Goal: Information Seeking & Learning: Learn about a topic

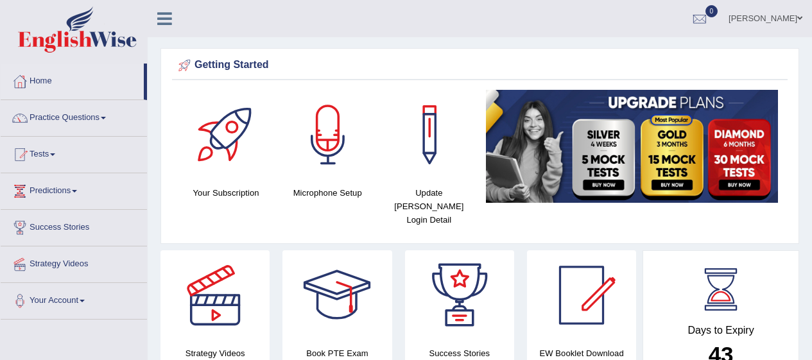
click at [85, 121] on link "Practice Questions" at bounding box center [74, 116] width 146 height 32
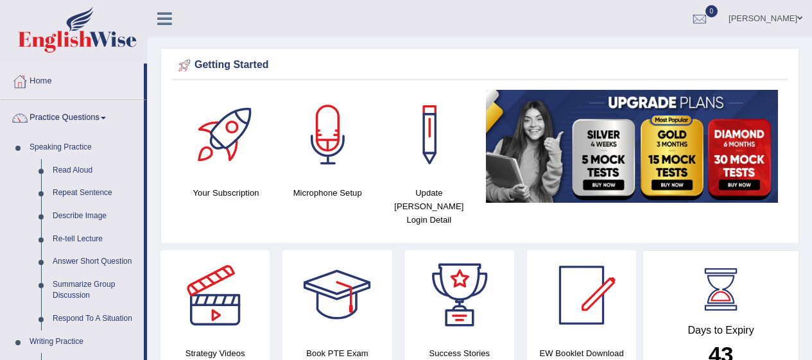
click at [82, 175] on link "Read Aloud" at bounding box center [95, 170] width 97 height 23
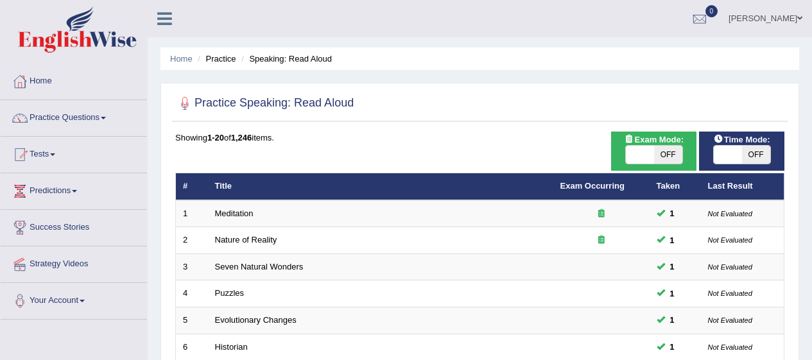
checkbox input "true"
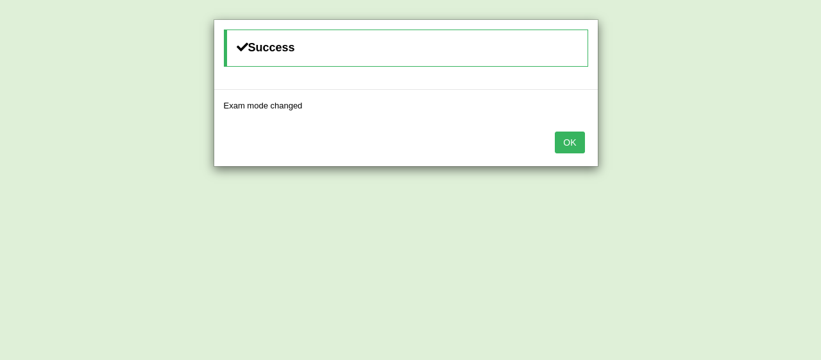
click at [753, 162] on div "Success Exam mode changed OK" at bounding box center [410, 180] width 821 height 360
click at [578, 142] on button "OK" at bounding box center [570, 143] width 30 height 22
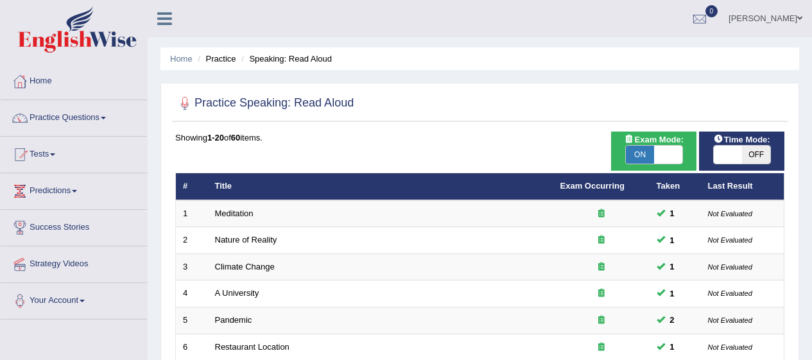
click at [749, 157] on span "OFF" at bounding box center [756, 155] width 28 height 18
checkbox input "true"
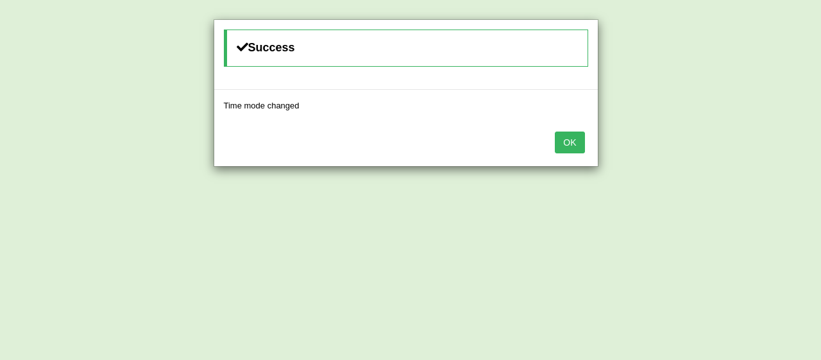
click at [575, 149] on button "OK" at bounding box center [570, 143] width 30 height 22
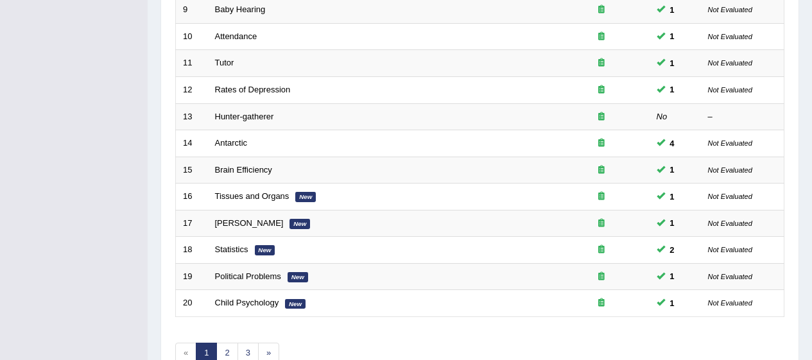
scroll to position [489, 0]
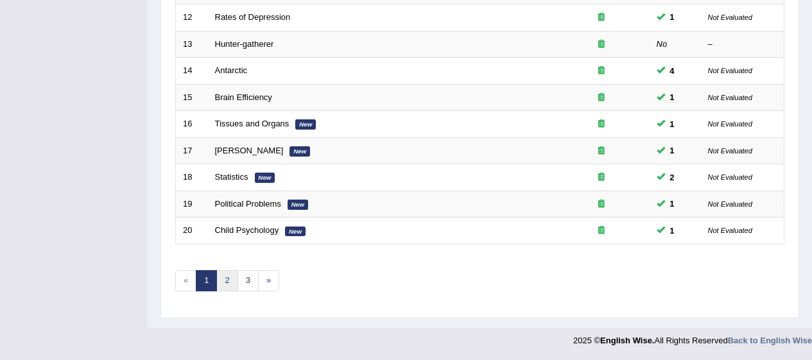
click at [232, 285] on link "2" at bounding box center [226, 280] width 21 height 21
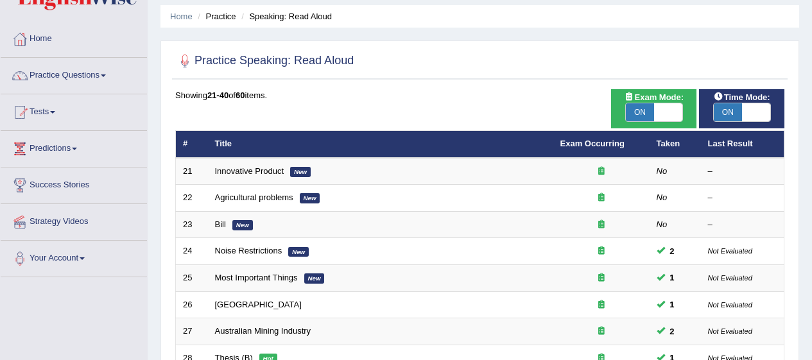
scroll to position [45, 0]
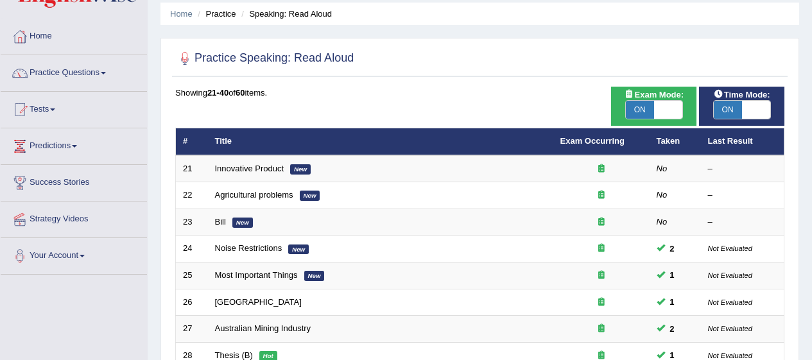
click at [266, 170] on link "Innovative Product" at bounding box center [249, 169] width 69 height 10
click at [270, 169] on link "Innovative Product" at bounding box center [249, 169] width 69 height 10
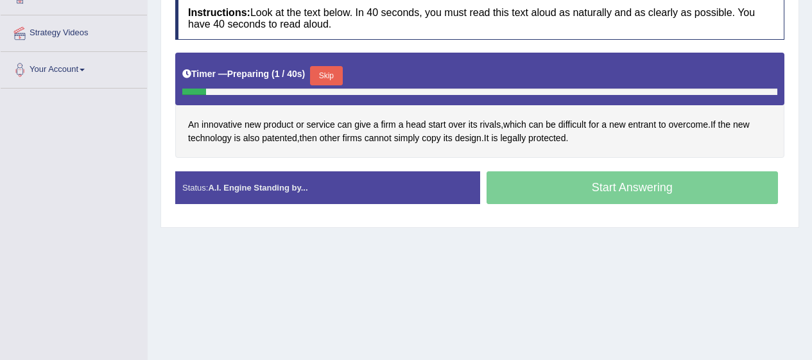
scroll to position [232, 0]
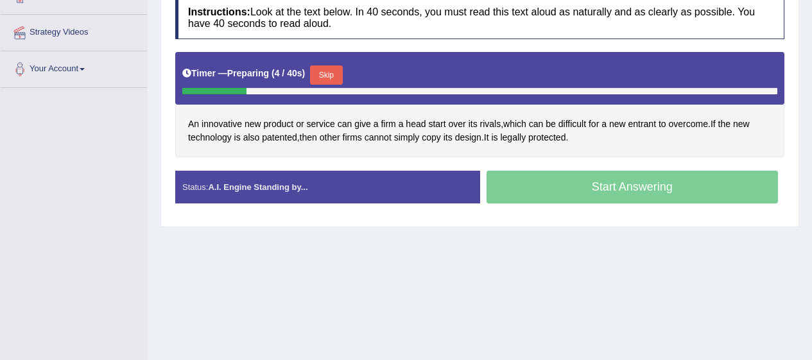
click at [220, 124] on span "innovative" at bounding box center [221, 123] width 40 height 13
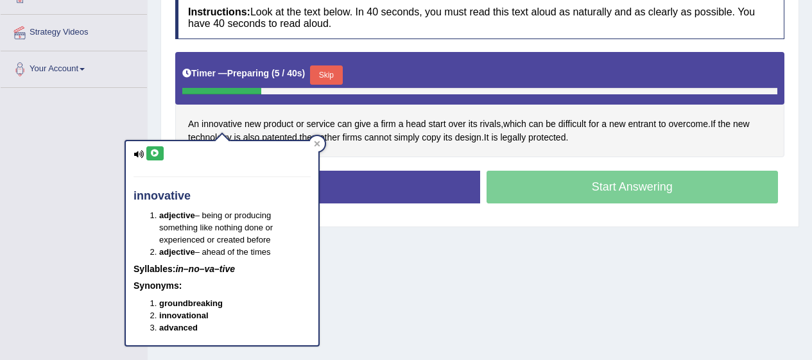
click at [157, 153] on icon at bounding box center [155, 153] width 10 height 8
click at [391, 129] on span "firm" at bounding box center [387, 123] width 15 height 13
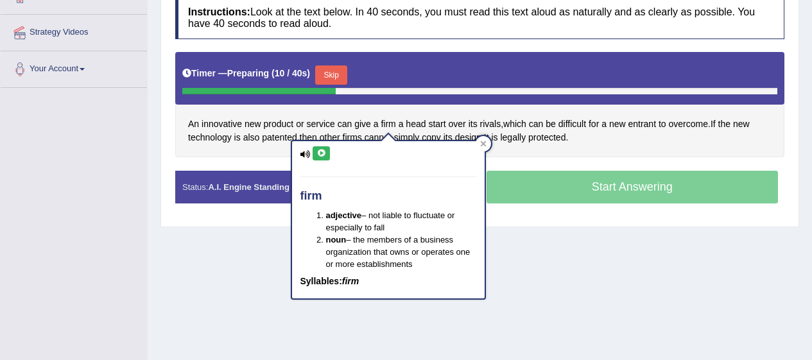
click at [321, 155] on icon at bounding box center [321, 153] width 10 height 8
click at [483, 143] on icon at bounding box center [483, 144] width 6 height 6
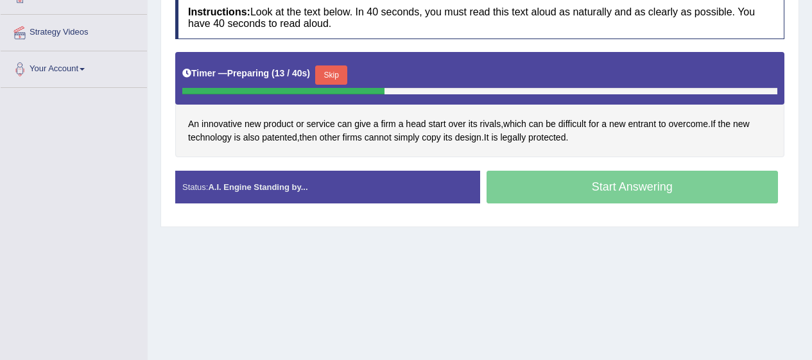
click at [489, 126] on span "rivals" at bounding box center [490, 123] width 21 height 13
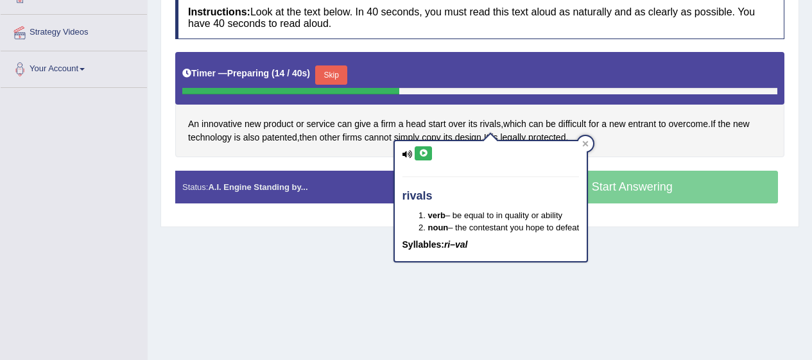
click at [421, 153] on icon at bounding box center [423, 153] width 10 height 8
click at [643, 119] on span "entrant" at bounding box center [641, 123] width 28 height 13
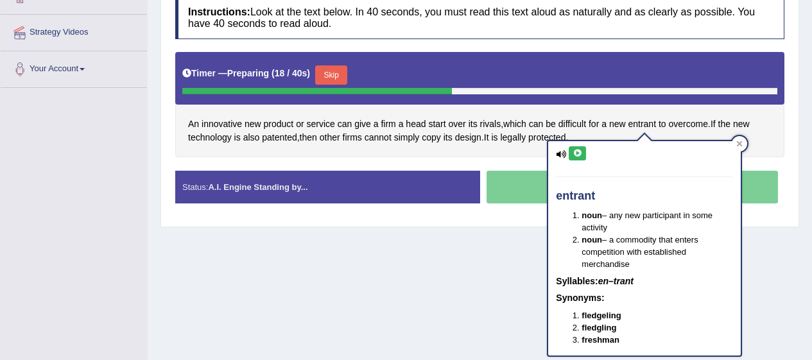
click at [581, 153] on icon at bounding box center [577, 153] width 10 height 8
click at [282, 140] on span "patented" at bounding box center [279, 137] width 35 height 13
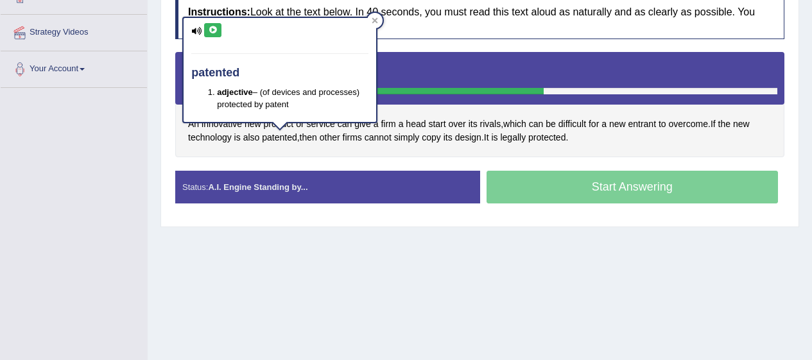
click at [212, 31] on icon at bounding box center [213, 30] width 10 height 8
click at [523, 141] on span "legally" at bounding box center [513, 137] width 26 height 13
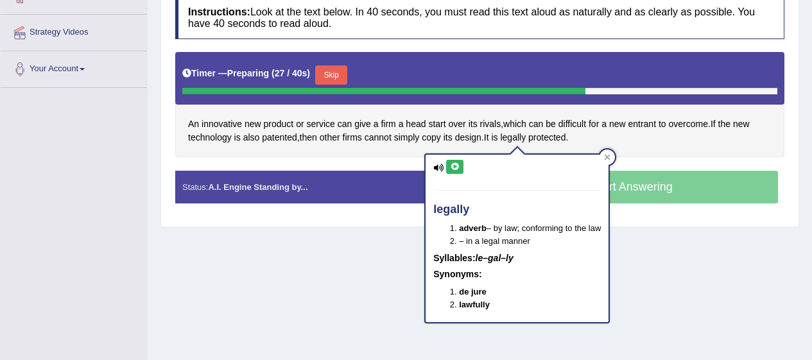
click at [456, 168] on icon at bounding box center [455, 167] width 10 height 8
click at [604, 149] on div "legally adverb – by law; conforming to the law – in a legal manner Syllables: l…" at bounding box center [516, 234] width 185 height 178
click at [609, 156] on icon at bounding box center [607, 157] width 6 height 6
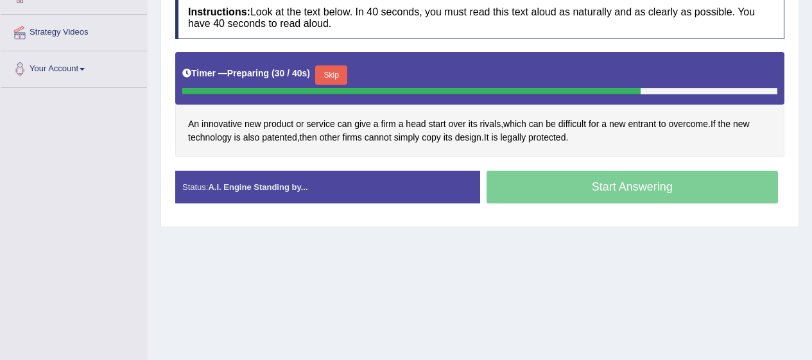
click at [558, 141] on span "protected" at bounding box center [546, 137] width 37 height 13
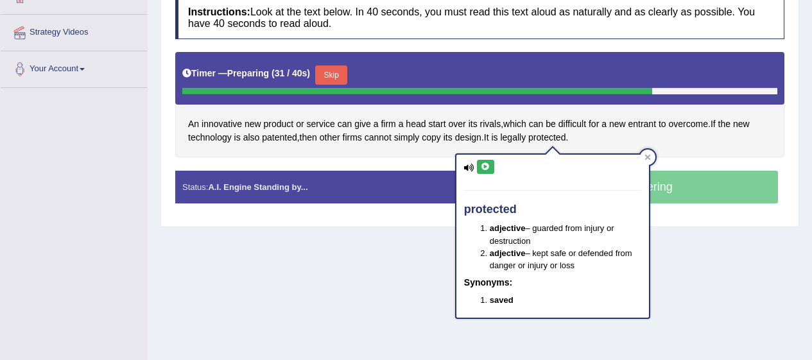
click at [484, 166] on icon at bounding box center [485, 167] width 10 height 8
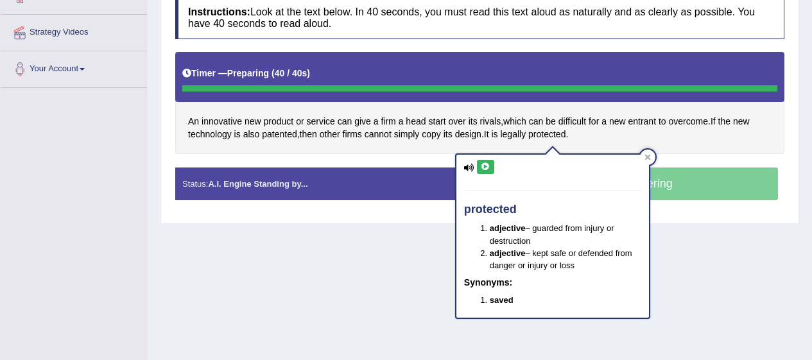
click at [648, 157] on icon at bounding box center [647, 157] width 6 height 6
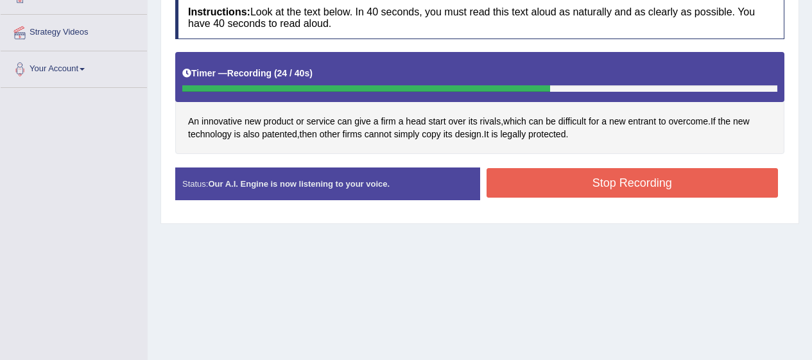
click at [612, 183] on button "Stop Recording" at bounding box center [632, 183] width 292 height 30
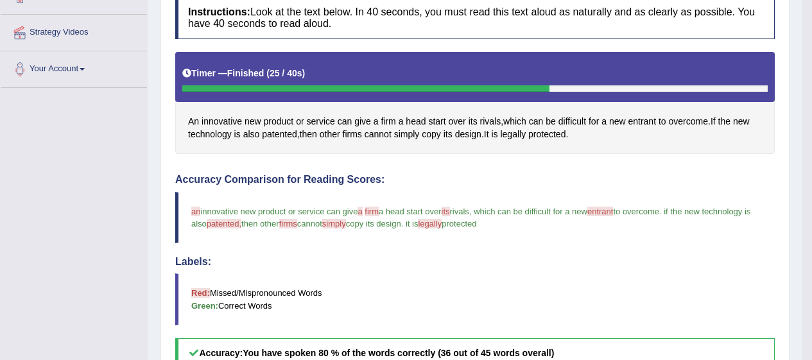
click at [391, 121] on span "firm" at bounding box center [387, 121] width 15 height 13
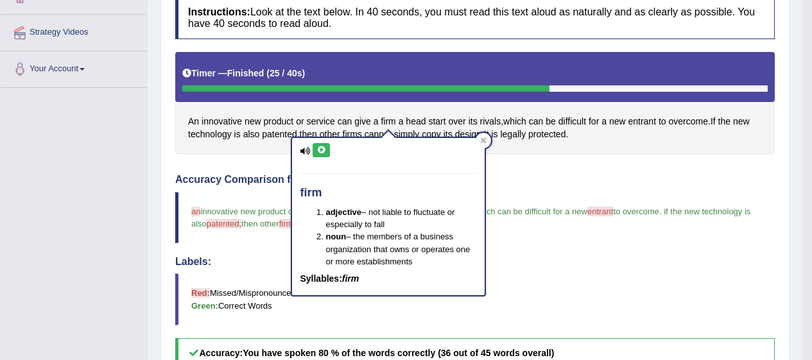
click at [324, 149] on icon at bounding box center [321, 150] width 10 height 8
click at [609, 281] on blockquote "Red: Missed/Mispronounced Words Green: Correct Words" at bounding box center [474, 298] width 599 height 51
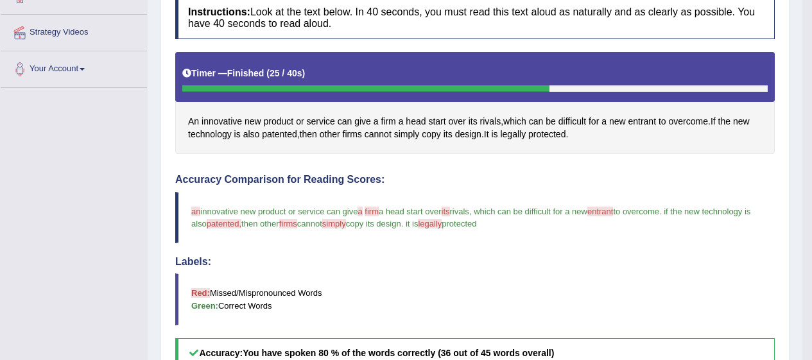
click at [643, 121] on span "entrant" at bounding box center [641, 121] width 28 height 13
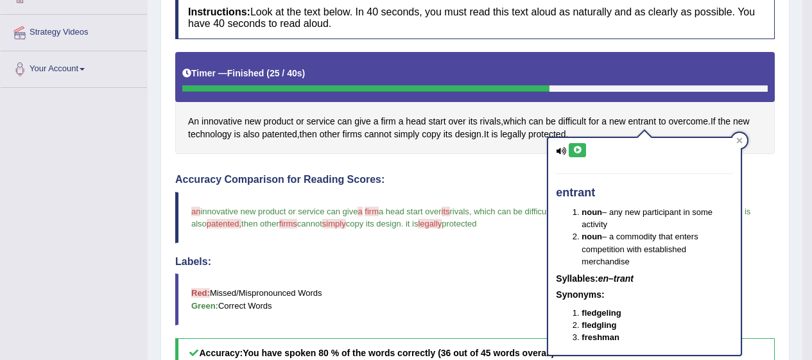
click at [577, 151] on icon at bounding box center [577, 150] width 10 height 8
click at [742, 147] on div at bounding box center [738, 140] width 15 height 15
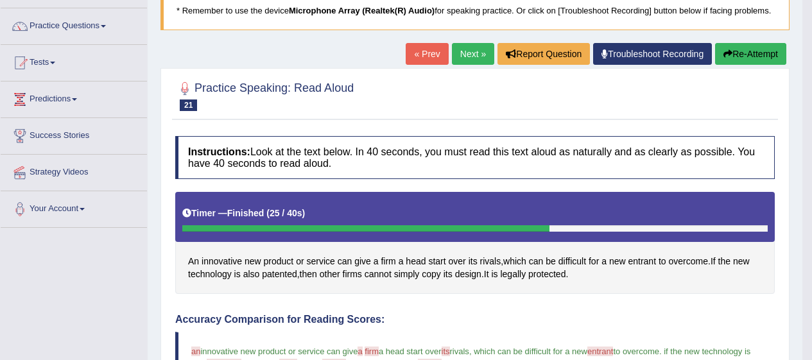
scroll to position [96, 0]
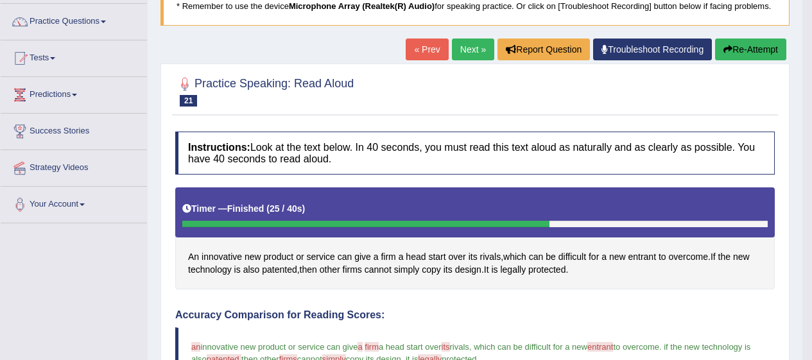
click at [476, 58] on link "Next »" at bounding box center [473, 49] width 42 height 22
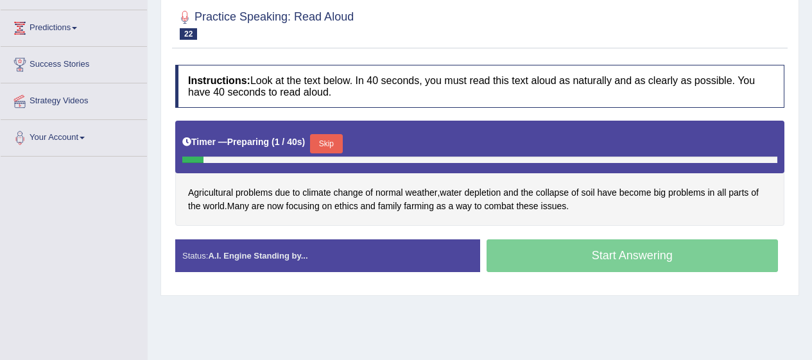
scroll to position [163, 0]
click at [492, 189] on span "depletion" at bounding box center [482, 192] width 37 height 13
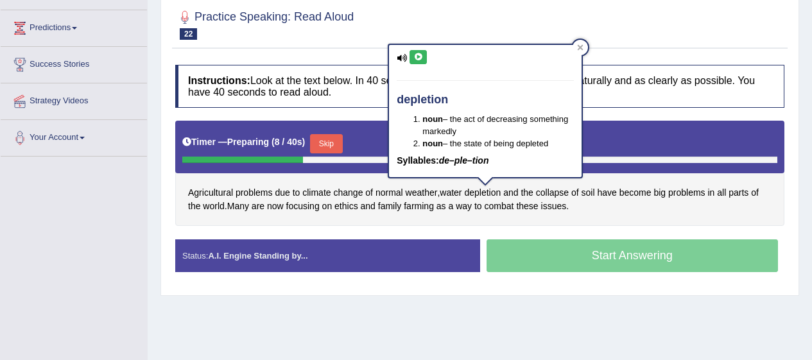
click at [419, 56] on icon at bounding box center [418, 57] width 10 height 8
click at [556, 197] on span "collapse" at bounding box center [552, 192] width 33 height 13
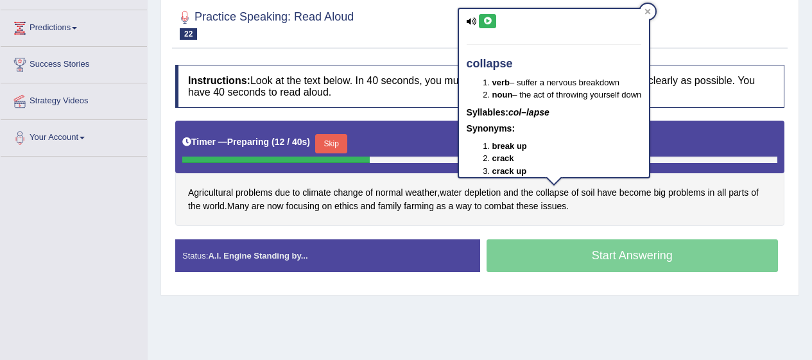
click at [489, 19] on icon at bounding box center [487, 21] width 10 height 8
click at [343, 212] on span "ethics" at bounding box center [346, 206] width 24 height 13
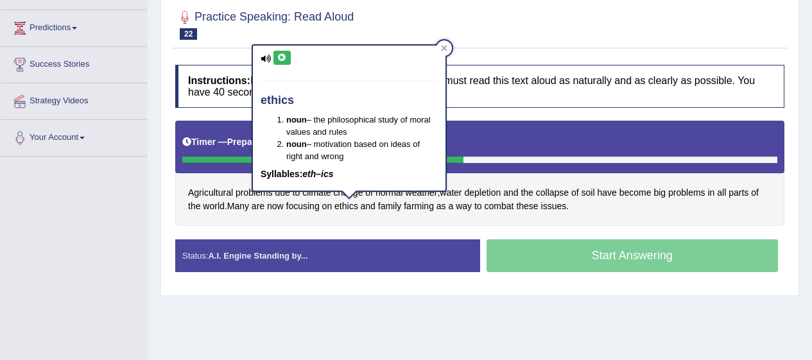
click at [278, 60] on icon at bounding box center [282, 58] width 10 height 8
click at [443, 45] on icon at bounding box center [444, 48] width 6 height 6
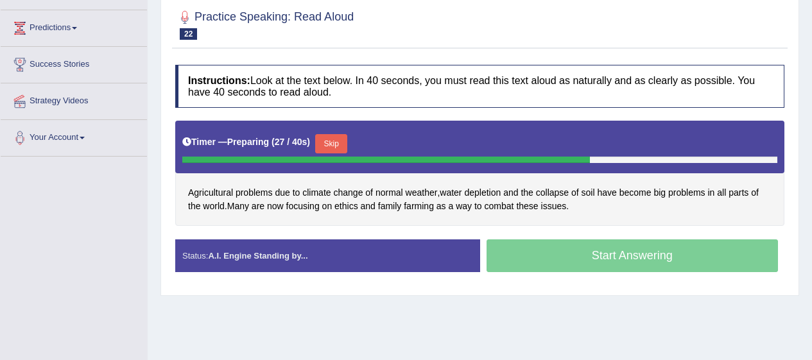
click at [225, 199] on span "Agricultural" at bounding box center [210, 192] width 45 height 13
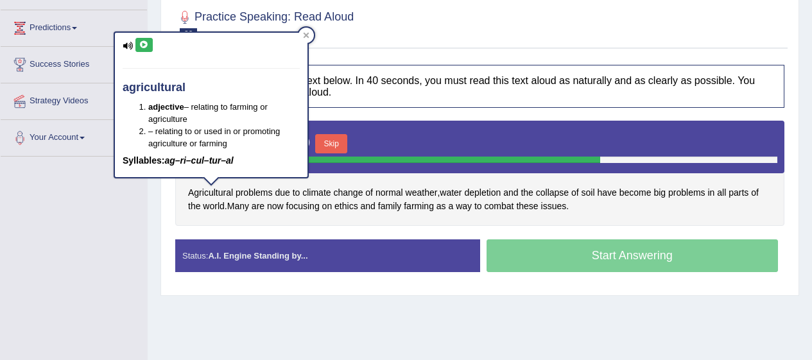
click at [144, 47] on icon at bounding box center [144, 45] width 10 height 8
click at [300, 42] on div "agricultural adjective – relating to farming or agriculture – relating to or us…" at bounding box center [211, 105] width 192 height 145
click at [308, 34] on icon at bounding box center [306, 35] width 6 height 6
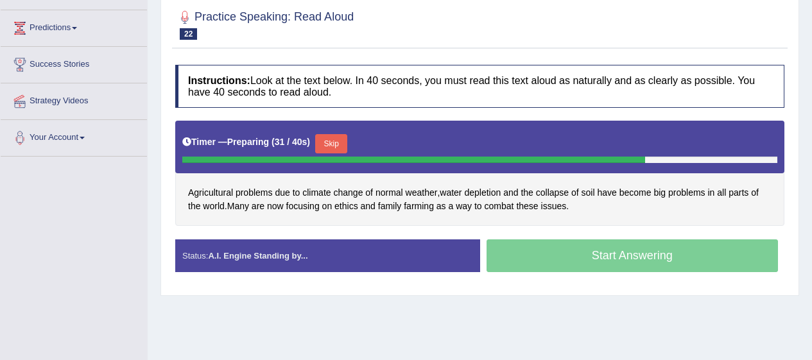
click at [333, 144] on button "Skip" at bounding box center [331, 143] width 32 height 19
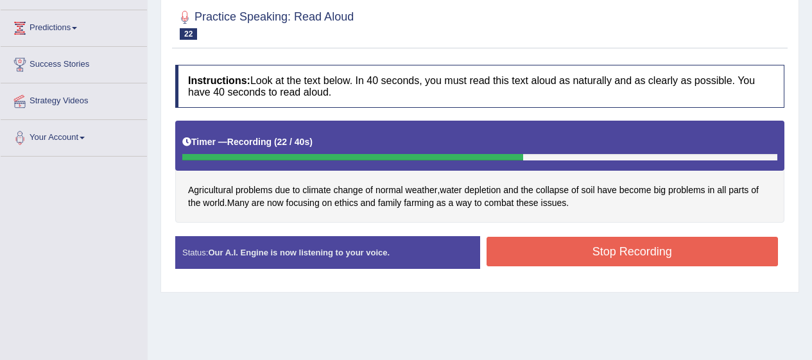
click at [584, 247] on button "Stop Recording" at bounding box center [632, 252] width 292 height 30
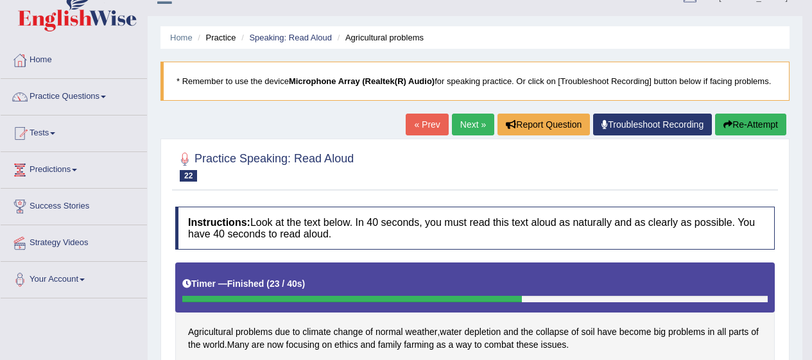
scroll to position [0, 0]
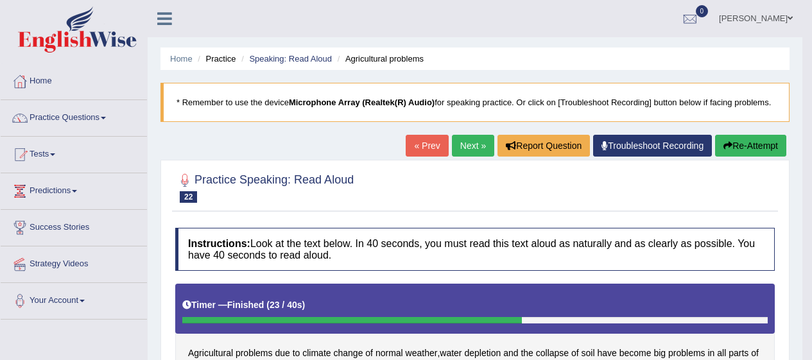
click at [469, 148] on link "Next »" at bounding box center [473, 146] width 42 height 22
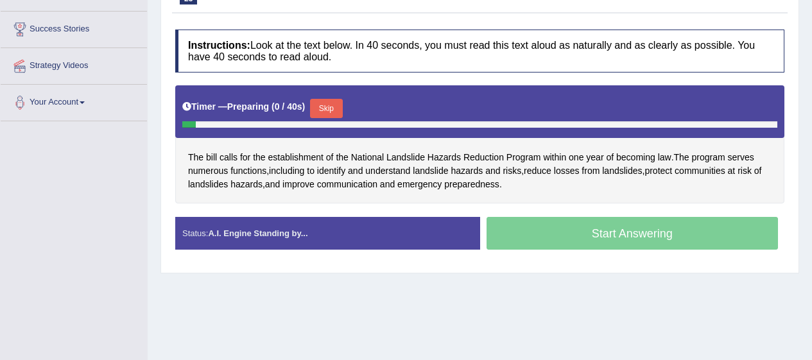
scroll to position [200, 0]
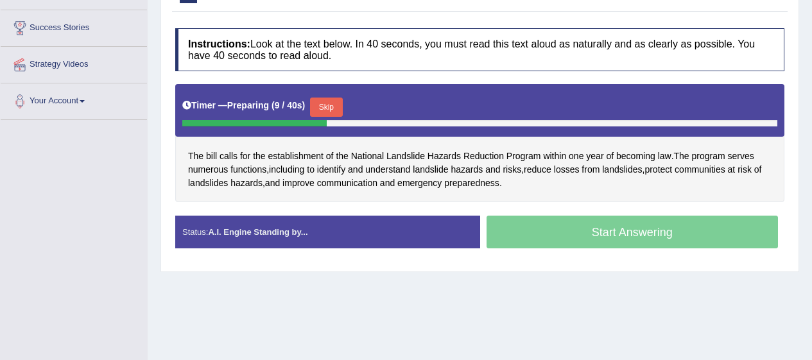
click at [450, 155] on span "Hazards" at bounding box center [443, 155] width 33 height 13
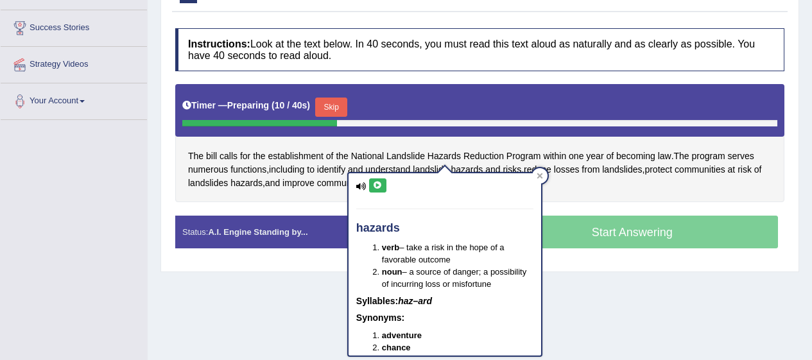
click at [378, 187] on icon at bounding box center [378, 186] width 10 height 8
click at [212, 176] on span "numerous" at bounding box center [208, 169] width 40 height 13
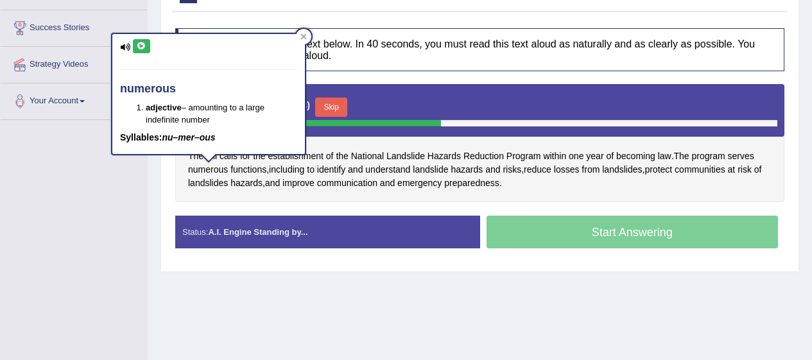
click at [140, 46] on icon at bounding box center [142, 46] width 10 height 8
click at [473, 169] on span "hazards" at bounding box center [466, 169] width 32 height 13
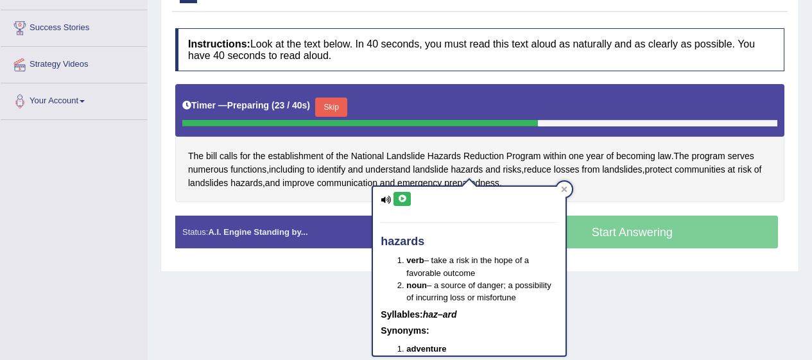
click at [387, 198] on icon at bounding box center [385, 200] width 10 height 8
click at [388, 200] on icon at bounding box center [385, 200] width 10 height 8
click at [405, 201] on icon at bounding box center [402, 199] width 10 height 8
click at [574, 190] on div "The bill calls for the establishment of the National Landslide Hazards Reductio…" at bounding box center [479, 143] width 609 height 118
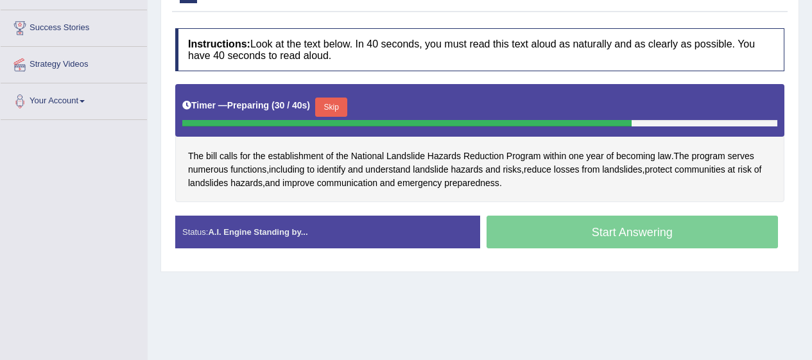
click at [639, 169] on span "landslides" at bounding box center [622, 169] width 40 height 13
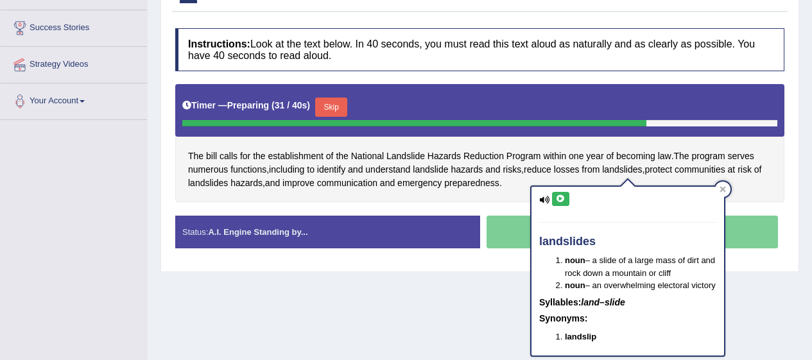
click at [544, 196] on icon at bounding box center [544, 200] width 10 height 8
click at [547, 198] on icon at bounding box center [544, 200] width 10 height 8
click at [540, 196] on icon at bounding box center [544, 200] width 10 height 8
click at [558, 196] on icon at bounding box center [561, 199] width 10 height 8
click at [727, 196] on div "The bill calls for the establishment of the National Landslide Hazards Reductio…" at bounding box center [479, 143] width 609 height 118
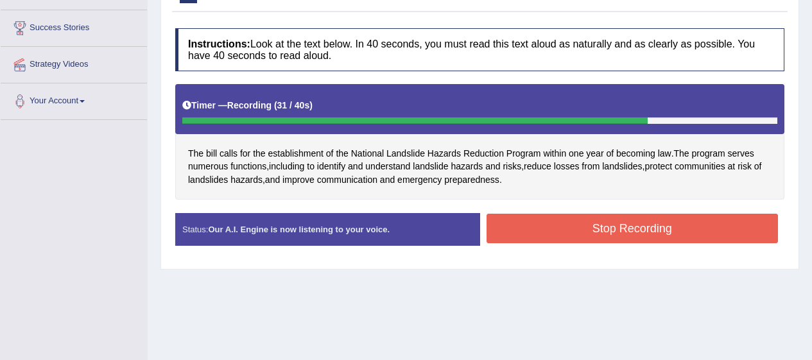
click at [622, 230] on button "Stop Recording" at bounding box center [632, 229] width 292 height 30
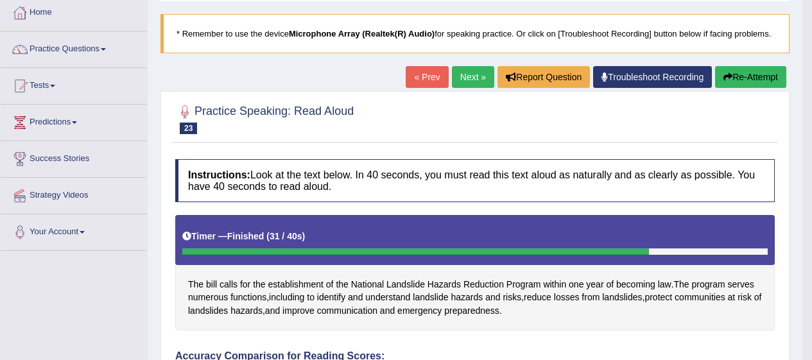
scroll to position [0, 0]
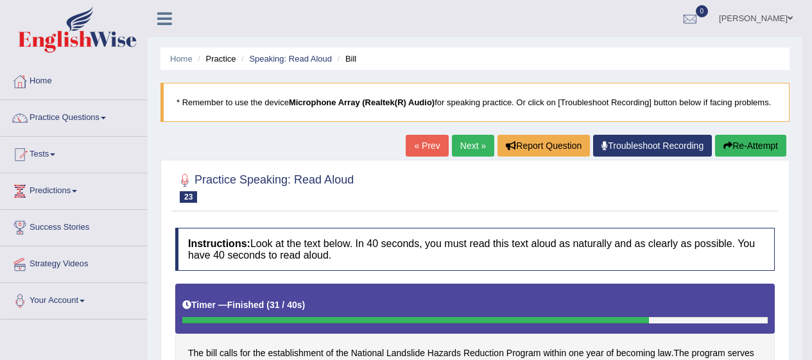
click at [464, 148] on link "Next »" at bounding box center [473, 146] width 42 height 22
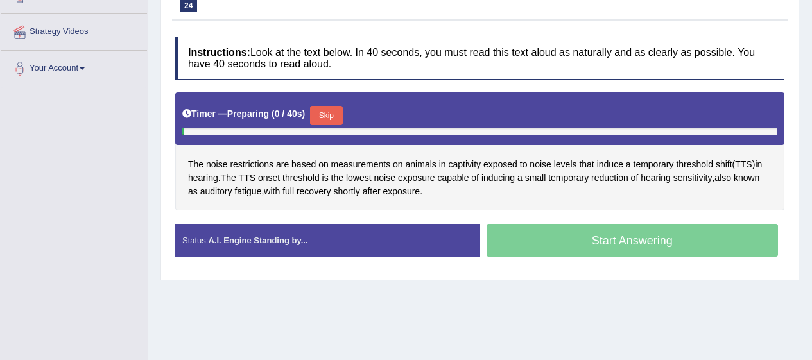
scroll to position [232, 0]
click at [550, 237] on div "Start Answering" at bounding box center [632, 242] width 305 height 36
click at [323, 116] on button "Skip" at bounding box center [326, 115] width 32 height 19
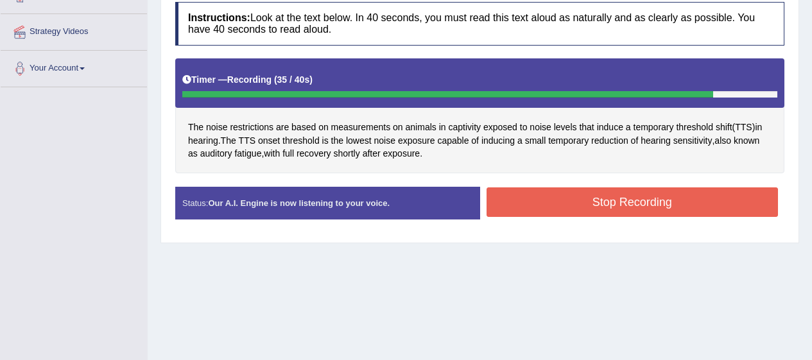
click at [590, 208] on button "Stop Recording" at bounding box center [632, 202] width 292 height 30
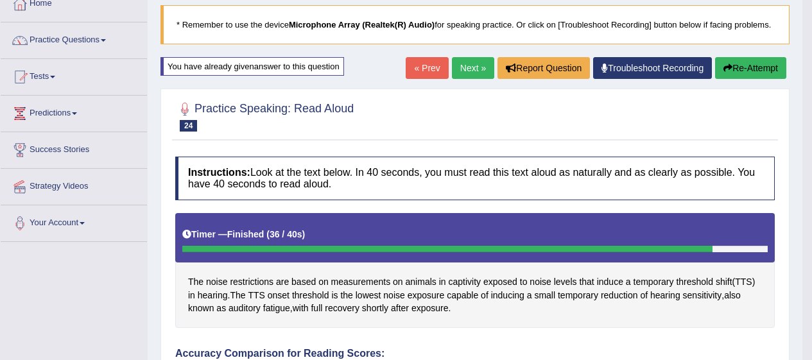
scroll to position [0, 0]
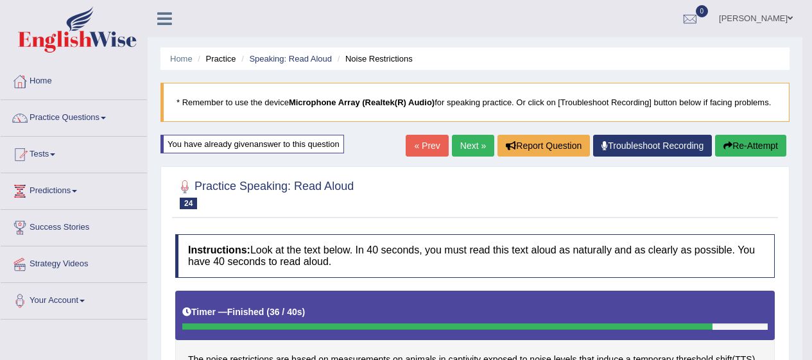
click at [475, 145] on link "Next »" at bounding box center [473, 146] width 42 height 22
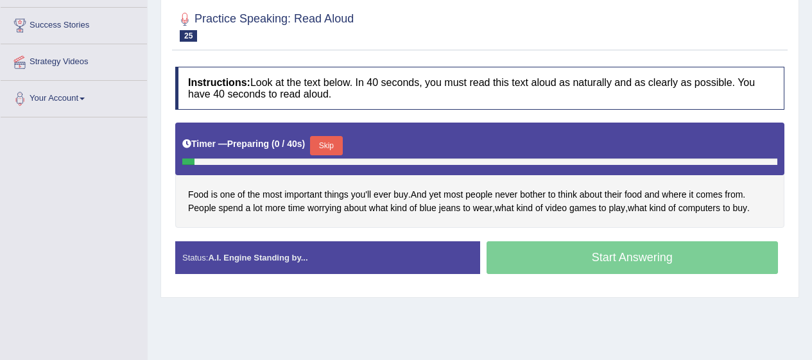
scroll to position [213, 0]
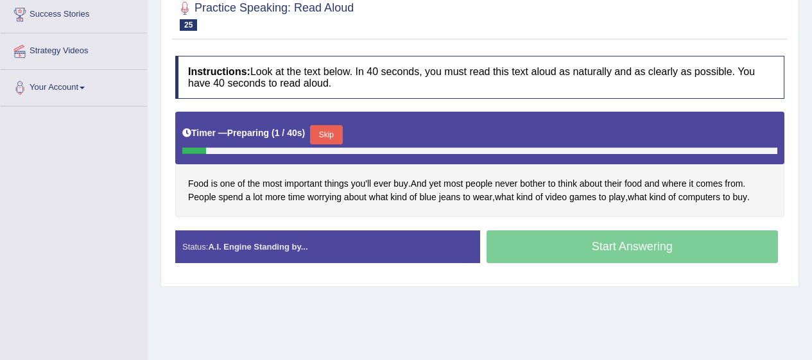
click at [570, 249] on div "Start Answering" at bounding box center [632, 248] width 305 height 36
click at [323, 128] on button "Skip" at bounding box center [326, 134] width 32 height 19
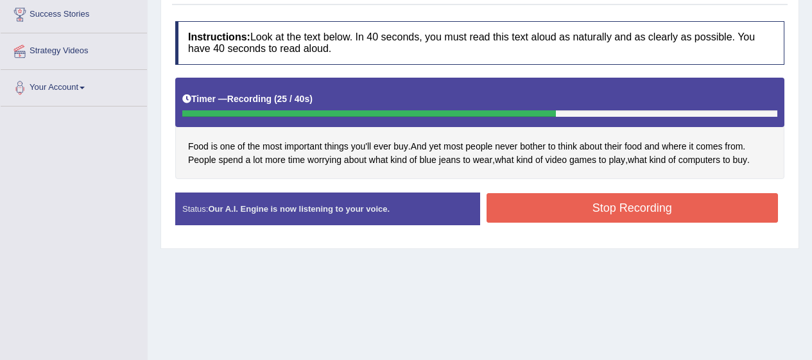
click at [684, 202] on button "Stop Recording" at bounding box center [632, 208] width 292 height 30
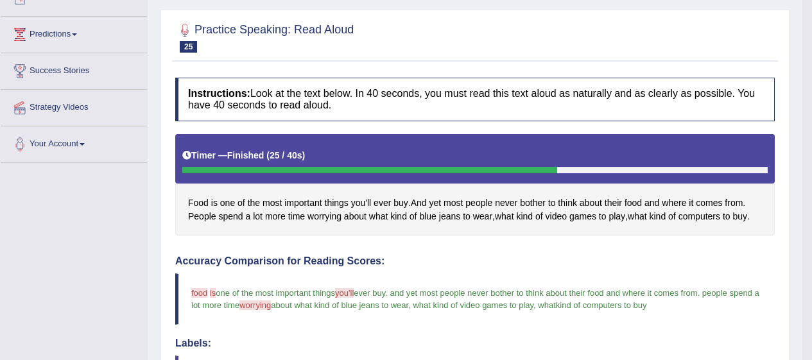
scroll to position [0, 0]
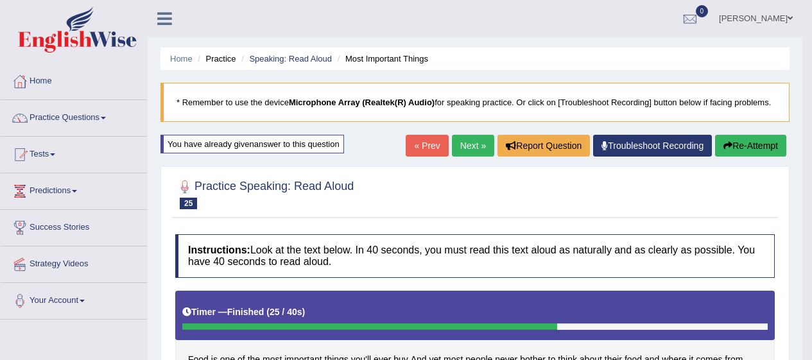
click at [475, 152] on link "Next »" at bounding box center [473, 146] width 42 height 22
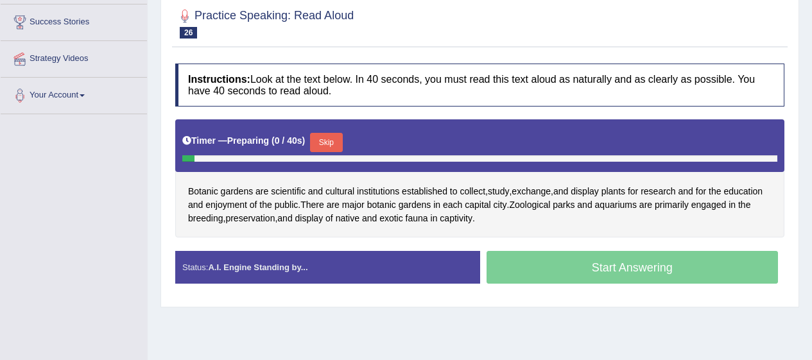
scroll to position [206, 0]
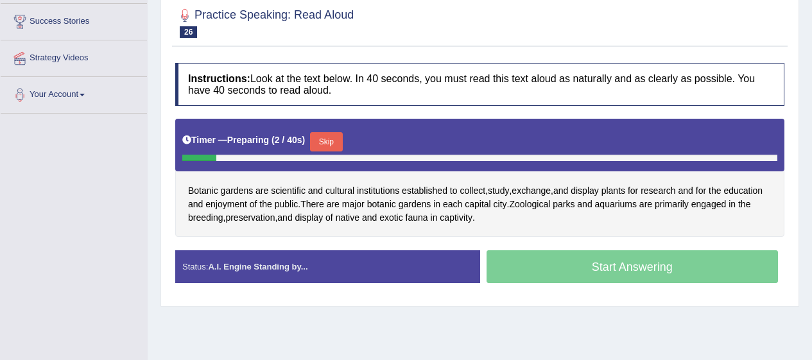
click at [207, 195] on span "Botanic" at bounding box center [203, 190] width 30 height 13
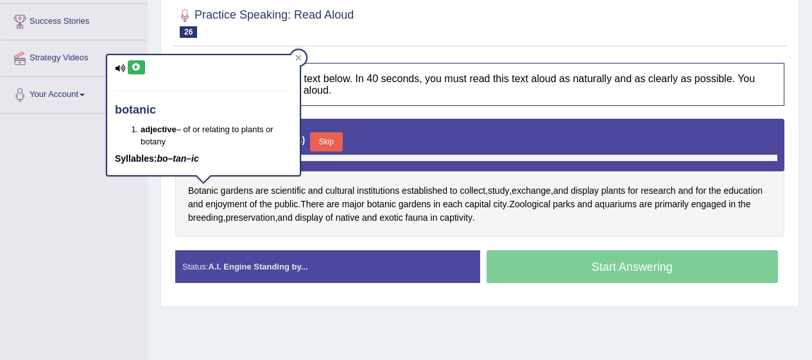
click at [140, 67] on icon at bounding box center [137, 68] width 10 height 8
click at [375, 189] on span "institutions" at bounding box center [378, 190] width 42 height 13
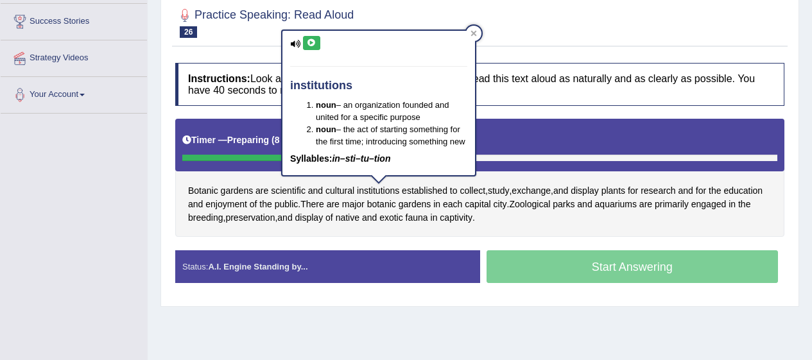
click at [300, 40] on icon at bounding box center [295, 44] width 10 height 8
click at [303, 49] on div "institutions noun – an organization founded and united for a specific purpose n…" at bounding box center [378, 103] width 192 height 145
click at [298, 43] on icon at bounding box center [295, 44] width 10 height 8
click at [314, 39] on icon at bounding box center [312, 43] width 10 height 8
click at [298, 43] on icon at bounding box center [295, 44] width 10 height 8
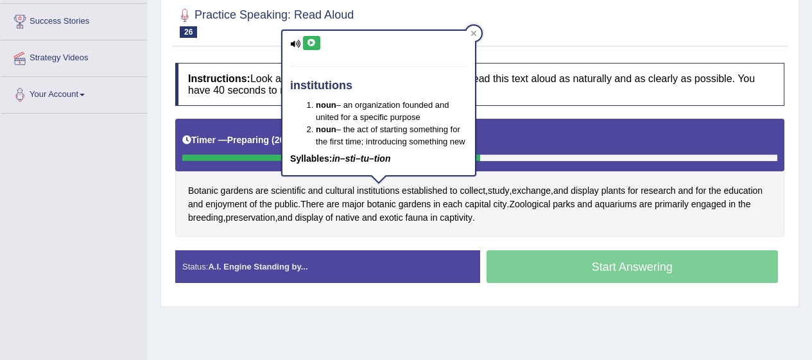
click at [623, 205] on span "aquariums" at bounding box center [616, 204] width 42 height 13
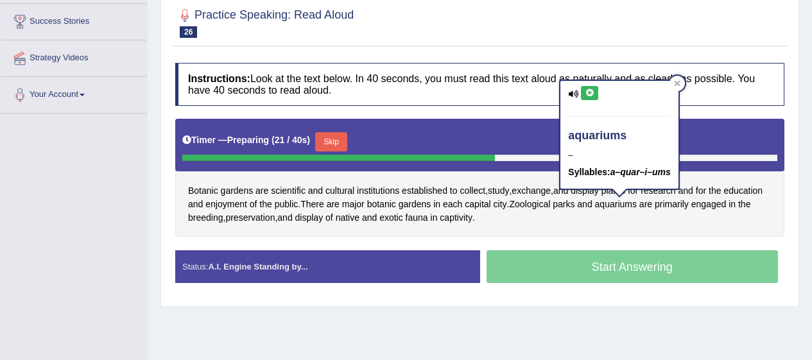
click at [576, 93] on icon at bounding box center [573, 94] width 10 height 8
click at [575, 94] on icon at bounding box center [573, 94] width 10 height 8
click at [672, 211] on span "primarily" at bounding box center [671, 204] width 34 height 13
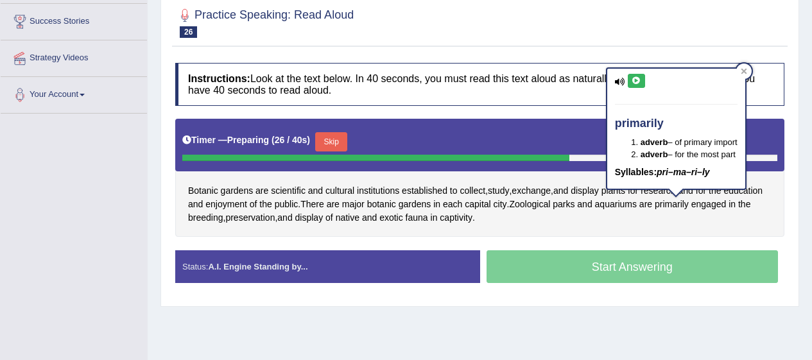
click at [620, 82] on icon at bounding box center [620, 82] width 10 height 8
click at [634, 81] on icon at bounding box center [636, 81] width 10 height 8
click at [624, 84] on icon at bounding box center [620, 82] width 10 height 8
click at [622, 81] on icon at bounding box center [620, 82] width 10 height 8
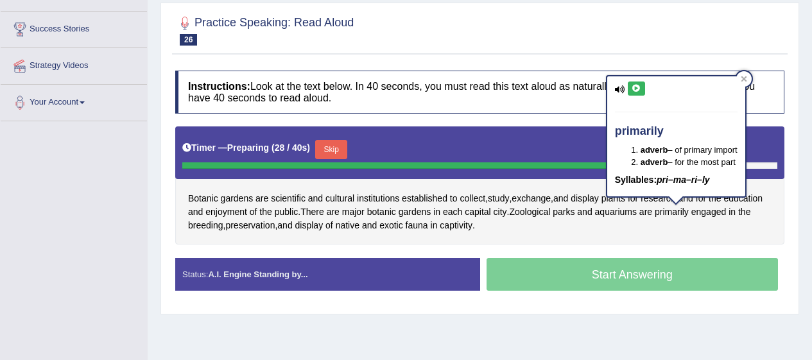
scroll to position [198, 0]
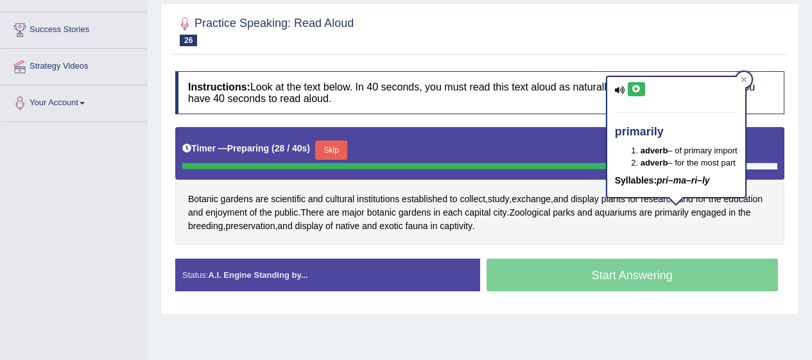
click at [622, 217] on span "aquariums" at bounding box center [616, 212] width 42 height 13
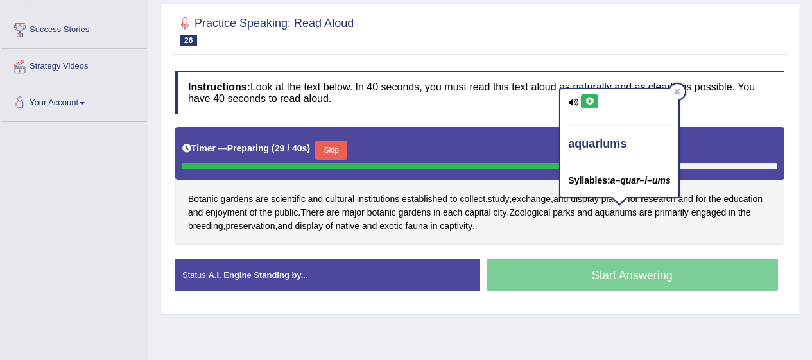
click at [576, 101] on icon at bounding box center [573, 102] width 10 height 8
click at [574, 103] on icon at bounding box center [573, 102] width 10 height 8
click at [588, 100] on icon at bounding box center [589, 102] width 10 height 8
click at [587, 103] on icon at bounding box center [589, 102] width 10 height 8
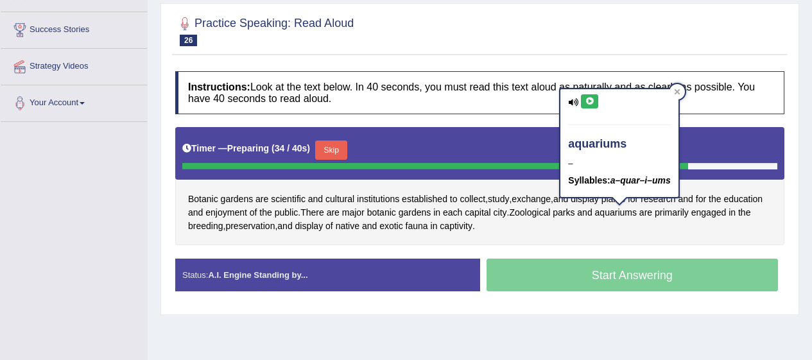
click at [714, 226] on div "Botanic gardens are scientific and cultural institutions established to collect…" at bounding box center [479, 186] width 609 height 118
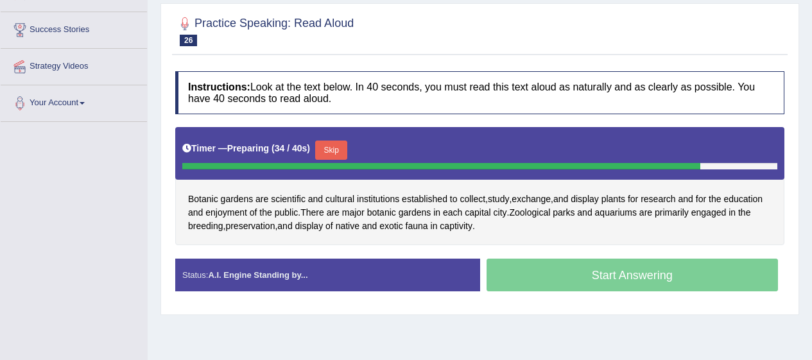
click at [720, 208] on span "engaged" at bounding box center [708, 212] width 35 height 13
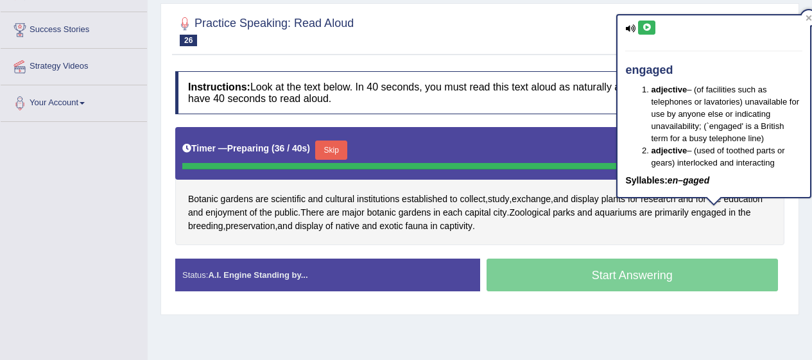
click at [643, 26] on icon at bounding box center [647, 28] width 10 height 8
click at [215, 225] on span "breeding" at bounding box center [205, 225] width 35 height 13
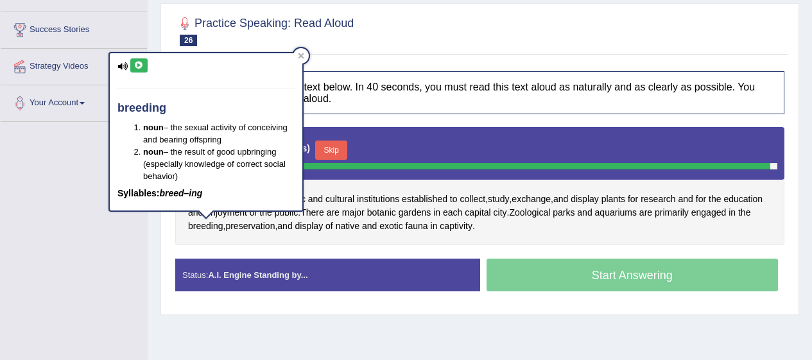
click at [137, 64] on icon at bounding box center [139, 66] width 10 height 8
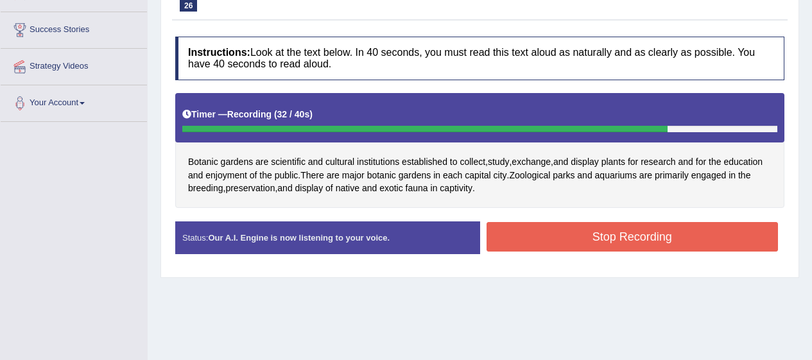
click at [620, 232] on button "Stop Recording" at bounding box center [632, 237] width 292 height 30
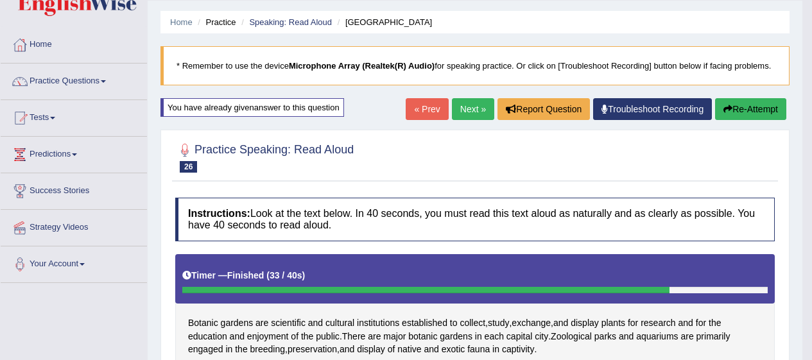
scroll to position [0, 0]
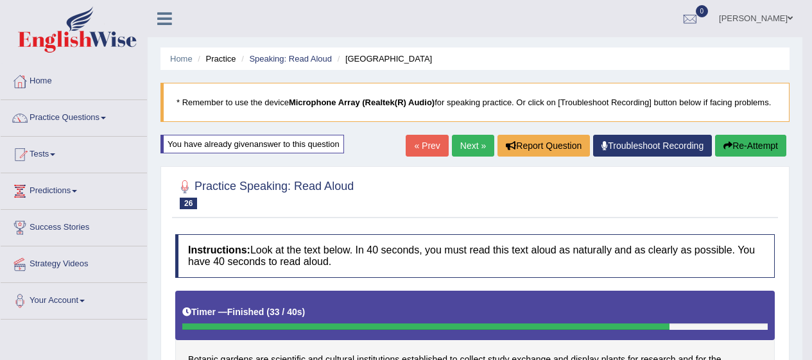
click at [94, 115] on link "Practice Questions" at bounding box center [74, 116] width 146 height 32
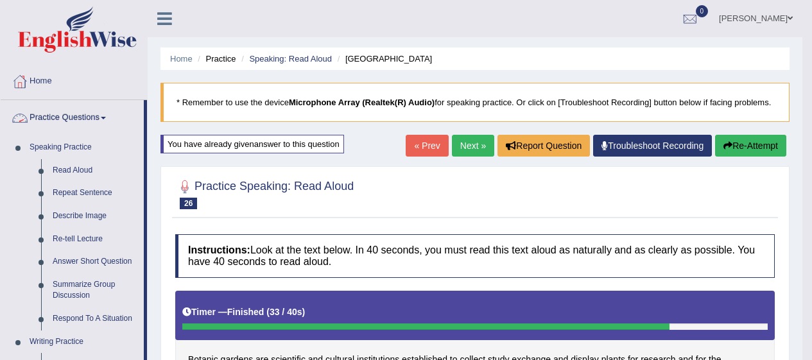
click at [101, 201] on link "Repeat Sentence" at bounding box center [95, 193] width 97 height 23
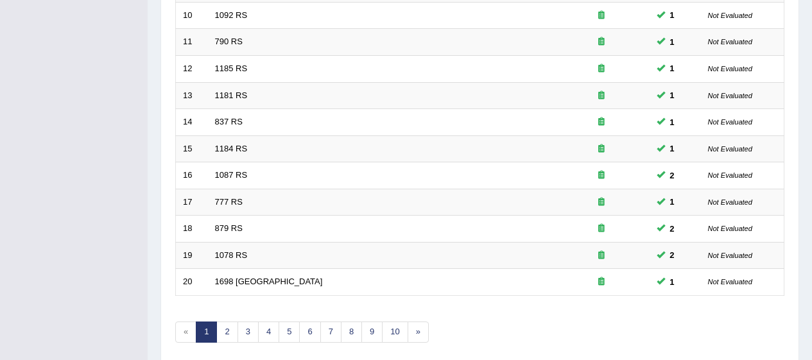
scroll to position [489, 0]
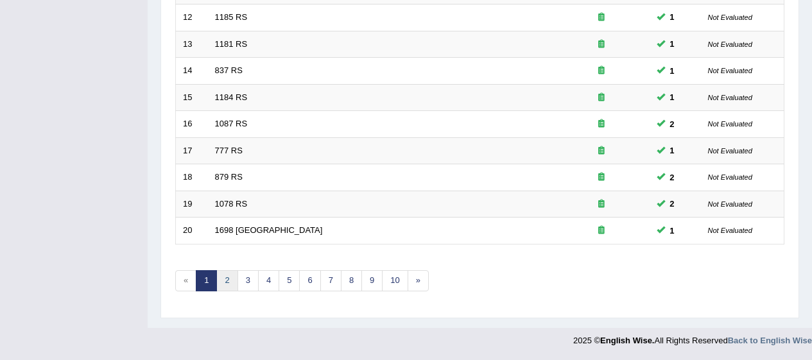
click at [230, 285] on link "2" at bounding box center [226, 280] width 21 height 21
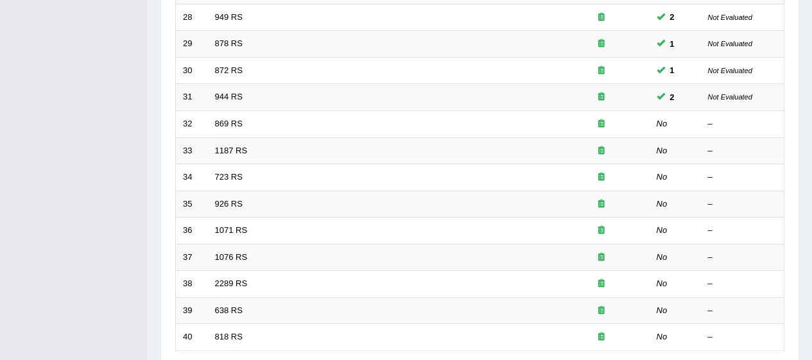
scroll to position [378, 0]
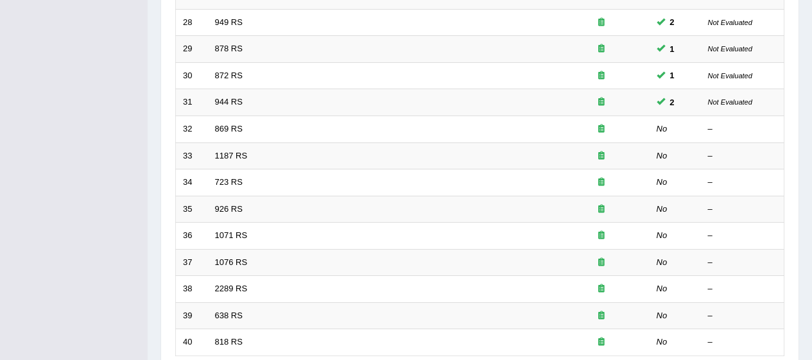
click at [228, 132] on link "869 RS" at bounding box center [229, 129] width 28 height 10
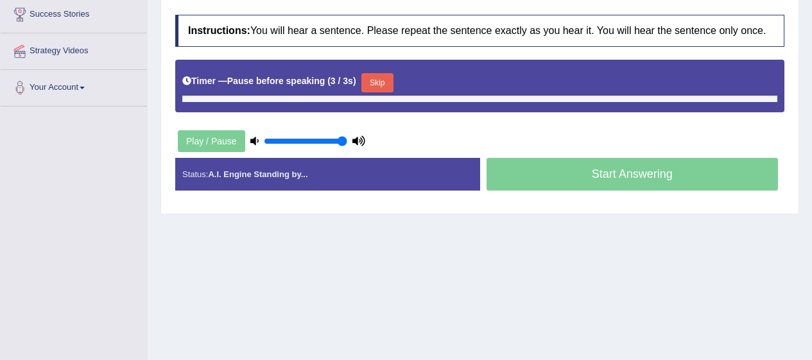
scroll to position [214, 0]
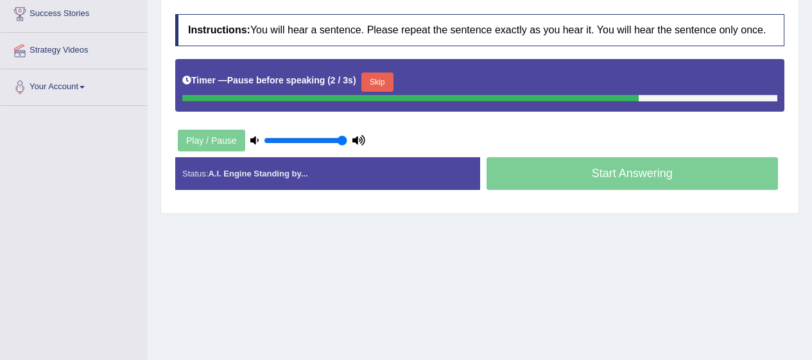
click at [378, 85] on button "Skip" at bounding box center [377, 81] width 32 height 19
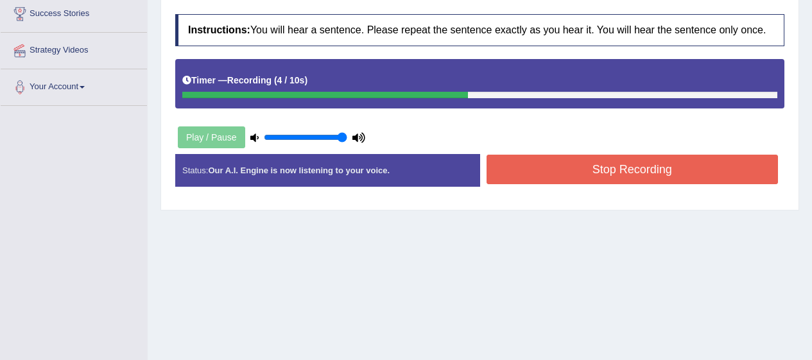
click at [584, 165] on button "Stop Recording" at bounding box center [632, 170] width 292 height 30
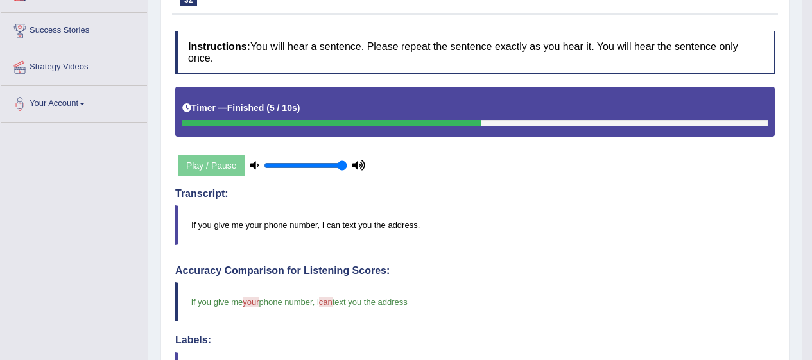
scroll to position [0, 0]
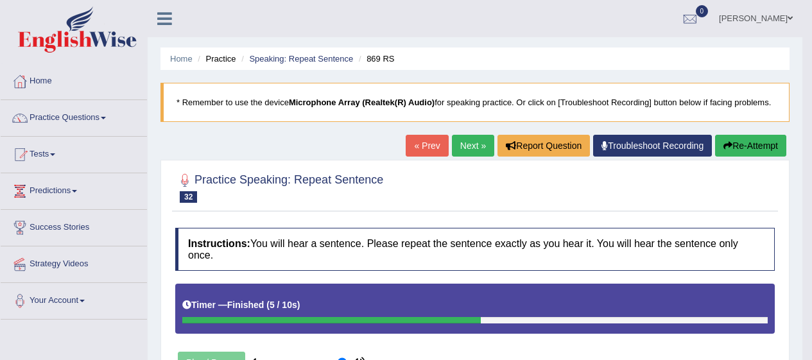
click at [478, 135] on link "Next »" at bounding box center [473, 146] width 42 height 22
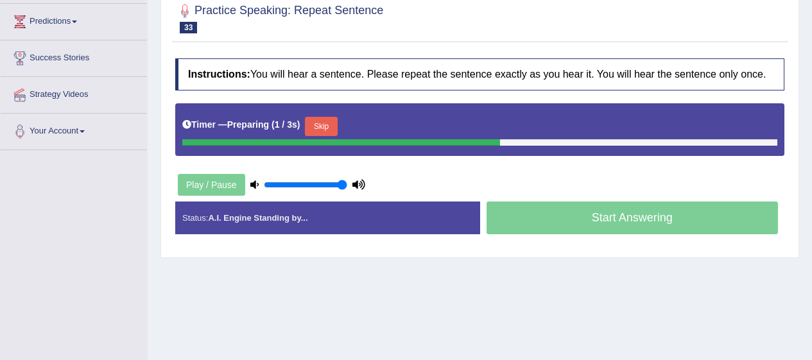
scroll to position [190, 0]
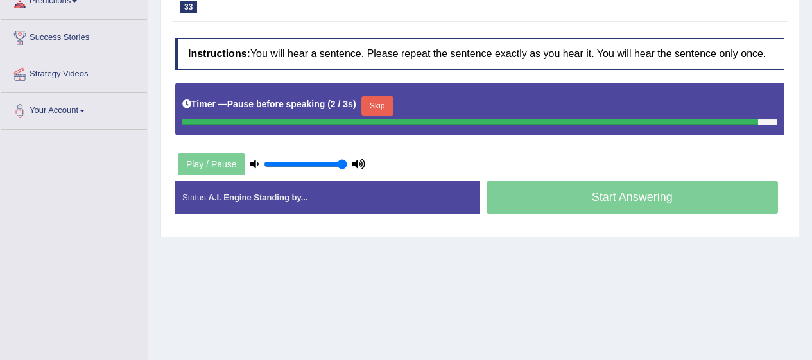
click at [217, 171] on div "Play / Pause" at bounding box center [271, 164] width 192 height 32
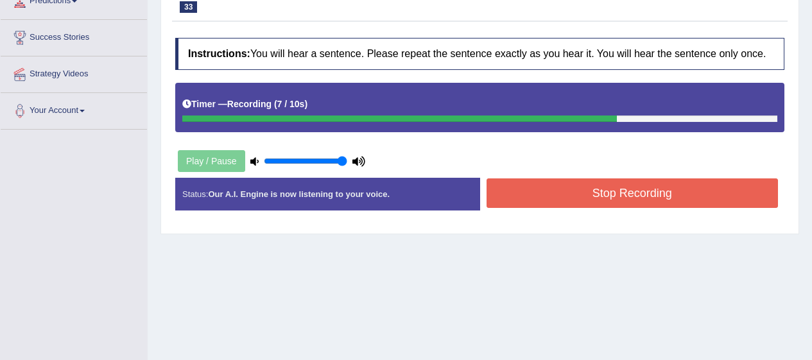
click at [702, 197] on button "Stop Recording" at bounding box center [632, 193] width 292 height 30
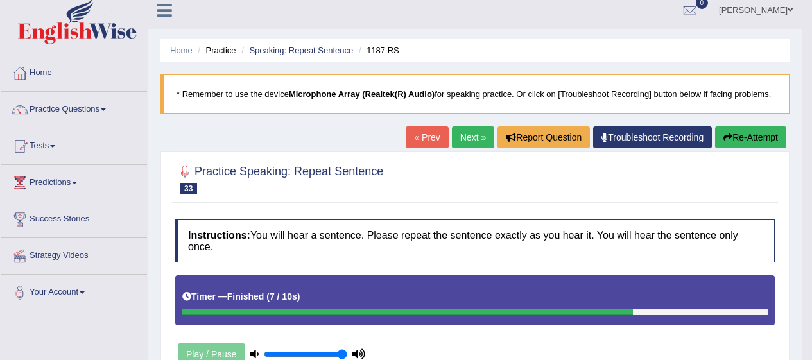
scroll to position [6, 0]
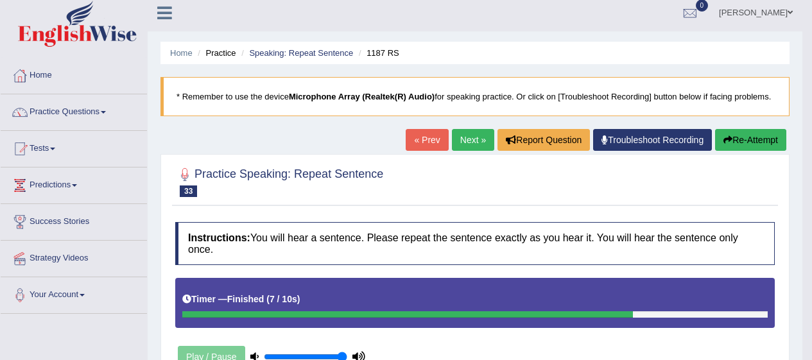
click at [773, 132] on button "Re-Attempt" at bounding box center [750, 140] width 71 height 22
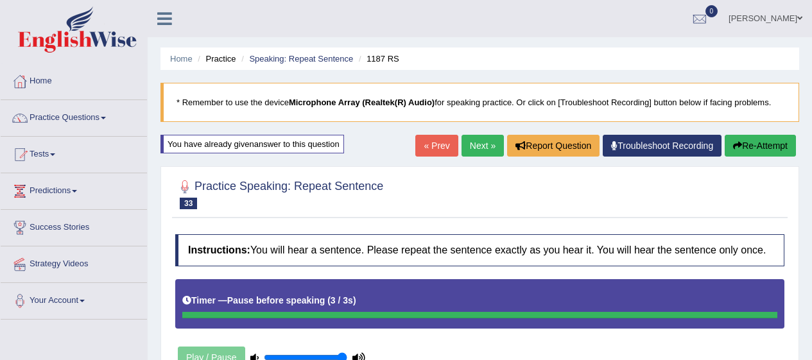
click at [66, 125] on link "Practice Questions" at bounding box center [74, 116] width 146 height 32
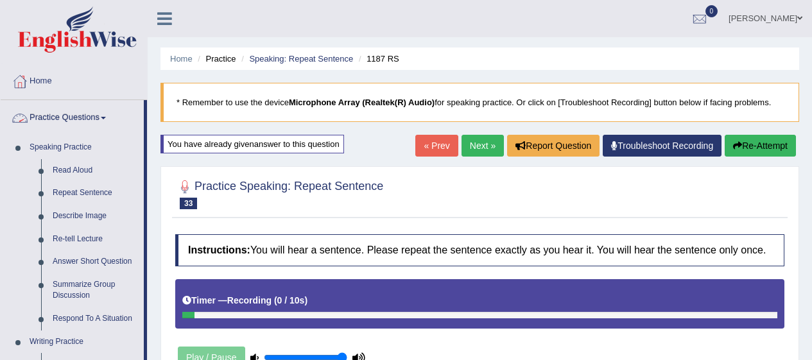
click at [65, 169] on link "Read Aloud" at bounding box center [95, 170] width 97 height 23
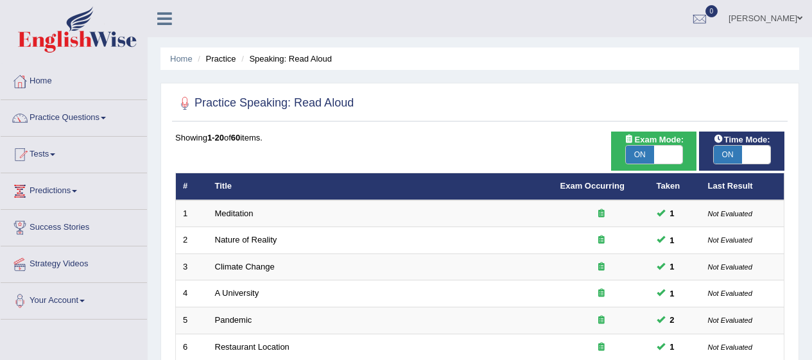
click at [39, 117] on link "Practice Questions" at bounding box center [74, 116] width 146 height 32
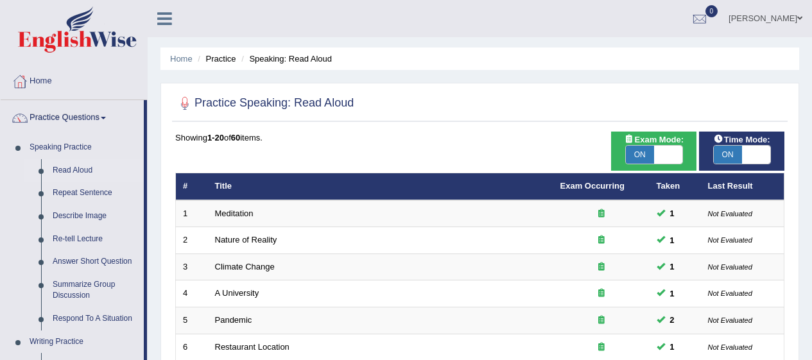
click at [60, 185] on link "Repeat Sentence" at bounding box center [95, 193] width 97 height 23
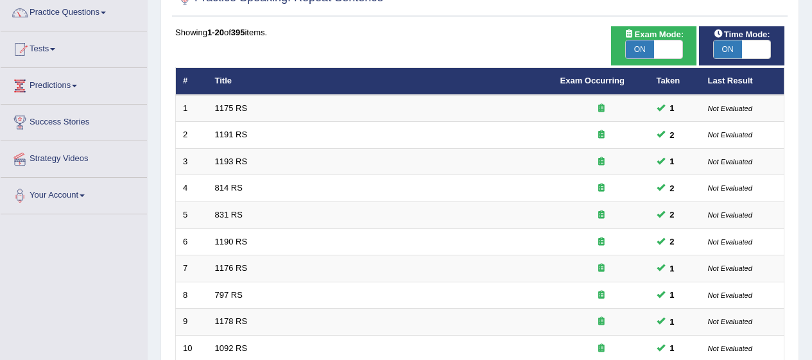
scroll to position [103, 0]
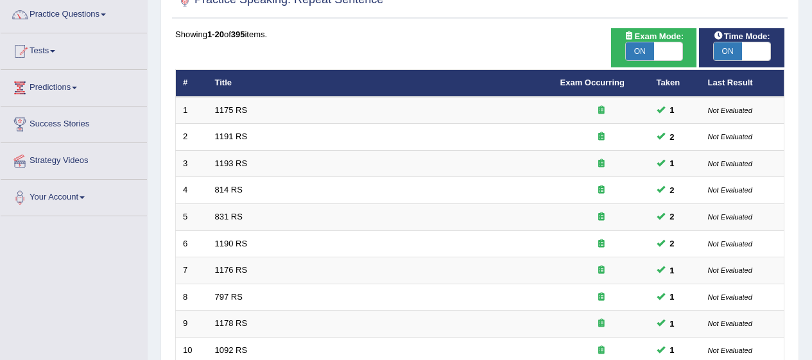
checkbox input "false"
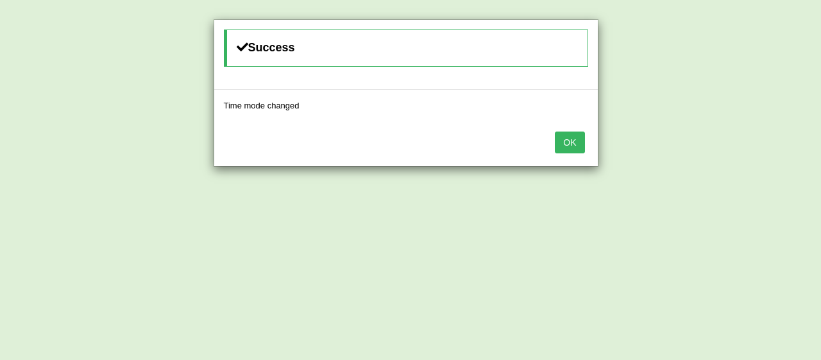
click at [571, 140] on button "OK" at bounding box center [570, 143] width 30 height 22
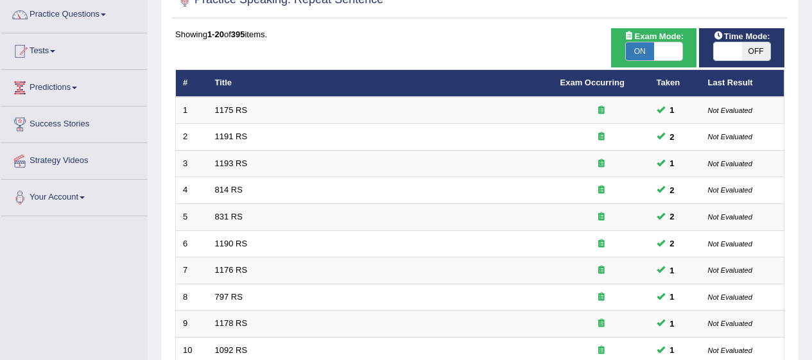
click at [649, 47] on span "ON" at bounding box center [639, 51] width 28 height 18
checkbox input "false"
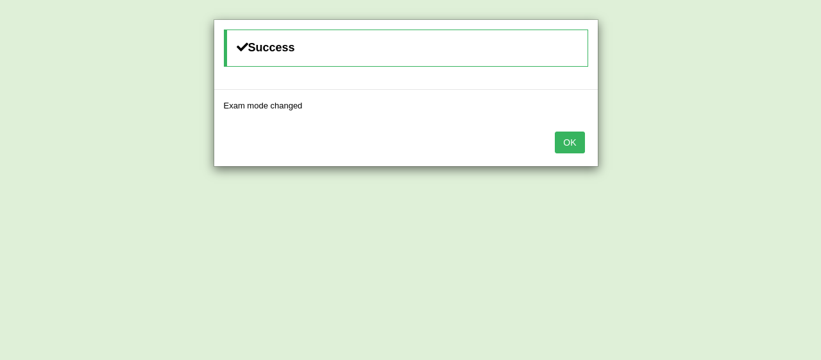
click at [594, 157] on div "OK" at bounding box center [406, 143] width 384 height 45
click at [576, 140] on button "OK" at bounding box center [570, 143] width 30 height 22
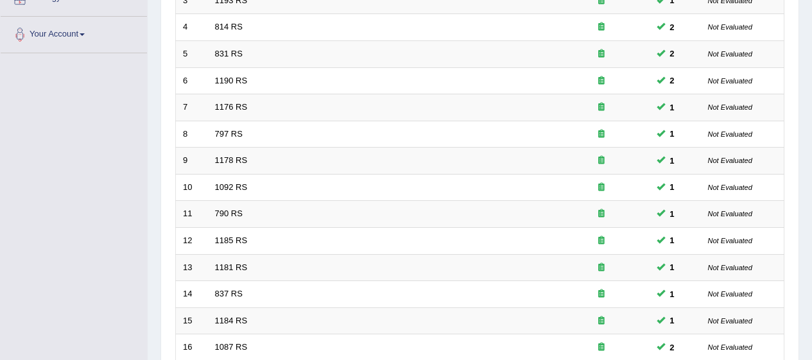
scroll to position [489, 0]
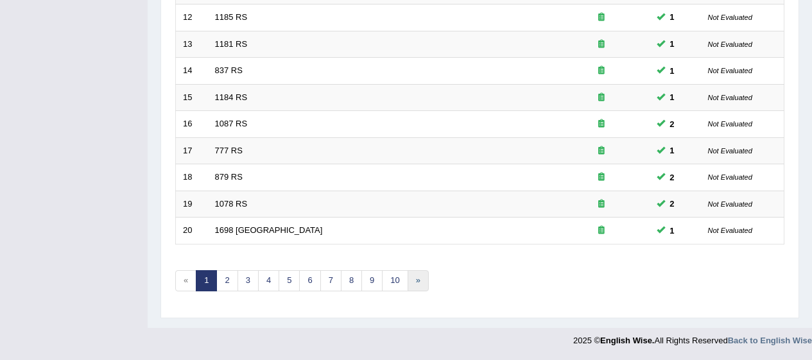
click at [412, 285] on link "»" at bounding box center [417, 280] width 21 height 21
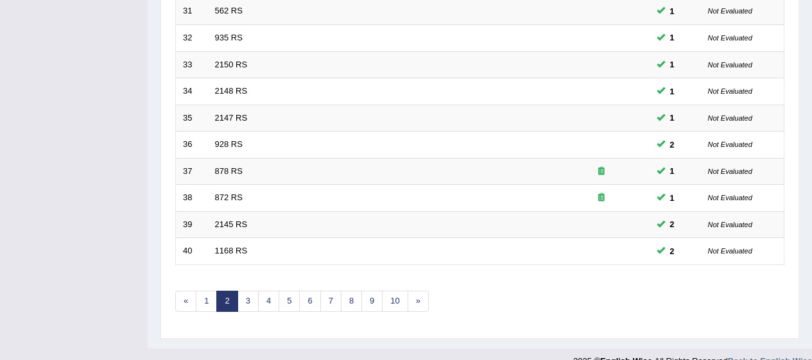
scroll to position [489, 0]
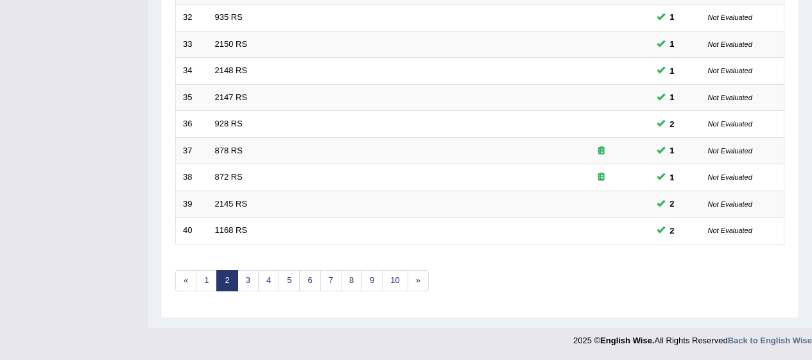
click at [377, 271] on link "9" at bounding box center [371, 280] width 21 height 21
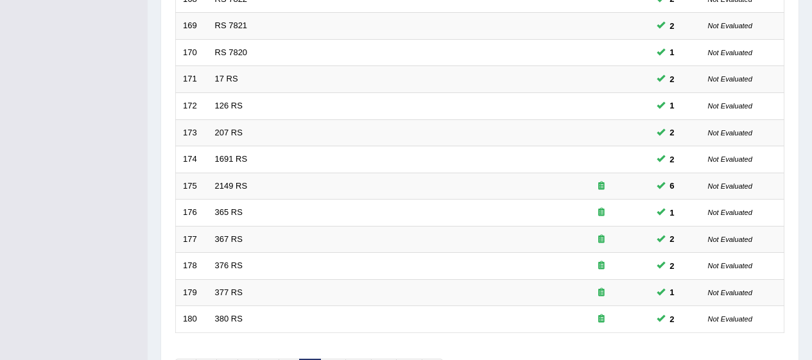
scroll to position [489, 0]
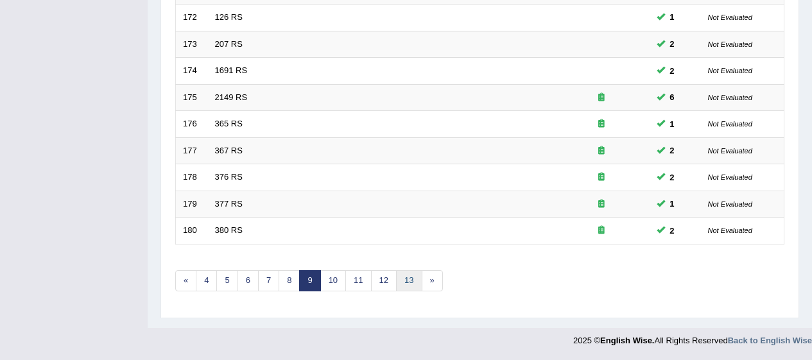
click at [408, 280] on link "13" at bounding box center [409, 280] width 26 height 21
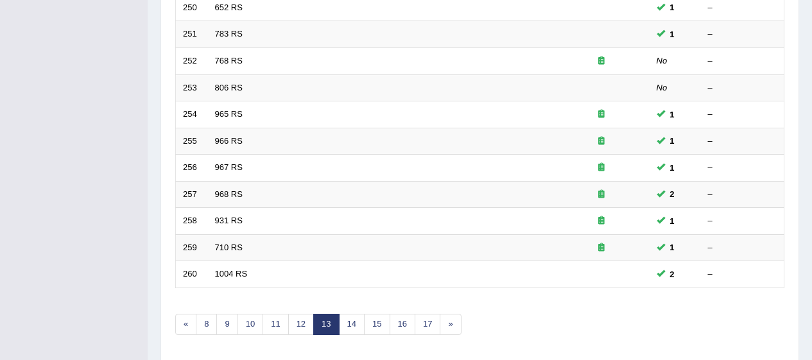
scroll to position [489, 0]
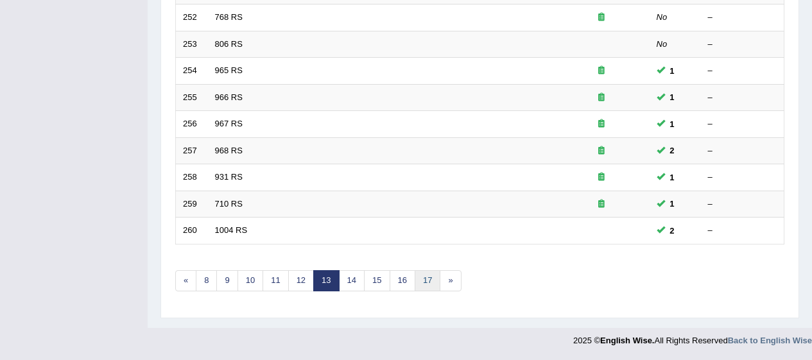
click at [430, 282] on link "17" at bounding box center [427, 280] width 26 height 21
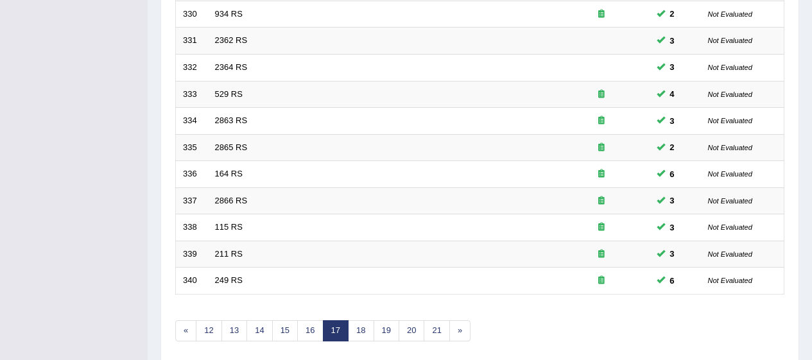
scroll to position [489, 0]
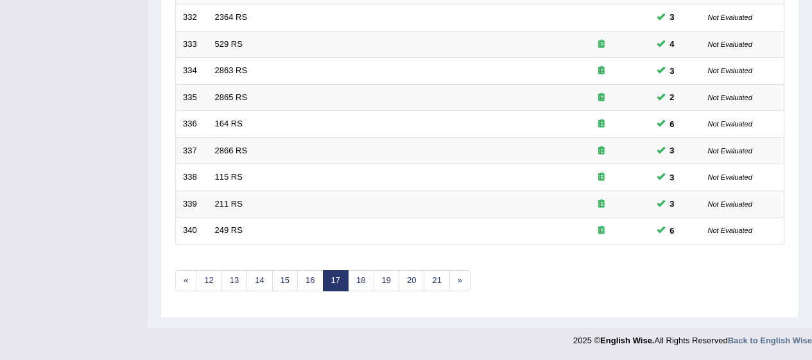
click at [427, 283] on link "21" at bounding box center [436, 280] width 26 height 21
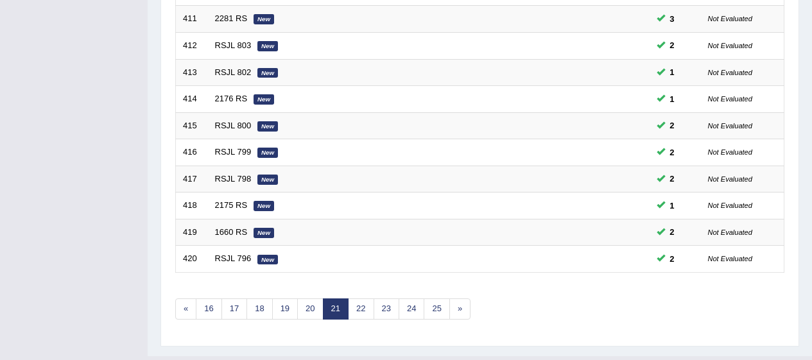
scroll to position [489, 0]
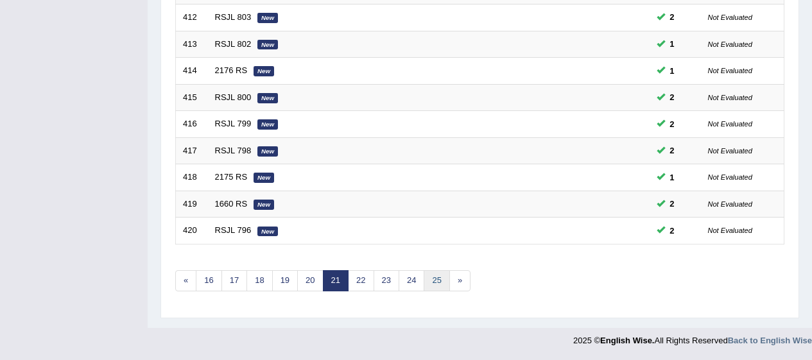
click at [440, 284] on link "25" at bounding box center [436, 280] width 26 height 21
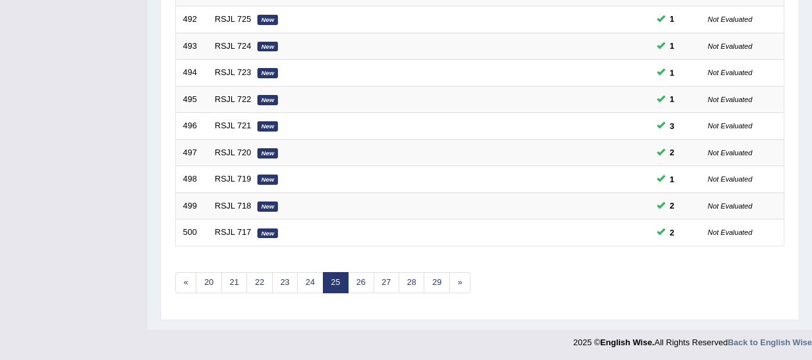
scroll to position [489, 0]
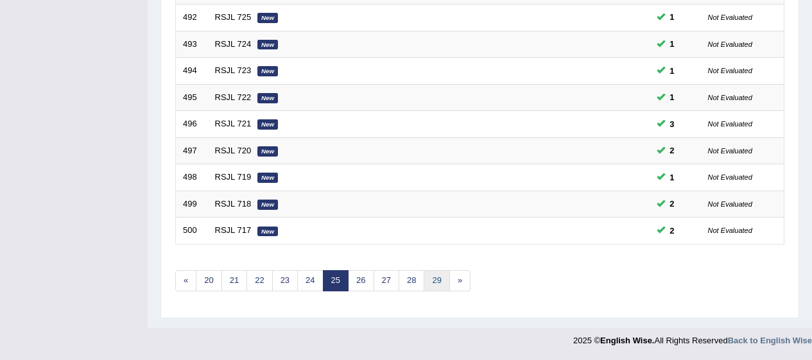
click at [434, 289] on link "29" at bounding box center [436, 280] width 26 height 21
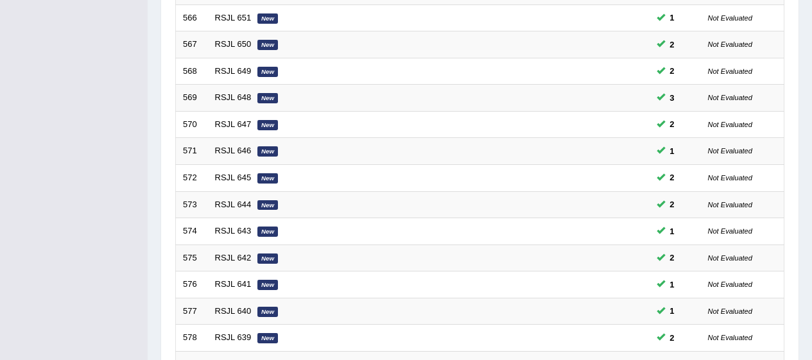
scroll to position [489, 0]
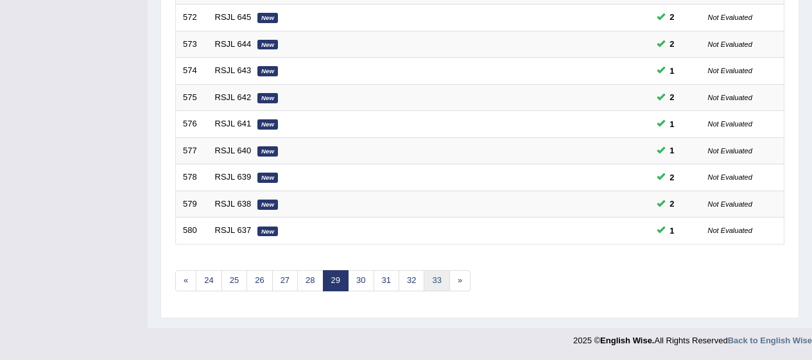
click at [432, 282] on link "33" at bounding box center [436, 280] width 26 height 21
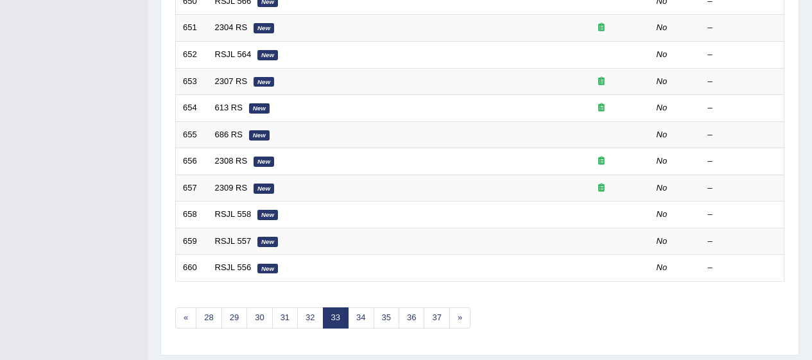
scroll to position [489, 0]
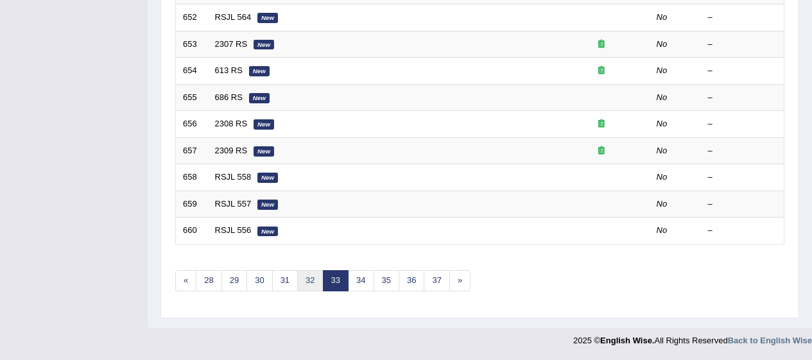
click at [313, 284] on link "32" at bounding box center [310, 280] width 26 height 21
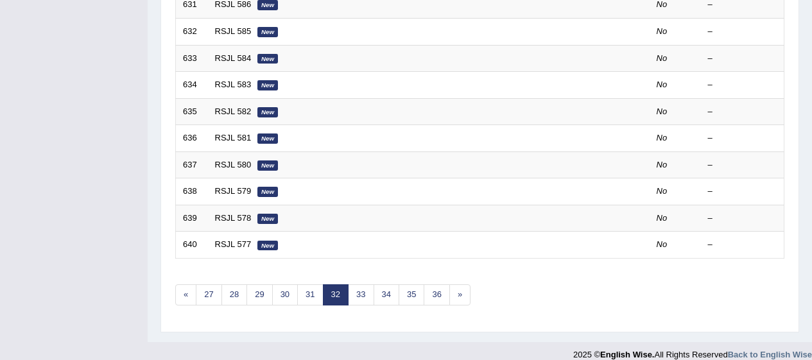
scroll to position [489, 0]
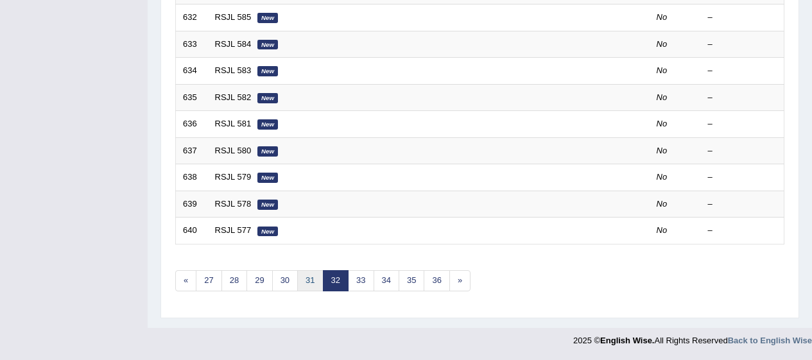
click at [314, 285] on link "31" at bounding box center [310, 280] width 26 height 21
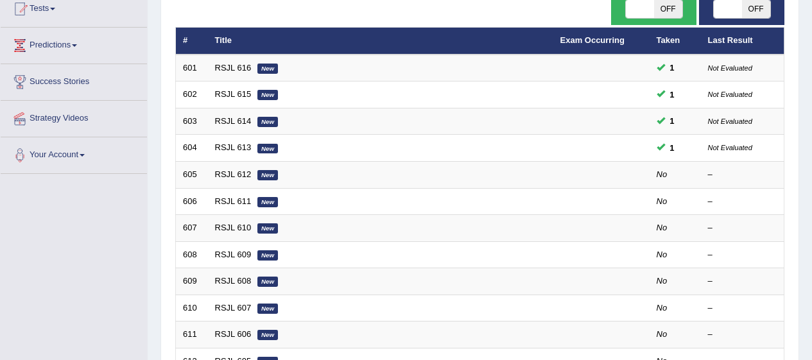
scroll to position [154, 0]
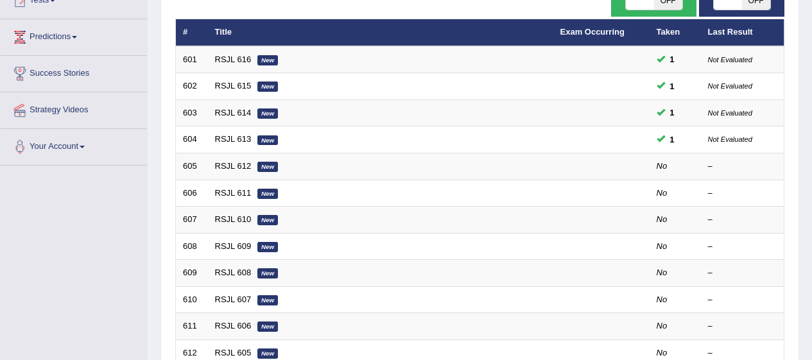
click at [231, 168] on link "RSJL 612" at bounding box center [233, 166] width 37 height 10
click at [234, 165] on link "RSJL 612" at bounding box center [233, 166] width 37 height 10
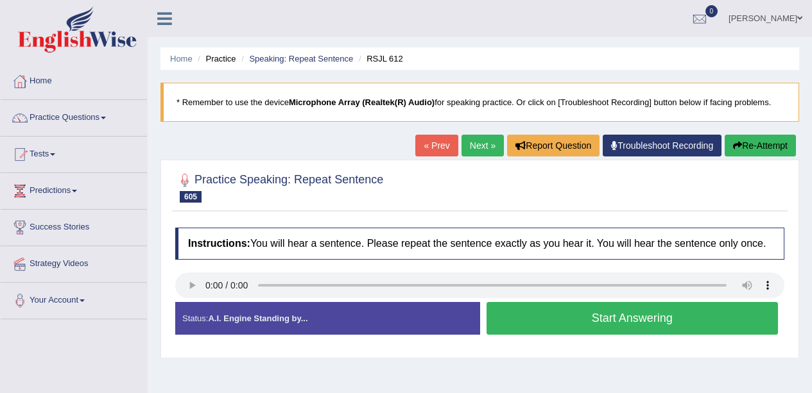
click at [604, 317] on button "Start Answering" at bounding box center [632, 318] width 292 height 33
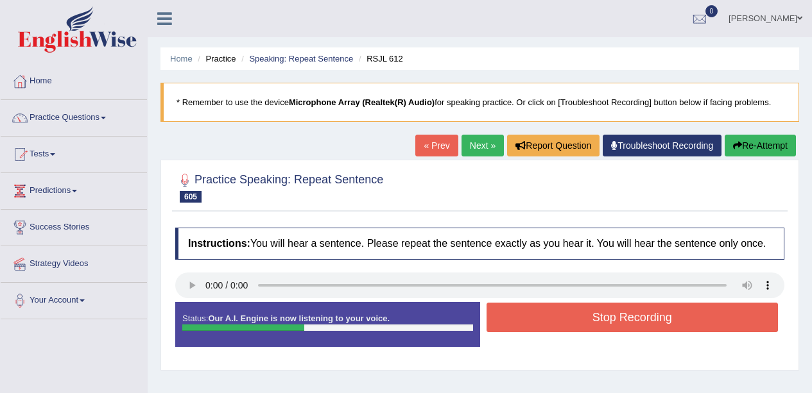
click at [579, 321] on button "Stop Recording" at bounding box center [632, 318] width 292 height 30
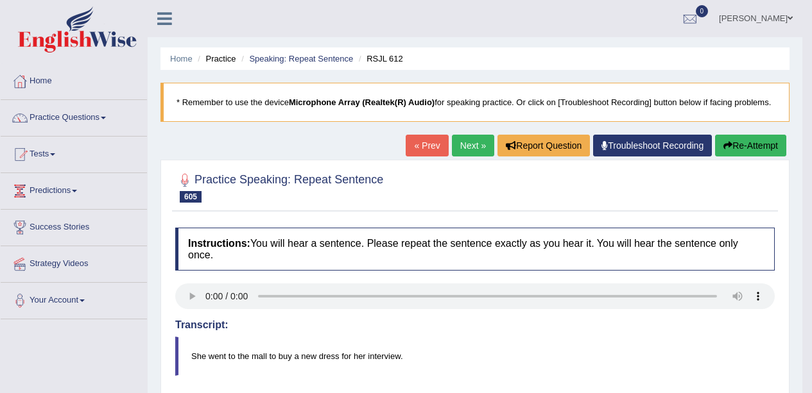
click at [466, 144] on link "Next »" at bounding box center [473, 146] width 42 height 22
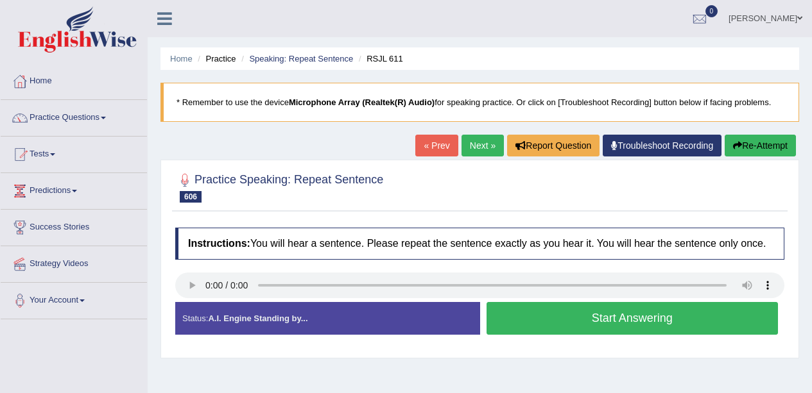
click at [566, 314] on button "Start Answering" at bounding box center [632, 318] width 292 height 33
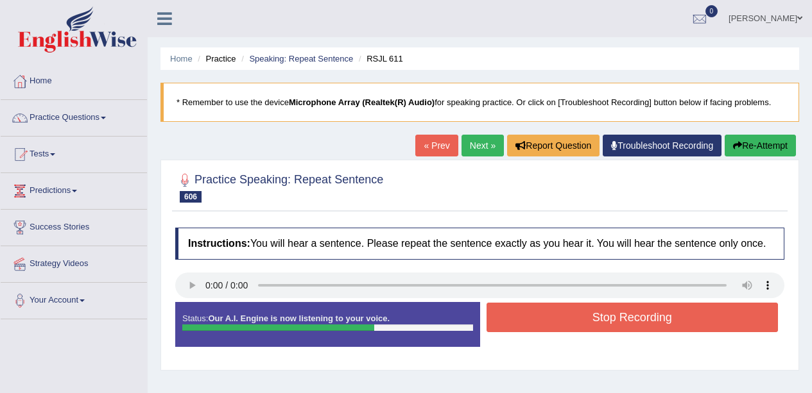
click at [590, 332] on button "Stop Recording" at bounding box center [632, 318] width 292 height 30
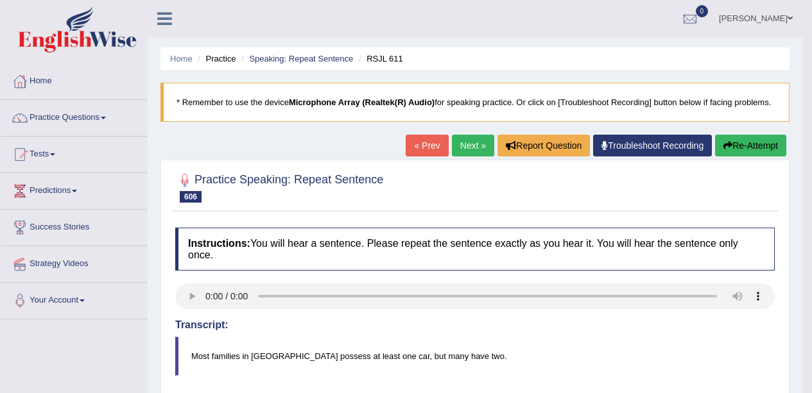
click at [753, 146] on button "Re-Attempt" at bounding box center [750, 146] width 71 height 22
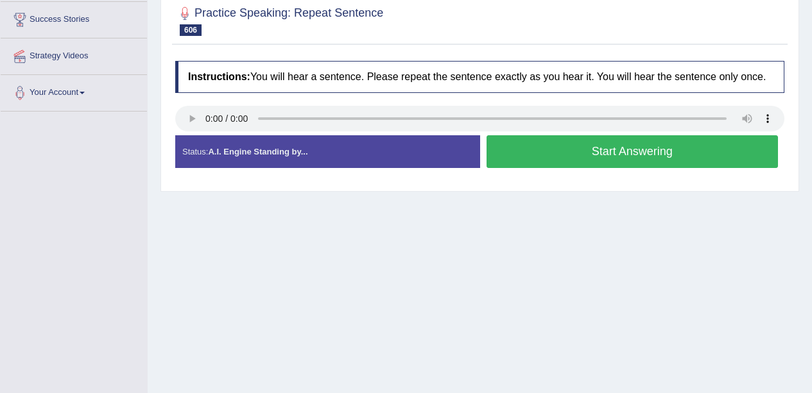
click at [574, 166] on button "Start Answering" at bounding box center [632, 151] width 292 height 33
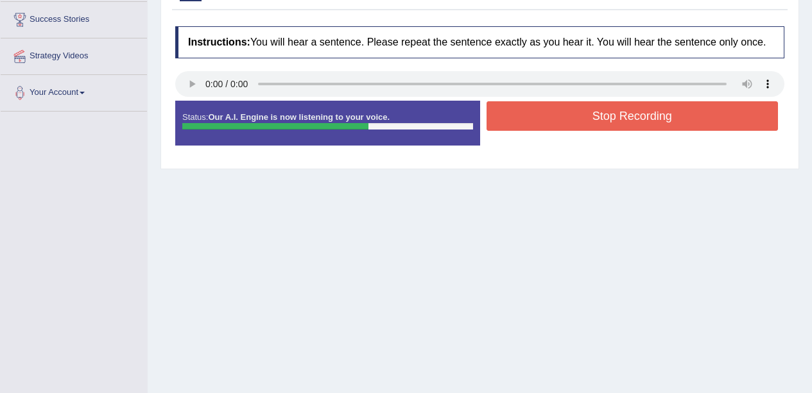
click at [556, 122] on button "Stop Recording" at bounding box center [632, 116] width 292 height 30
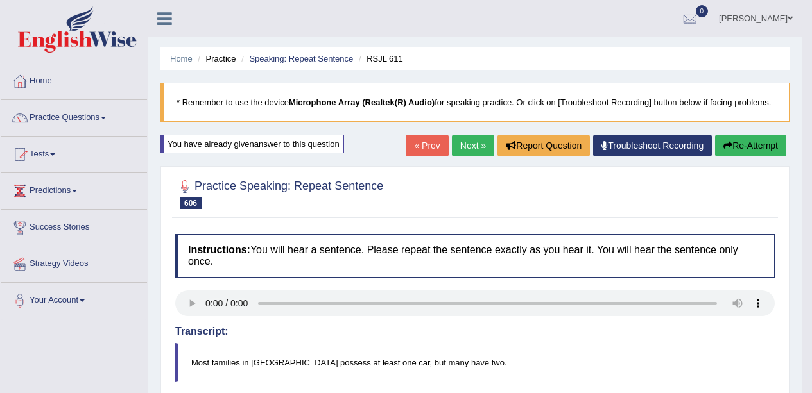
click at [467, 154] on link "Next »" at bounding box center [473, 146] width 42 height 22
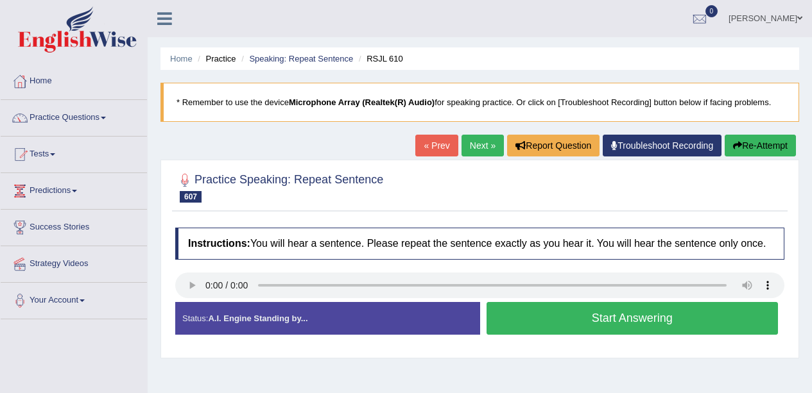
click at [182, 302] on div "Created with Highcharts 7.1.2 Too low Too high Time Pitch meter: 0 2.5 5 7.5 10" at bounding box center [324, 302] width 311 height 1
click at [635, 302] on div "Created with Highcharts 7.1.2 Great Too slow Too fast Time Speech pace meter: 0…" at bounding box center [635, 302] width 311 height 1
click at [623, 310] on button "Start Answering" at bounding box center [632, 318] width 292 height 33
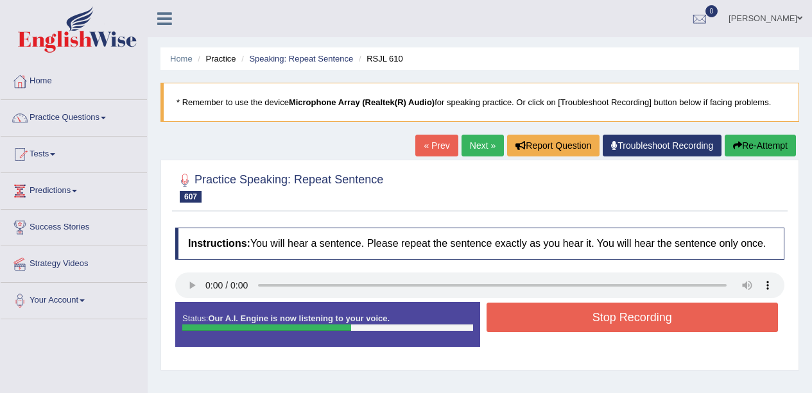
click at [634, 326] on button "Stop Recording" at bounding box center [632, 318] width 292 height 30
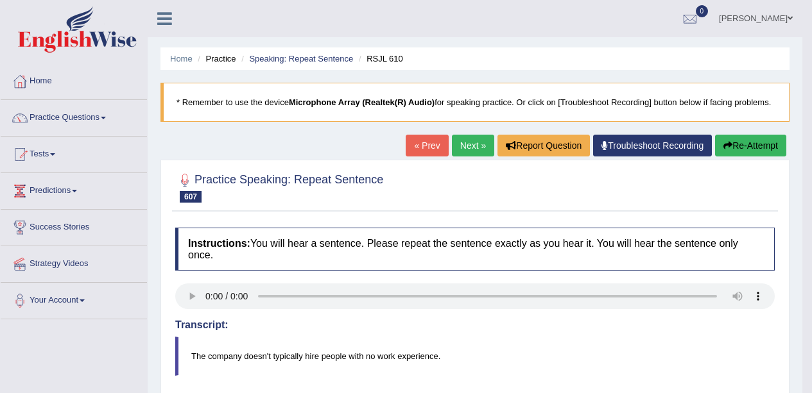
click at [461, 140] on link "Next »" at bounding box center [473, 146] width 42 height 22
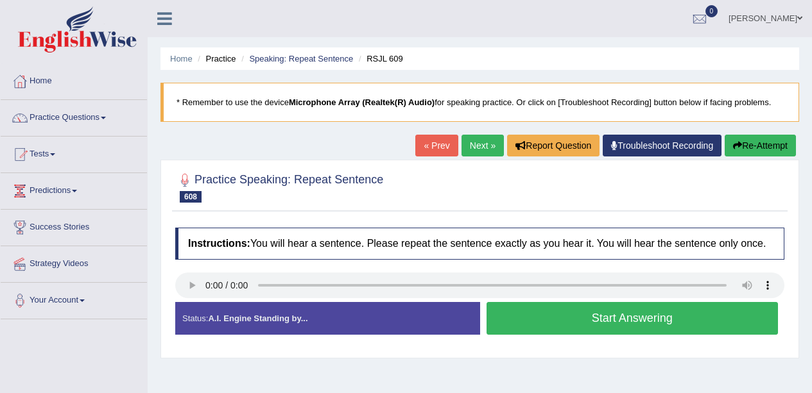
click at [635, 313] on button "Start Answering" at bounding box center [632, 318] width 292 height 33
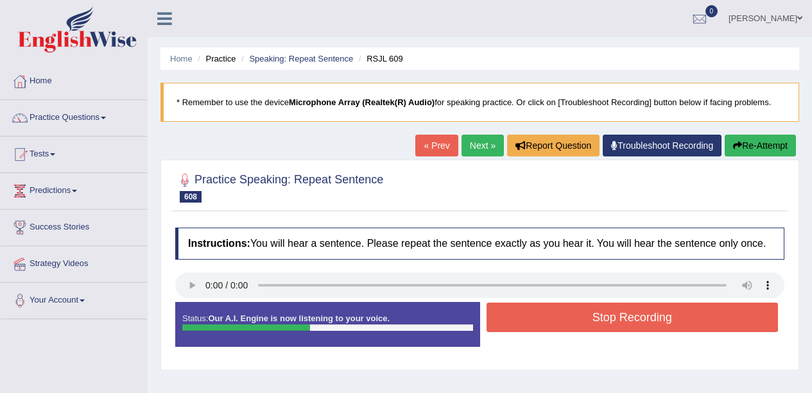
click at [610, 321] on button "Stop Recording" at bounding box center [632, 318] width 292 height 30
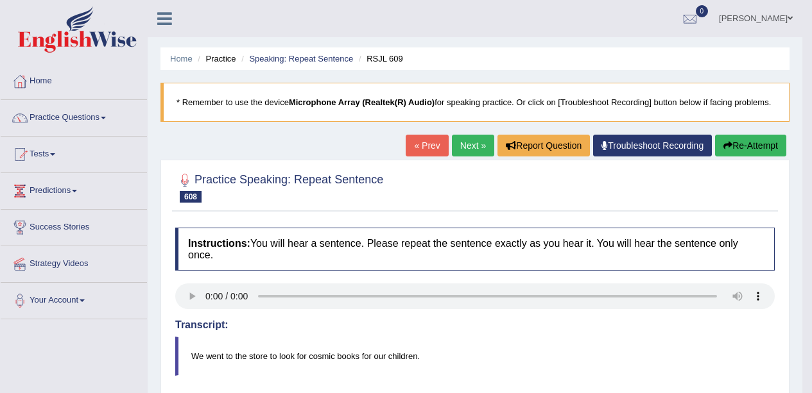
click at [463, 152] on link "Next »" at bounding box center [473, 146] width 42 height 22
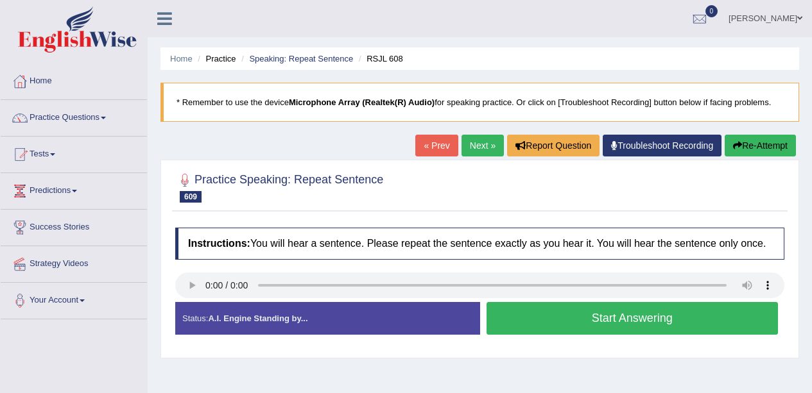
click at [582, 339] on div "Stop Recording" at bounding box center [632, 338] width 305 height 1
click at [607, 328] on button "Start Answering" at bounding box center [632, 318] width 292 height 33
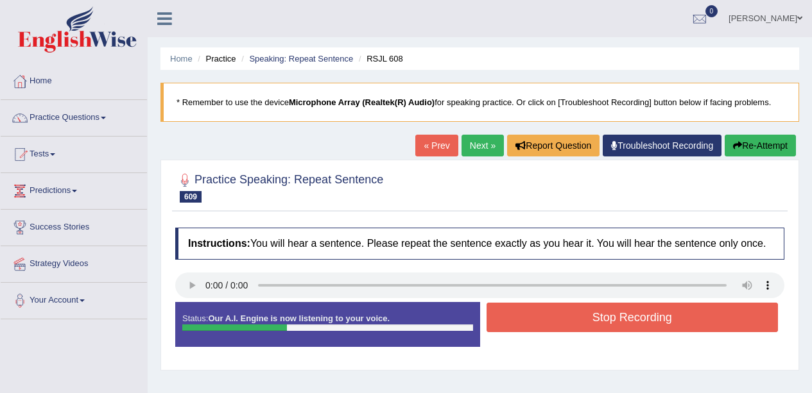
click at [597, 331] on button "Stop Recording" at bounding box center [632, 318] width 292 height 30
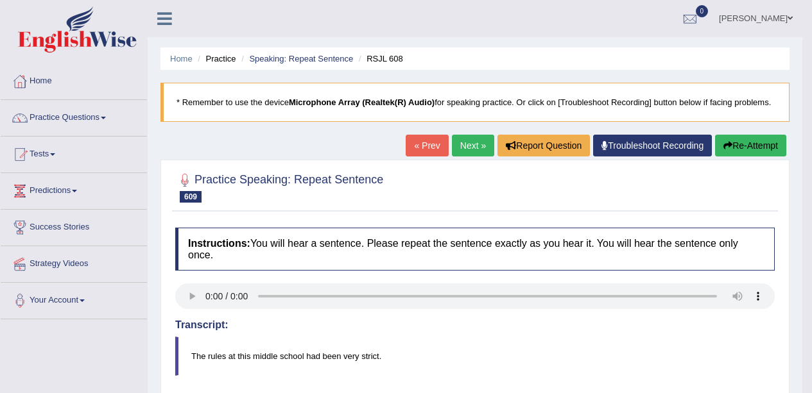
click at [470, 143] on link "Next »" at bounding box center [473, 146] width 42 height 22
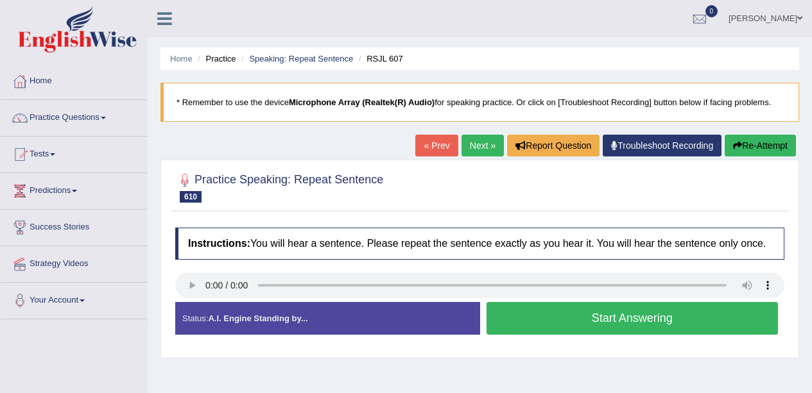
click at [632, 320] on button "Start Answering" at bounding box center [632, 318] width 292 height 33
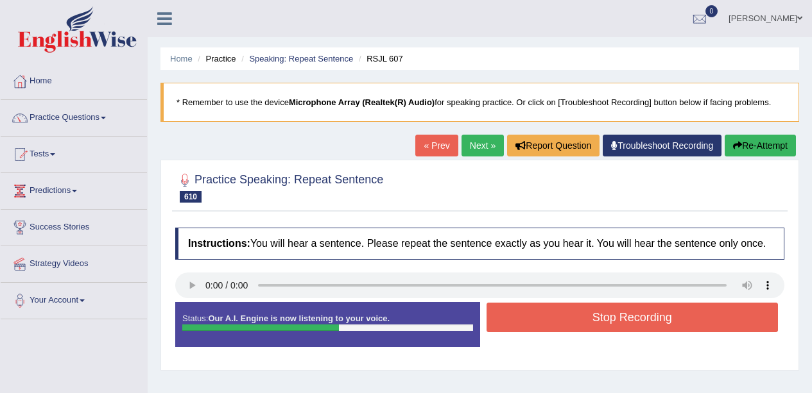
click at [627, 329] on button "Stop Recording" at bounding box center [632, 318] width 292 height 30
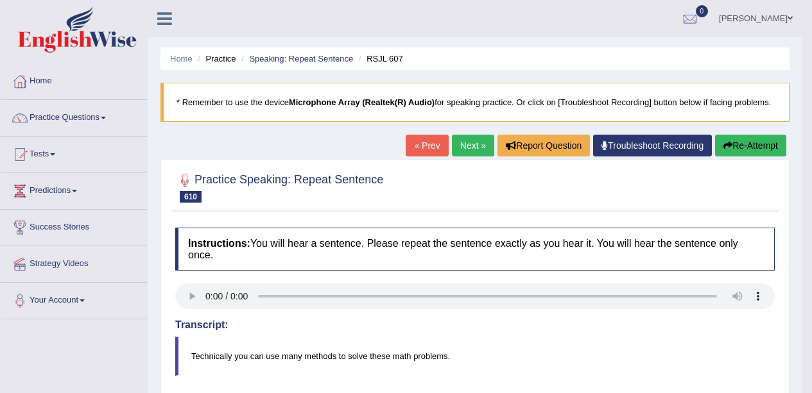
click at [461, 150] on link "Next »" at bounding box center [473, 146] width 42 height 22
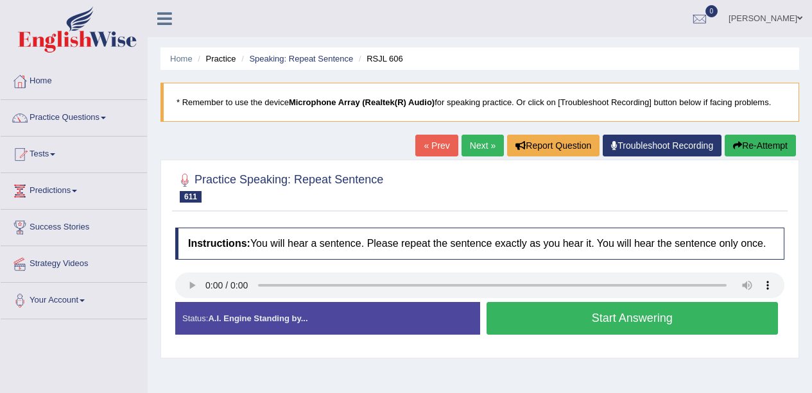
click at [75, 121] on link "Practice Questions" at bounding box center [74, 116] width 146 height 32
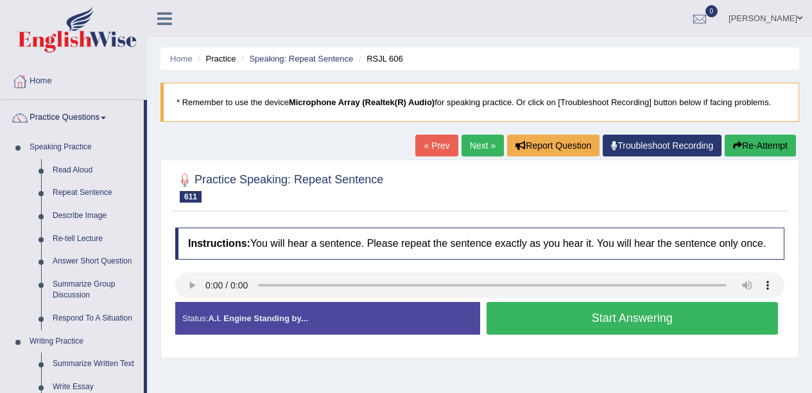
click at [105, 196] on link "Repeat Sentence" at bounding box center [95, 193] width 97 height 23
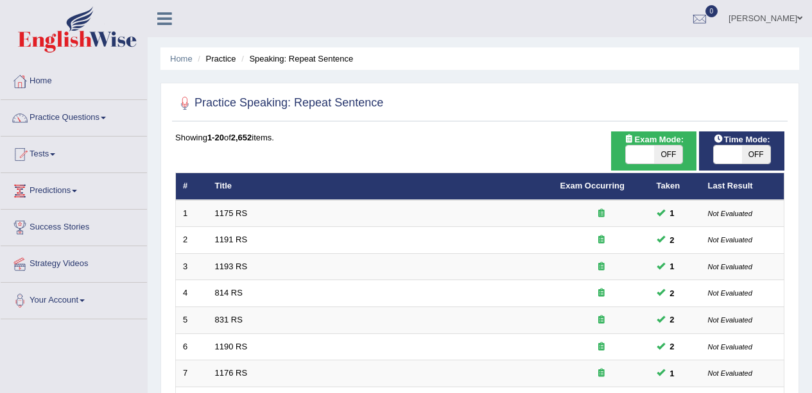
click at [679, 149] on span "OFF" at bounding box center [668, 155] width 28 height 18
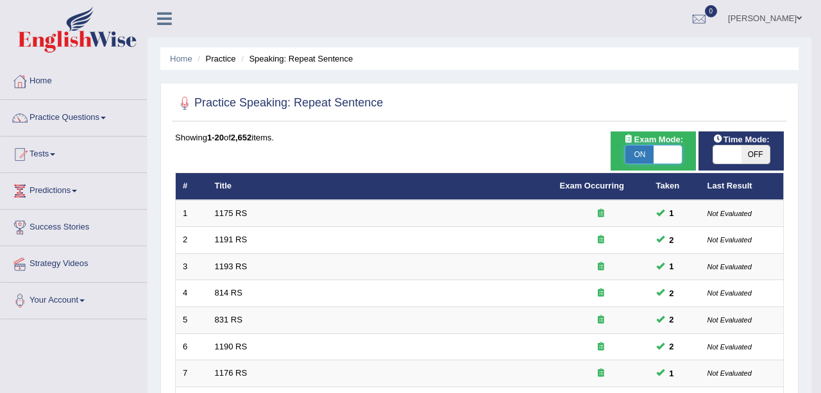
click at [667, 151] on span at bounding box center [668, 155] width 28 height 18
checkbox input "false"
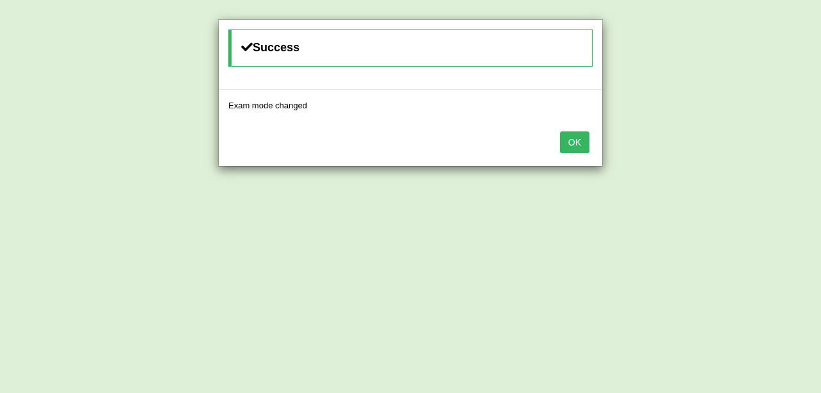
click at [581, 139] on button "OK" at bounding box center [575, 143] width 30 height 22
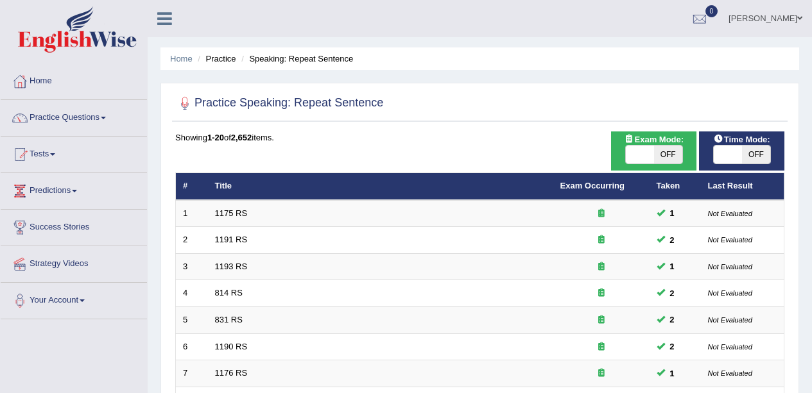
click at [755, 145] on div "ON OFF" at bounding box center [742, 154] width 58 height 19
click at [751, 149] on span "OFF" at bounding box center [756, 155] width 28 height 18
checkbox input "true"
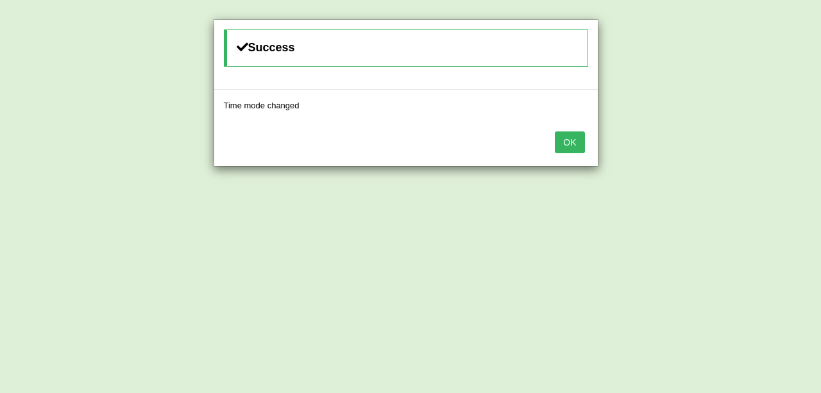
click at [577, 149] on button "OK" at bounding box center [570, 143] width 30 height 22
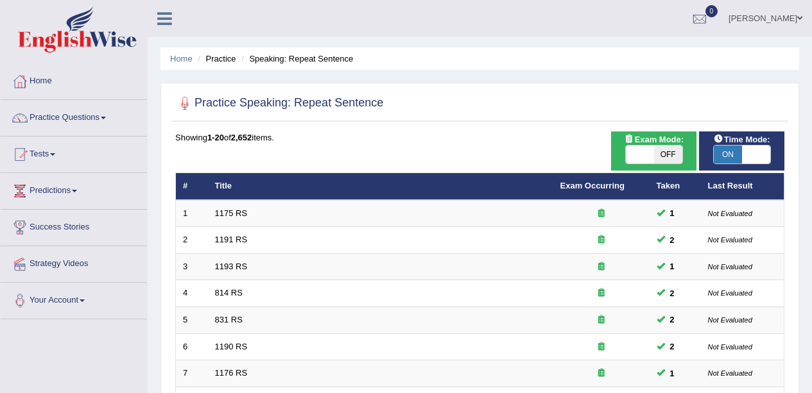
click at [653, 144] on span "Exam Mode:" at bounding box center [653, 139] width 69 height 13
click at [655, 158] on span "OFF" at bounding box center [668, 155] width 28 height 18
checkbox input "true"
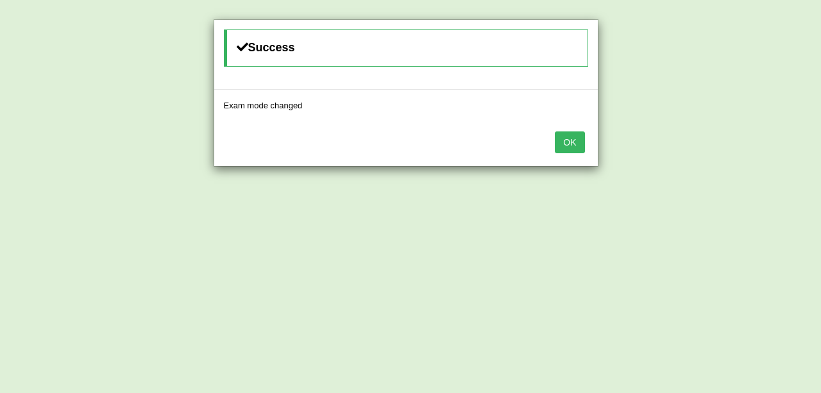
click at [574, 140] on button "OK" at bounding box center [570, 143] width 30 height 22
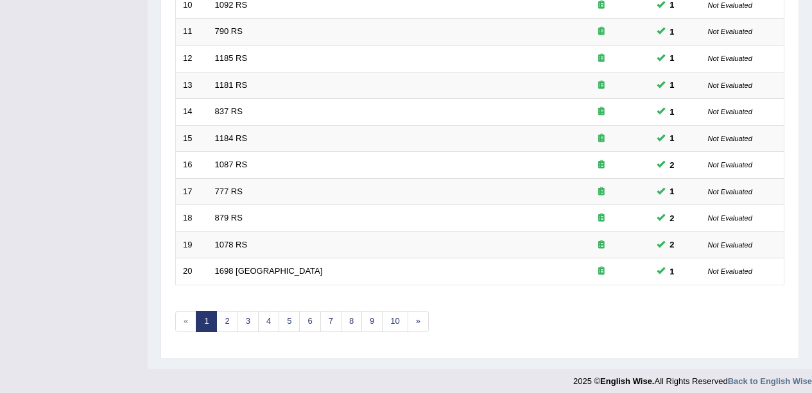
scroll to position [456, 0]
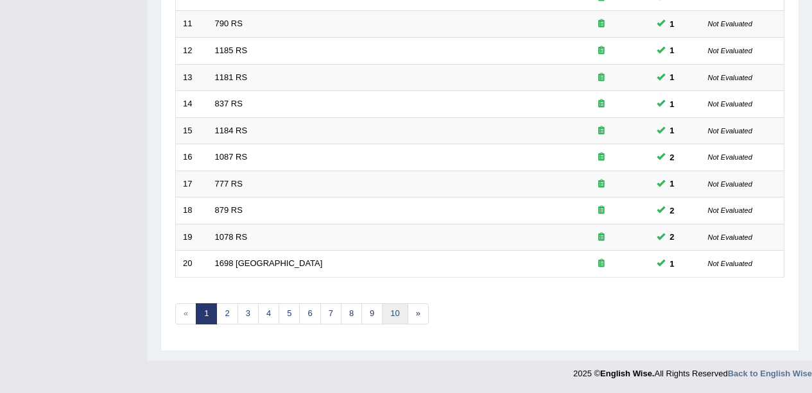
click at [399, 316] on link "10" at bounding box center [395, 313] width 26 height 21
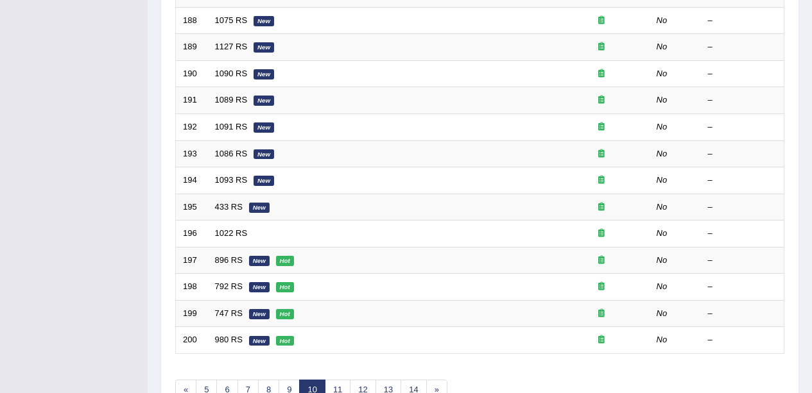
scroll to position [456, 0]
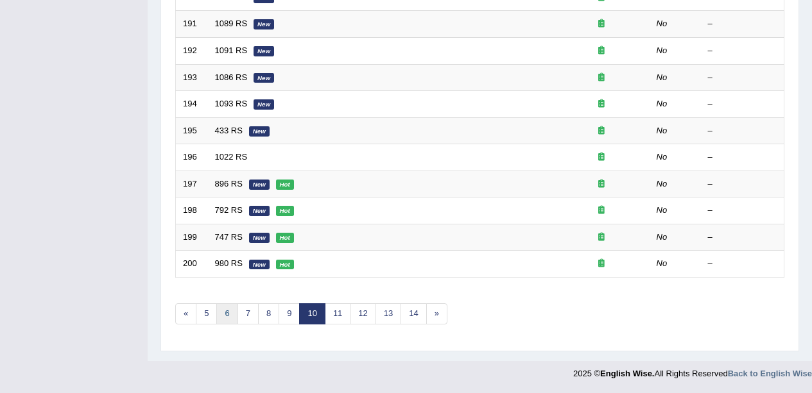
click at [220, 319] on link "6" at bounding box center [226, 313] width 21 height 21
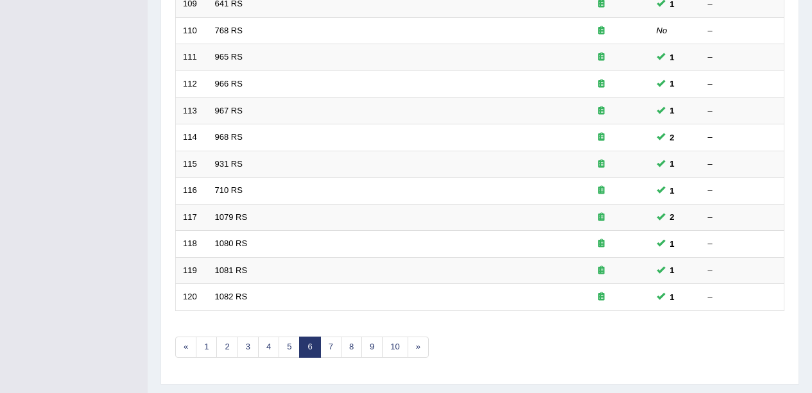
scroll to position [456, 0]
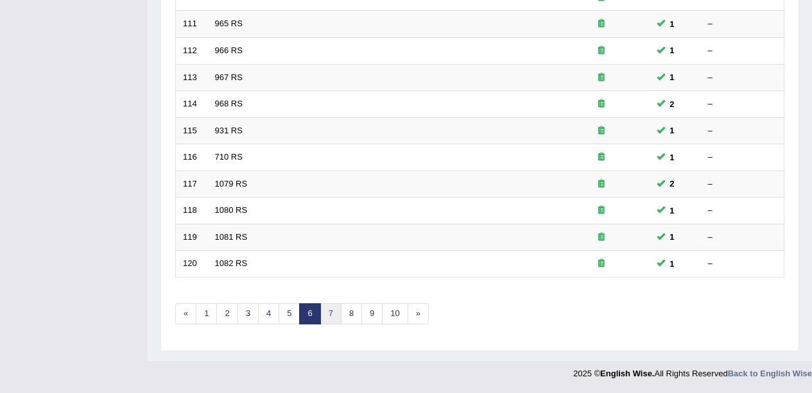
click at [334, 310] on link "7" at bounding box center [330, 313] width 21 height 21
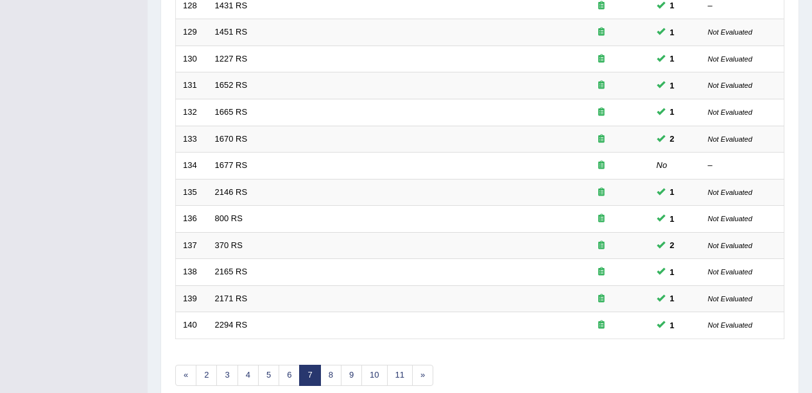
scroll to position [456, 0]
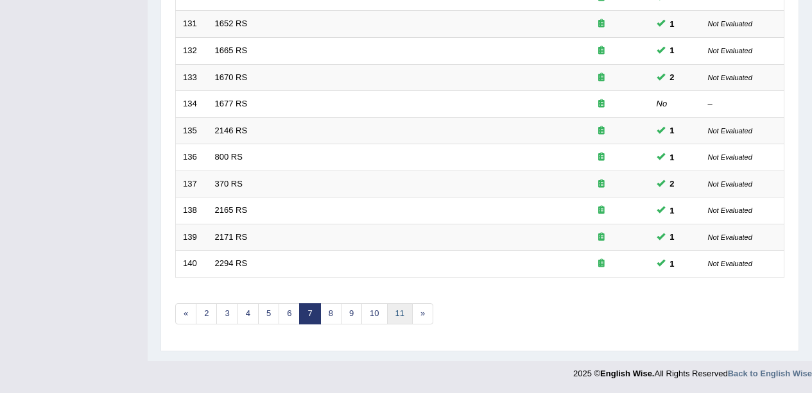
click at [404, 308] on link "11" at bounding box center [400, 313] width 26 height 21
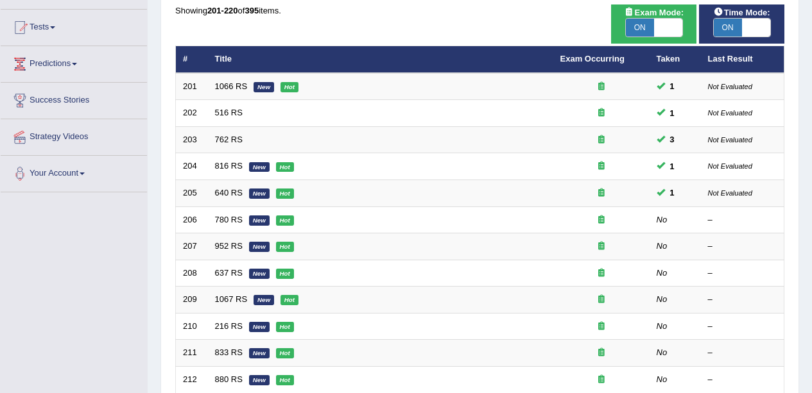
scroll to position [126, 0]
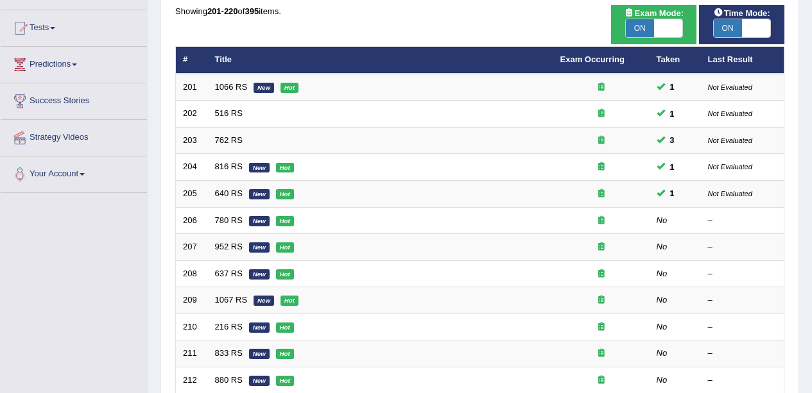
click at [289, 224] on em "Hot" at bounding box center [285, 221] width 18 height 10
click at [291, 221] on em "Hot" at bounding box center [285, 221] width 18 height 10
click at [221, 223] on link "780 RS" at bounding box center [229, 221] width 28 height 10
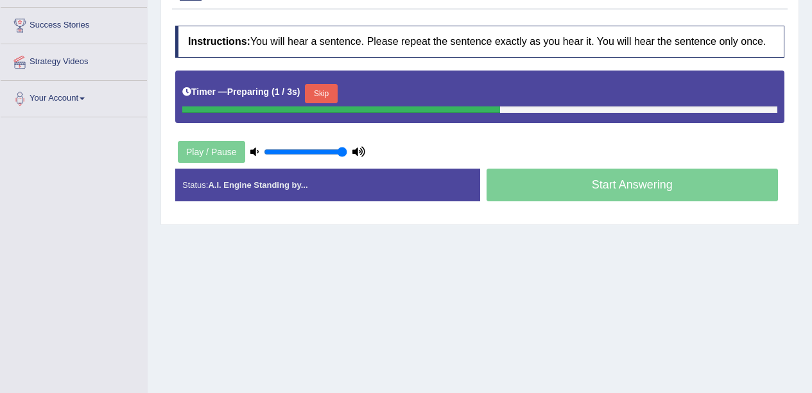
scroll to position [203, 0]
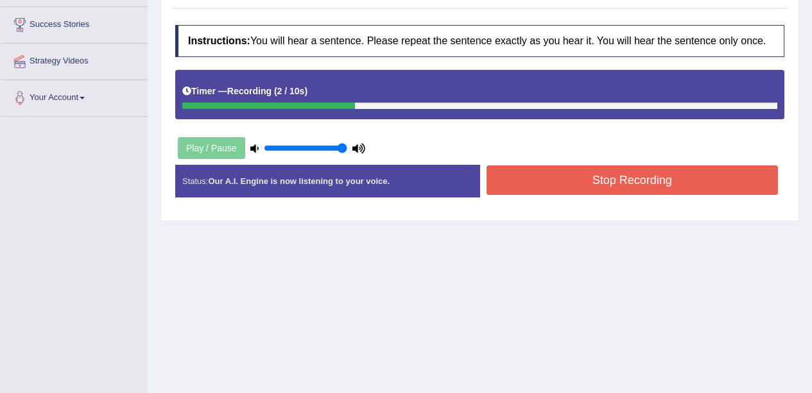
click at [590, 183] on button "Stop Recording" at bounding box center [632, 181] width 292 height 30
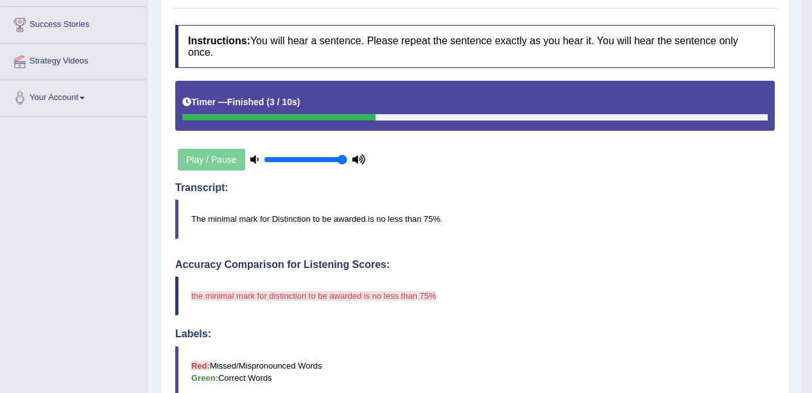
click at [204, 166] on div "Play / Pause" at bounding box center [271, 160] width 192 height 32
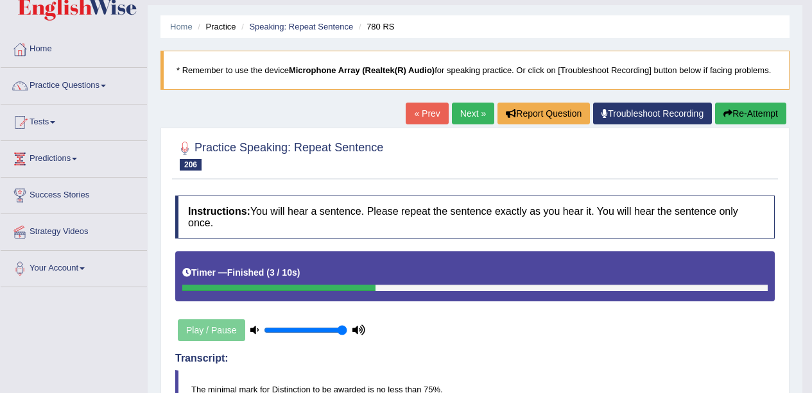
scroll to position [0, 0]
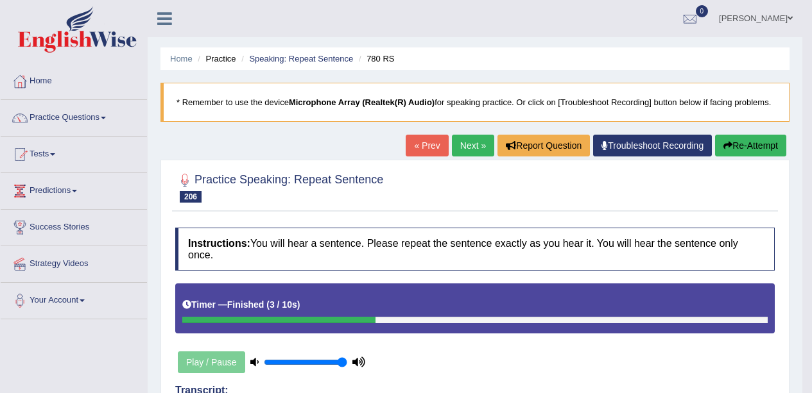
click at [744, 142] on button "Re-Attempt" at bounding box center [750, 146] width 71 height 22
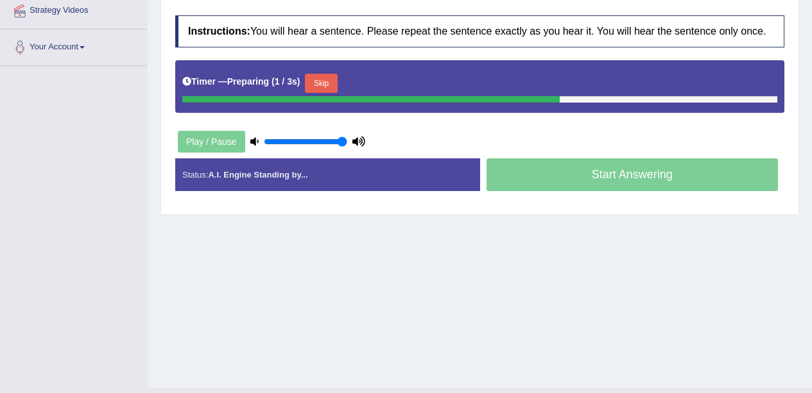
scroll to position [254, 0]
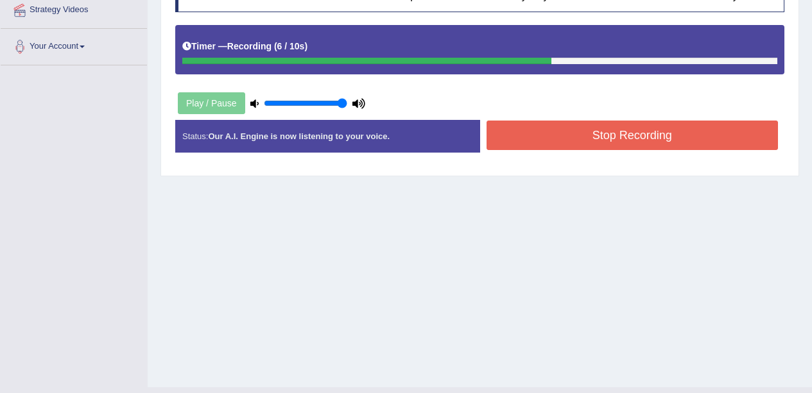
click at [624, 149] on button "Stop Recording" at bounding box center [632, 136] width 292 height 30
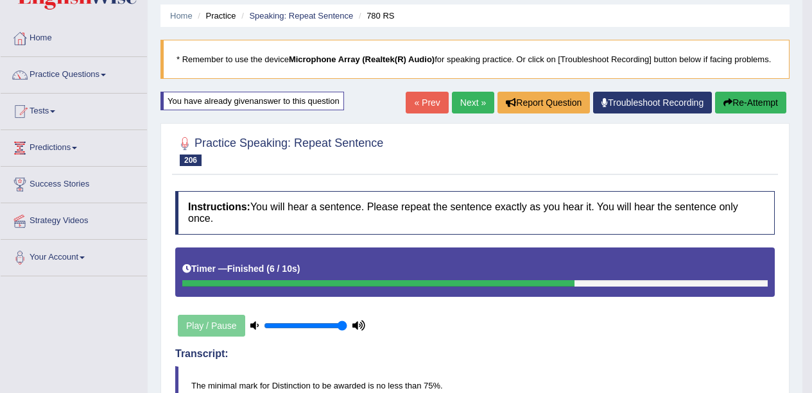
scroll to position [0, 0]
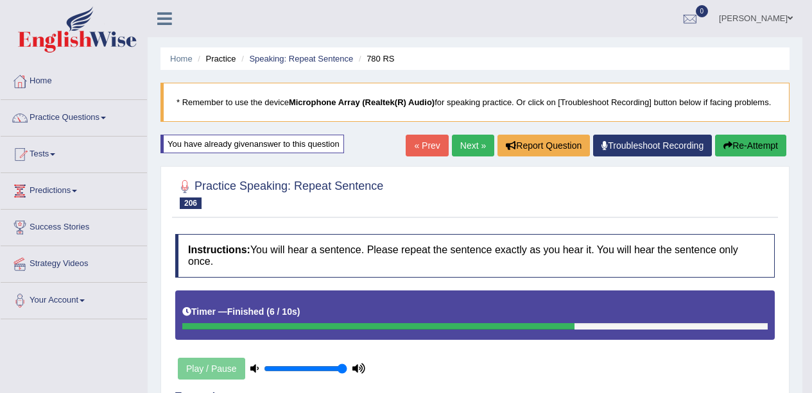
click at [67, 118] on link "Practice Questions" at bounding box center [74, 116] width 146 height 32
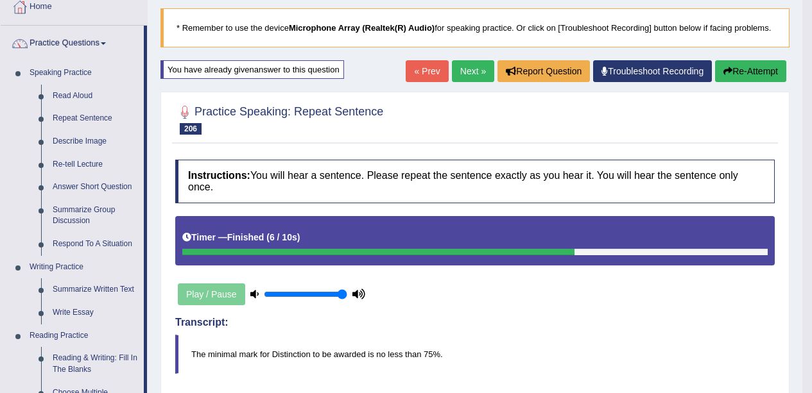
scroll to position [103, 0]
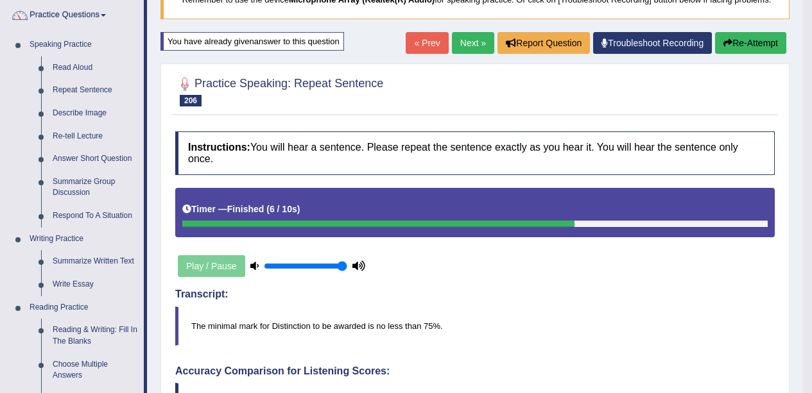
click at [103, 115] on link "Describe Image" at bounding box center [95, 113] width 97 height 23
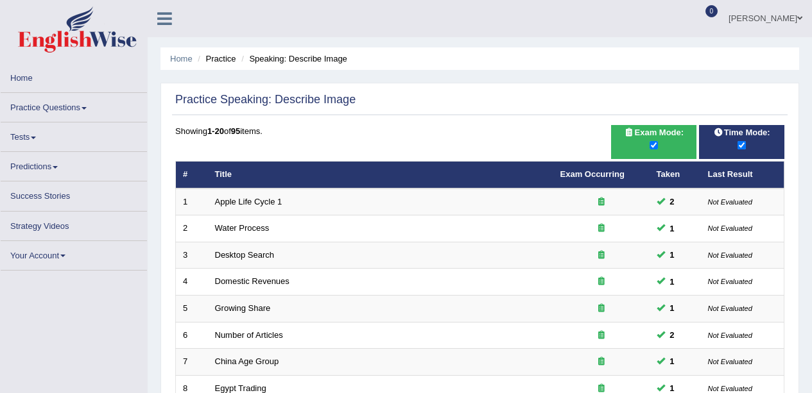
click at [673, 134] on span "Exam Mode:" at bounding box center [653, 132] width 69 height 13
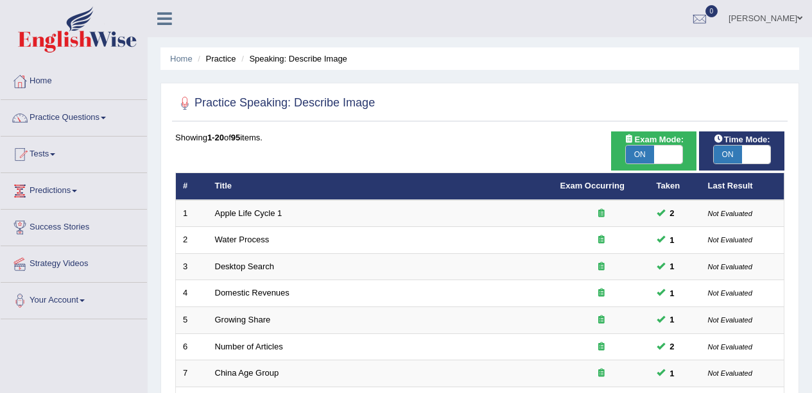
checkbox input "false"
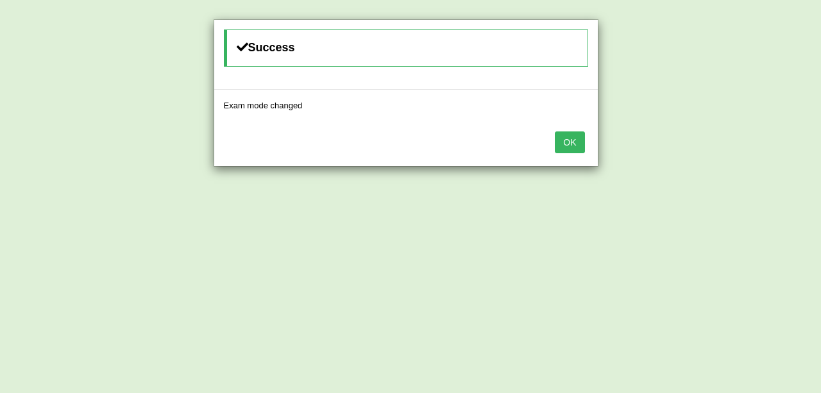
click at [570, 140] on button "OK" at bounding box center [570, 143] width 30 height 22
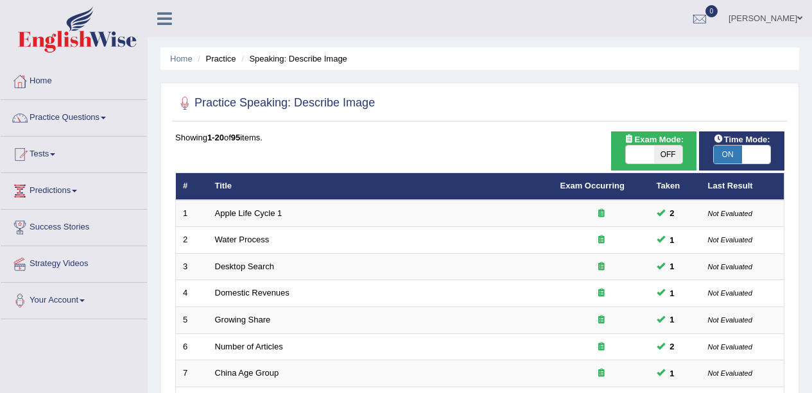
click at [656, 149] on span "OFF" at bounding box center [668, 155] width 28 height 18
checkbox input "true"
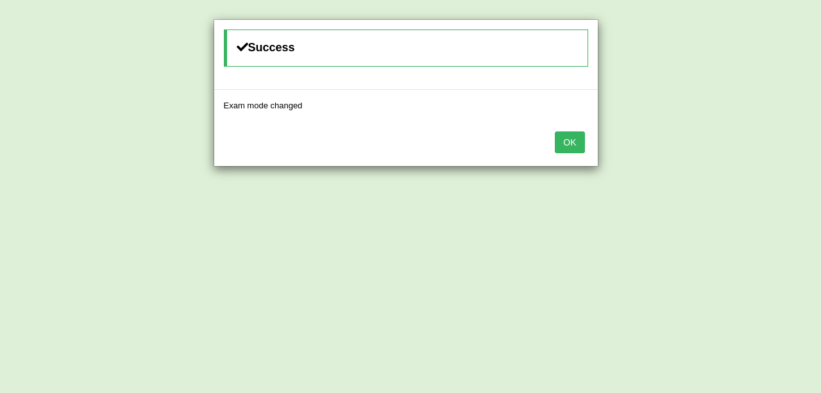
click at [575, 137] on button "OK" at bounding box center [570, 143] width 30 height 22
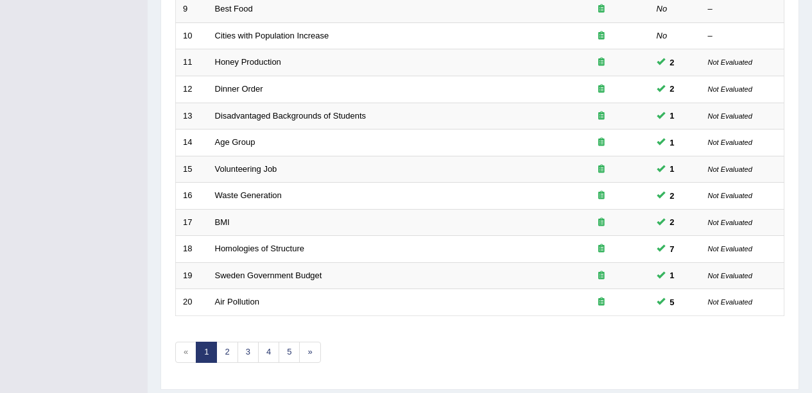
scroll to position [456, 0]
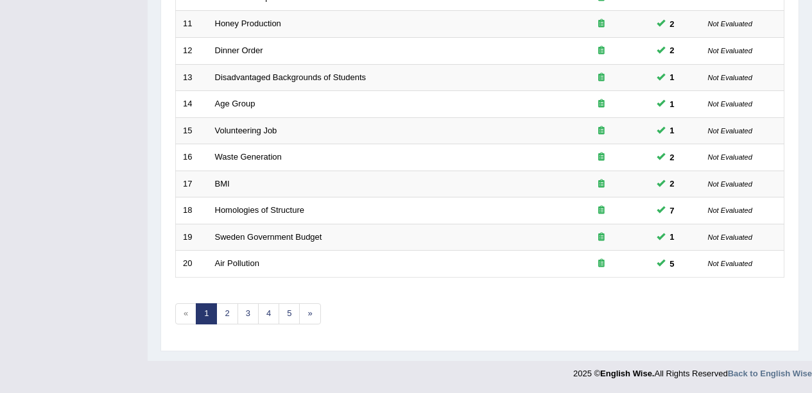
click at [233, 315] on link "2" at bounding box center [226, 313] width 21 height 21
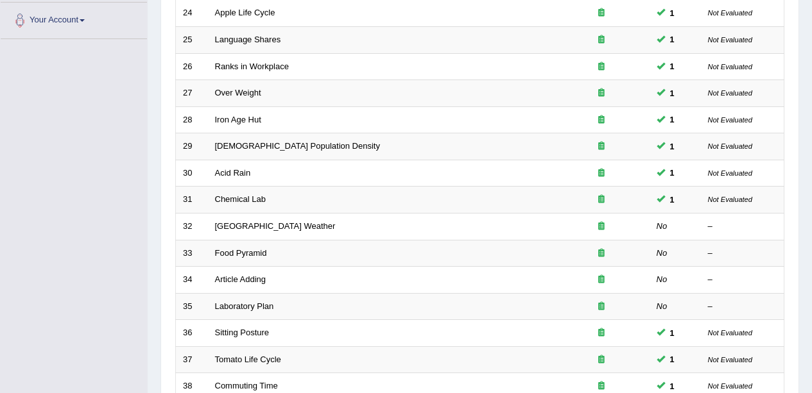
scroll to position [293, 0]
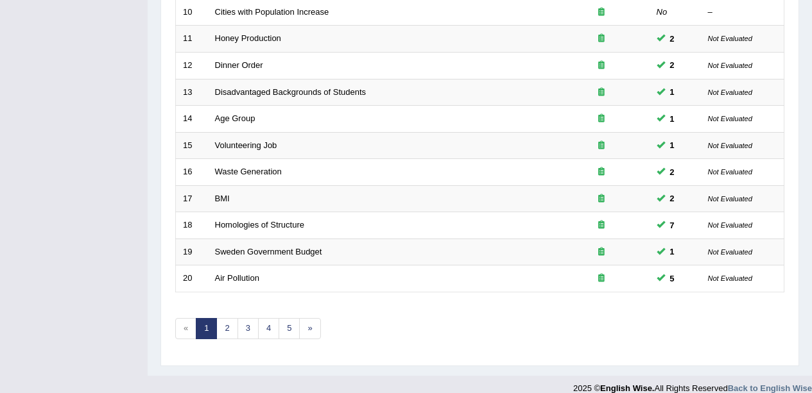
scroll to position [456, 0]
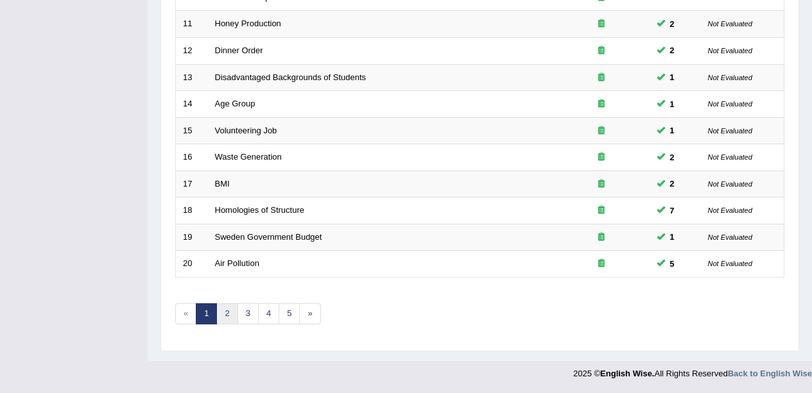
click at [231, 314] on link "2" at bounding box center [226, 313] width 21 height 21
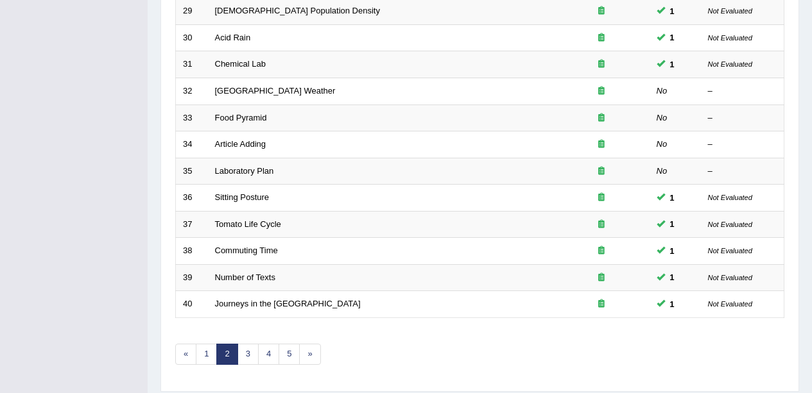
scroll to position [416, 0]
click at [251, 106] on td "Food Pyramid" at bounding box center [380, 118] width 345 height 27
click at [259, 94] on link "[GEOGRAPHIC_DATA] Weather" at bounding box center [275, 91] width 121 height 10
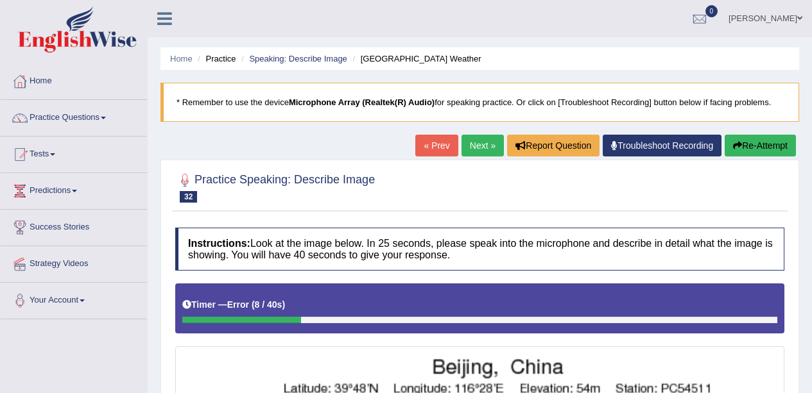
click at [756, 149] on button "Re-Attempt" at bounding box center [759, 146] width 71 height 22
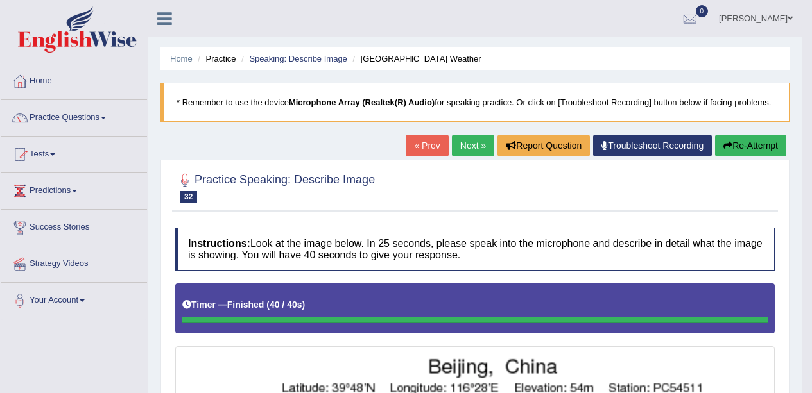
click at [477, 139] on link "Next »" at bounding box center [473, 146] width 42 height 22
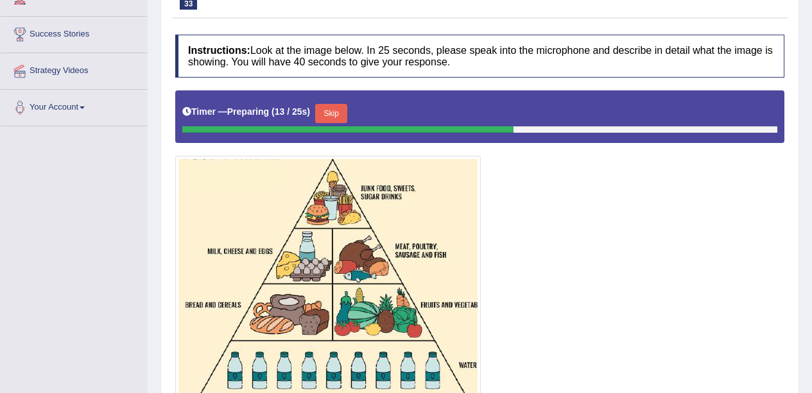
scroll to position [194, 0]
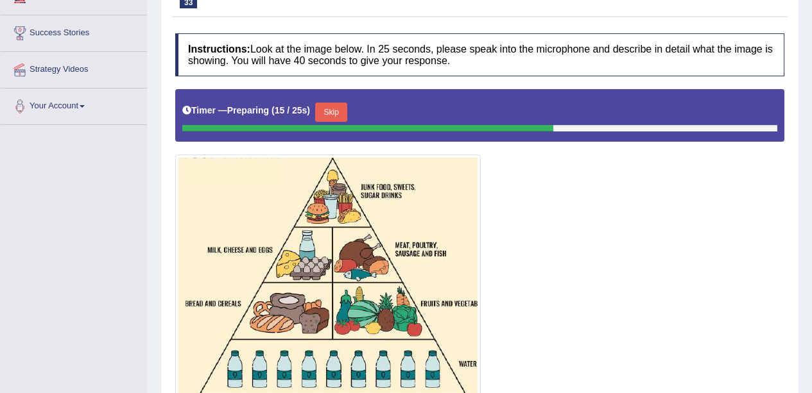
click at [337, 117] on button "Skip" at bounding box center [331, 112] width 32 height 19
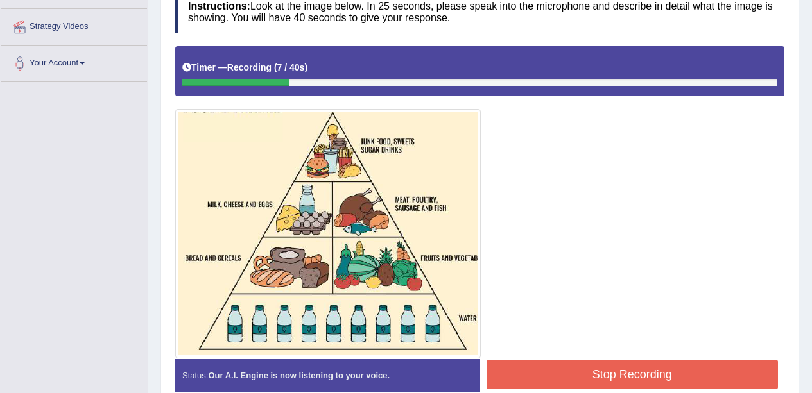
scroll to position [237, 0]
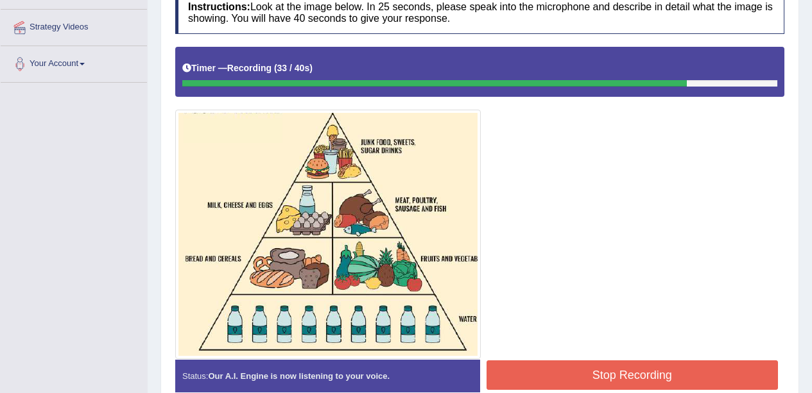
click at [726, 375] on button "Stop Recording" at bounding box center [632, 376] width 292 height 30
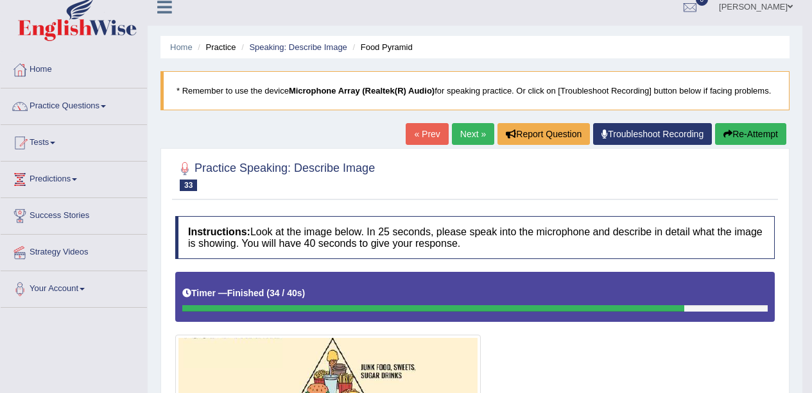
scroll to position [0, 0]
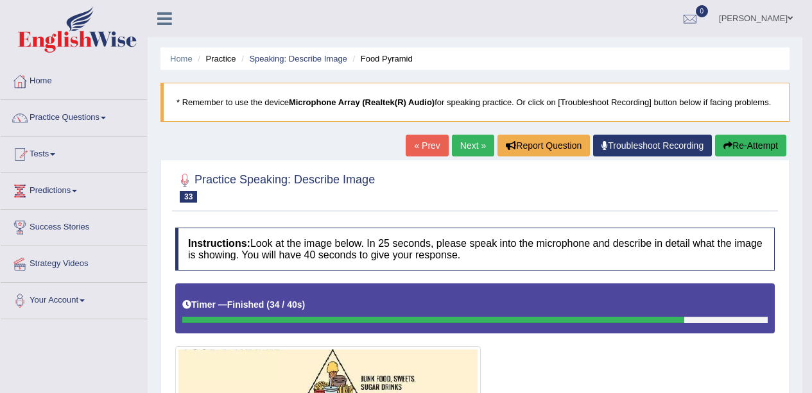
click at [476, 149] on link "Next »" at bounding box center [473, 146] width 42 height 22
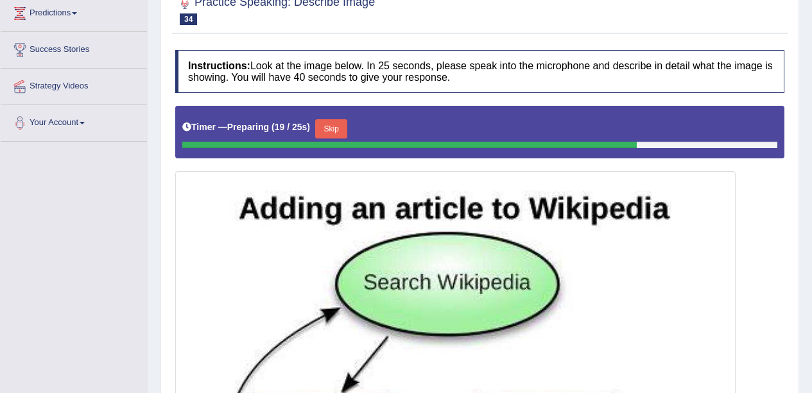
scroll to position [180, 0]
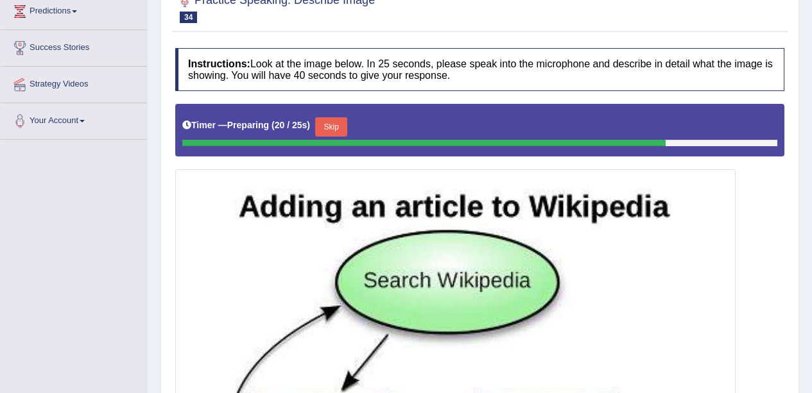
click at [347, 129] on button "Skip" at bounding box center [331, 126] width 32 height 19
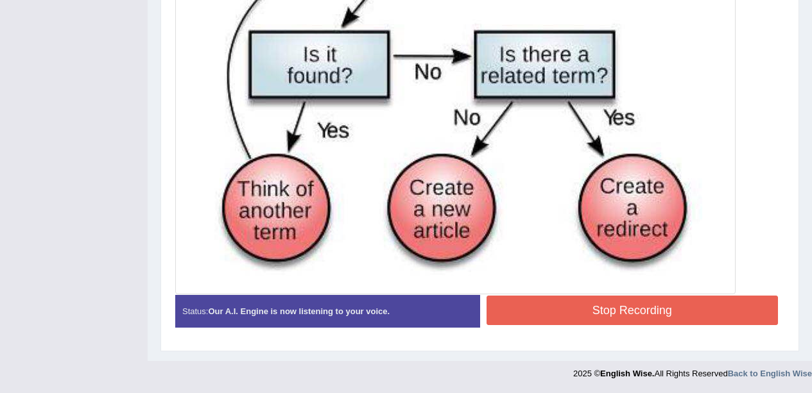
scroll to position [540, 0]
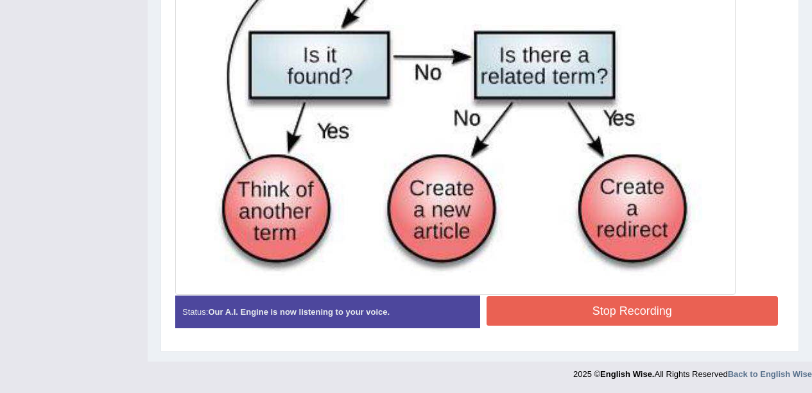
click at [670, 312] on button "Stop Recording" at bounding box center [632, 311] width 292 height 30
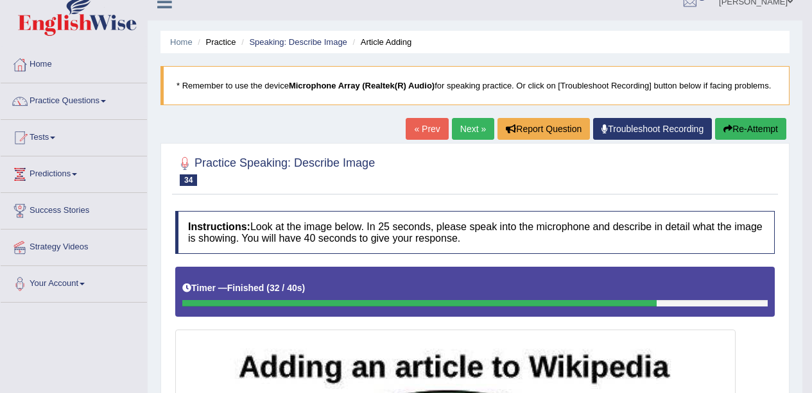
scroll to position [0, 0]
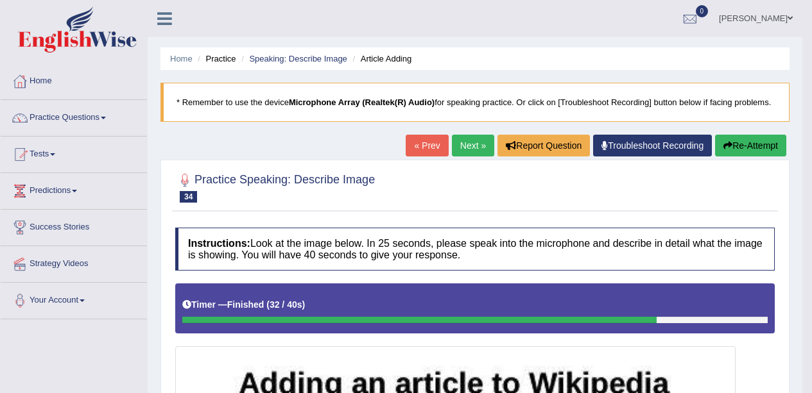
click at [463, 149] on link "Next »" at bounding box center [473, 146] width 42 height 22
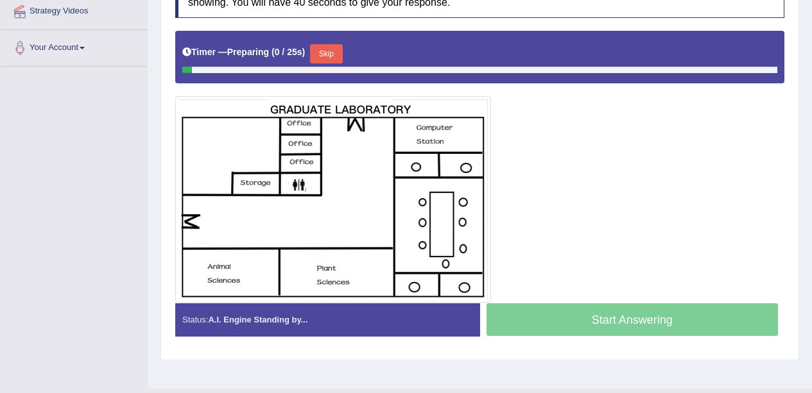
scroll to position [259, 0]
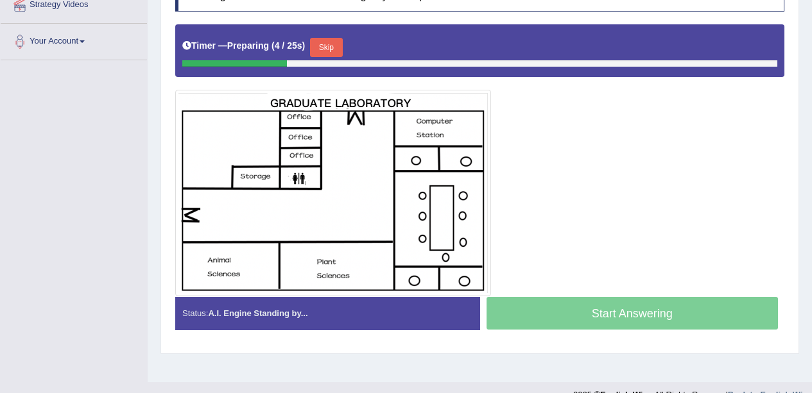
click at [332, 64] on div at bounding box center [479, 63] width 595 height 6
click at [334, 49] on button "Skip" at bounding box center [326, 47] width 32 height 19
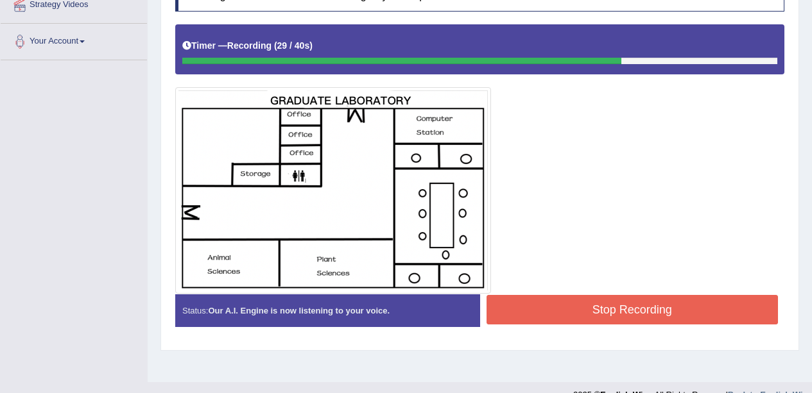
click at [711, 327] on div "Stop Recording" at bounding box center [632, 311] width 305 height 33
click at [714, 311] on button "Stop Recording" at bounding box center [632, 310] width 292 height 30
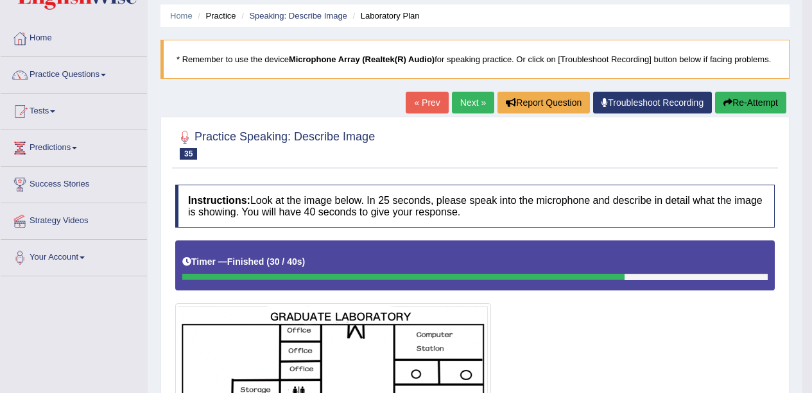
scroll to position [0, 0]
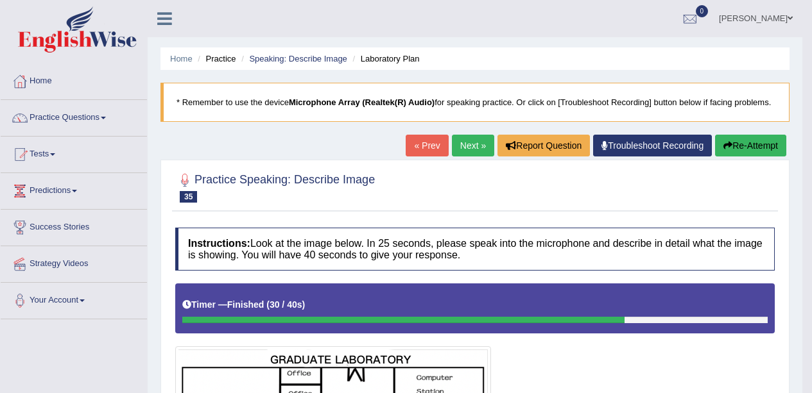
click at [466, 146] on link "Next »" at bounding box center [473, 146] width 42 height 22
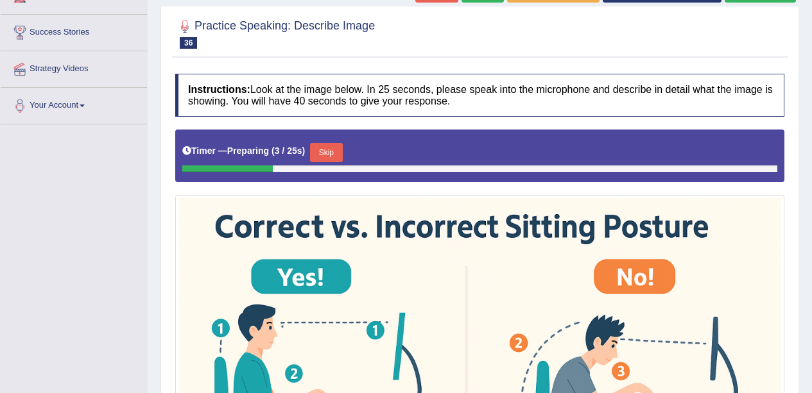
scroll to position [197, 0]
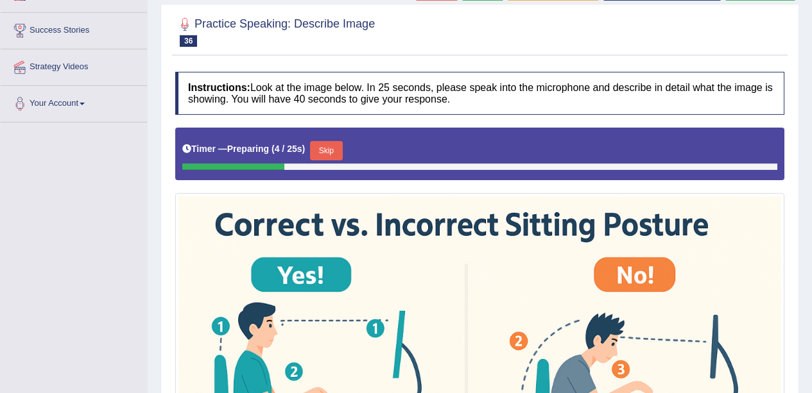
click at [328, 149] on button "Skip" at bounding box center [326, 150] width 32 height 19
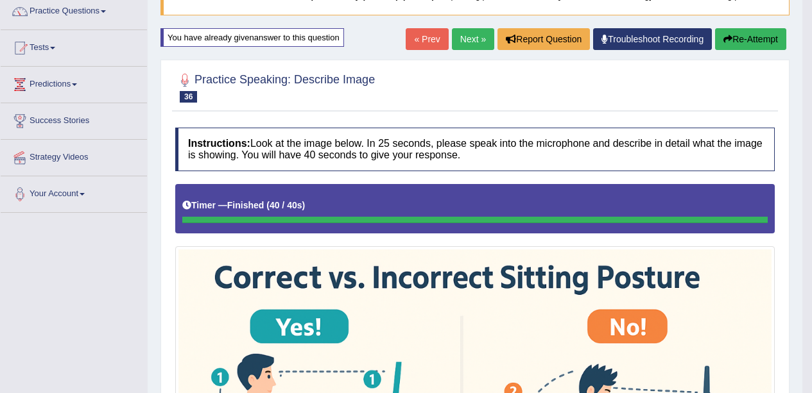
scroll to position [0, 0]
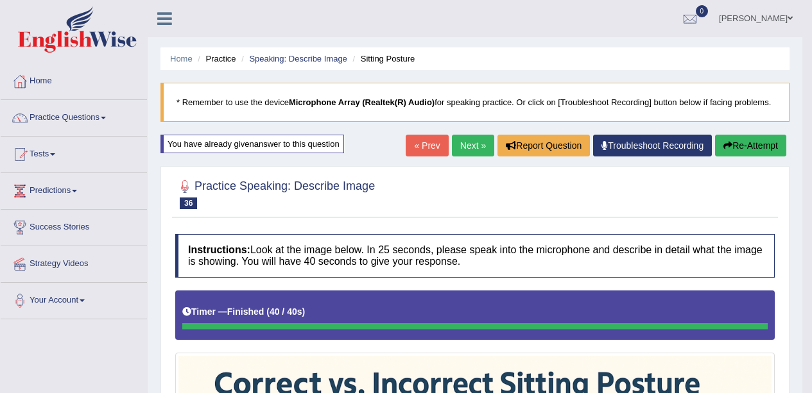
click at [64, 115] on link "Practice Questions" at bounding box center [74, 116] width 146 height 32
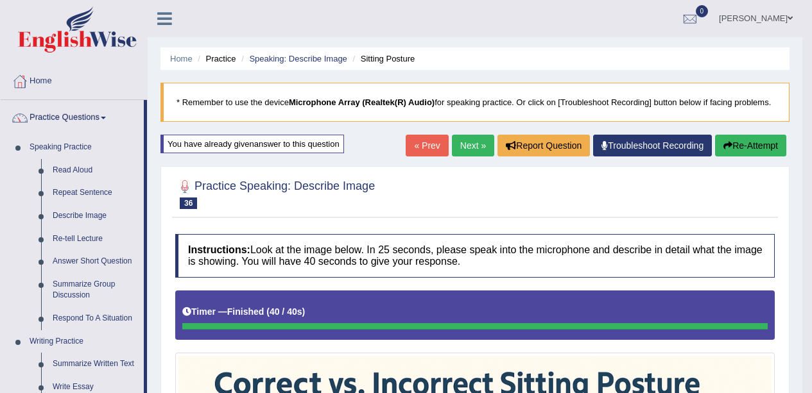
click at [98, 242] on link "Re-tell Lecture" at bounding box center [95, 239] width 97 height 23
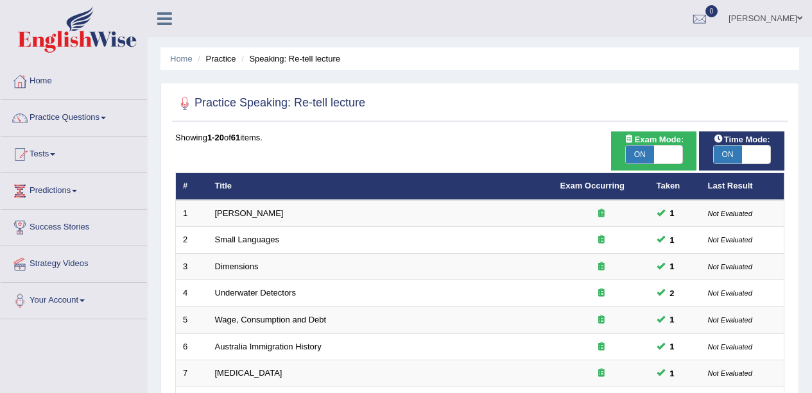
click at [94, 115] on link "Practice Questions" at bounding box center [74, 116] width 146 height 32
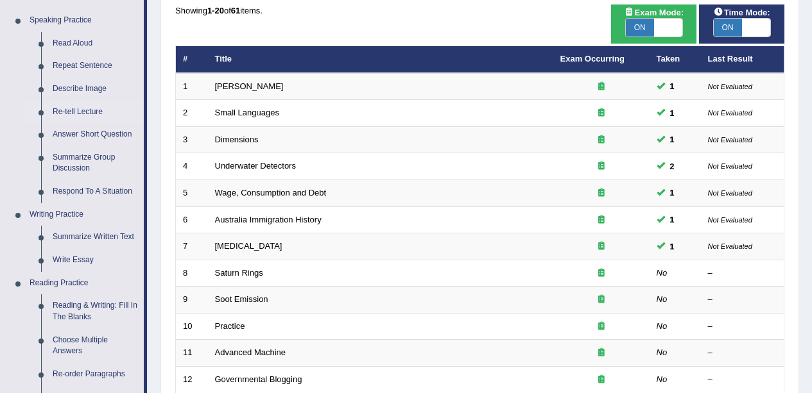
scroll to position [128, 0]
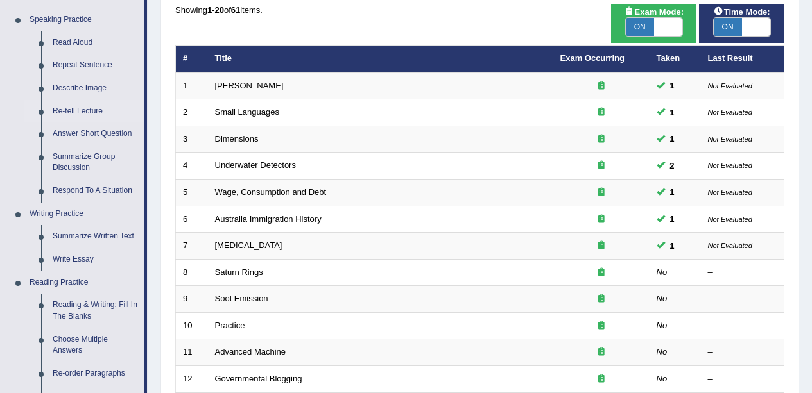
click at [124, 135] on link "Answer Short Question" at bounding box center [95, 134] width 97 height 23
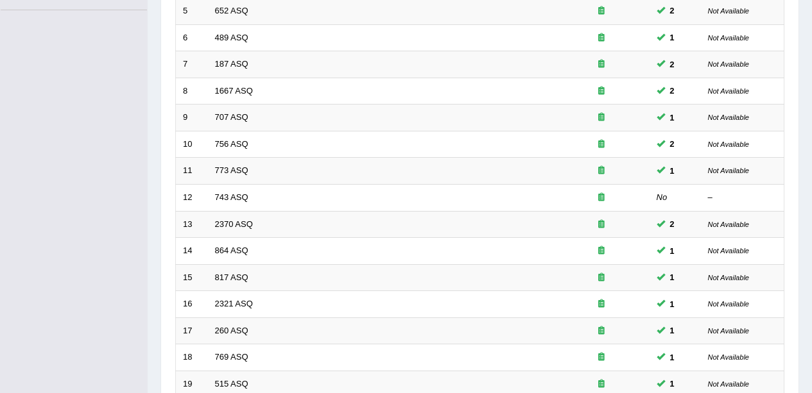
scroll to position [456, 0]
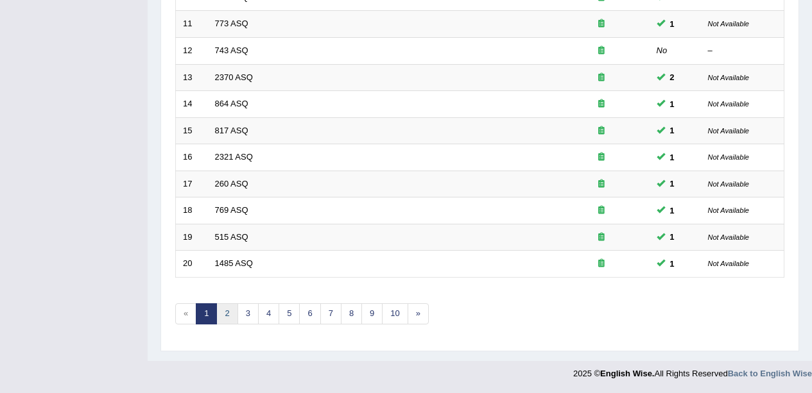
click at [231, 323] on link "2" at bounding box center [226, 313] width 21 height 21
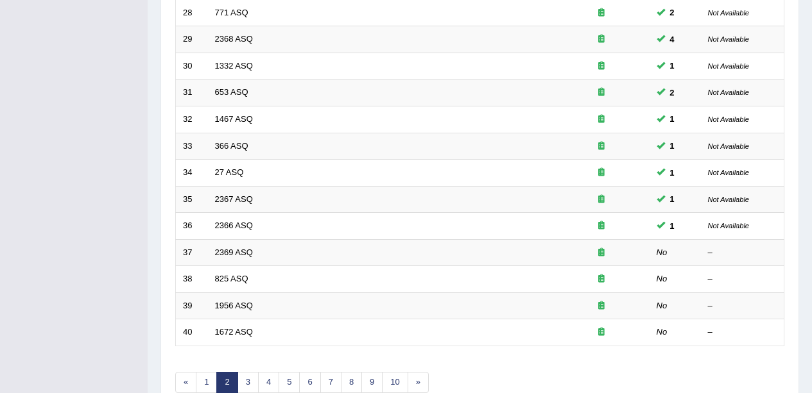
scroll to position [456, 0]
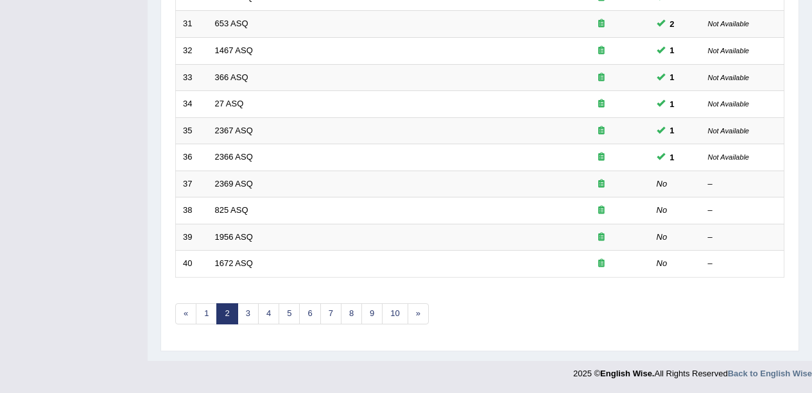
click at [284, 195] on td "2369 ASQ" at bounding box center [380, 184] width 345 height 27
click at [246, 185] on link "2369 ASQ" at bounding box center [234, 184] width 38 height 10
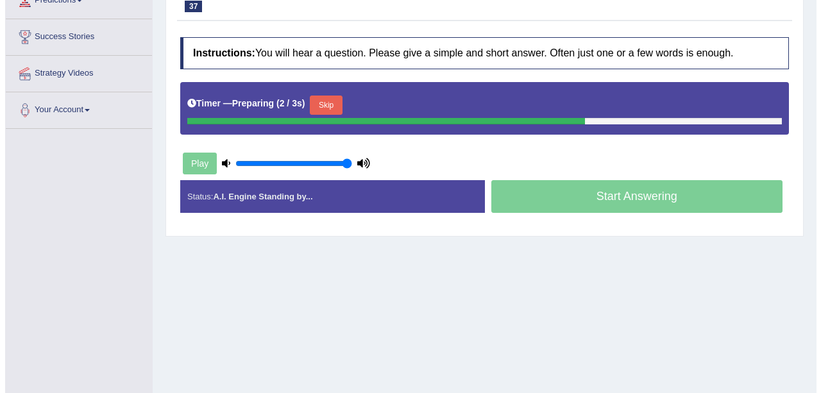
scroll to position [191, 0]
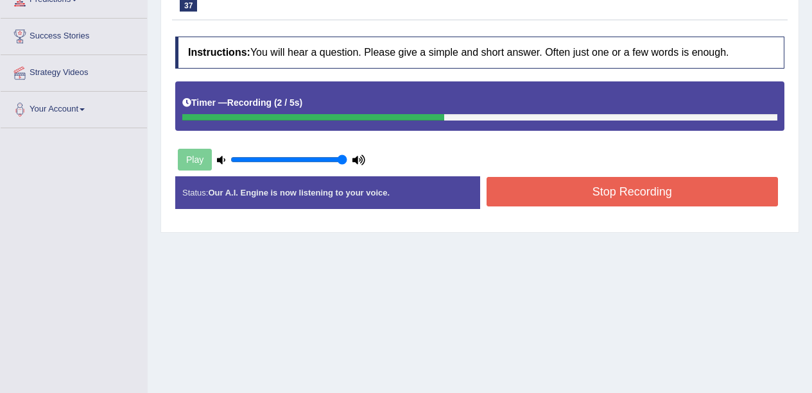
click at [629, 196] on button "Stop Recording" at bounding box center [632, 192] width 292 height 30
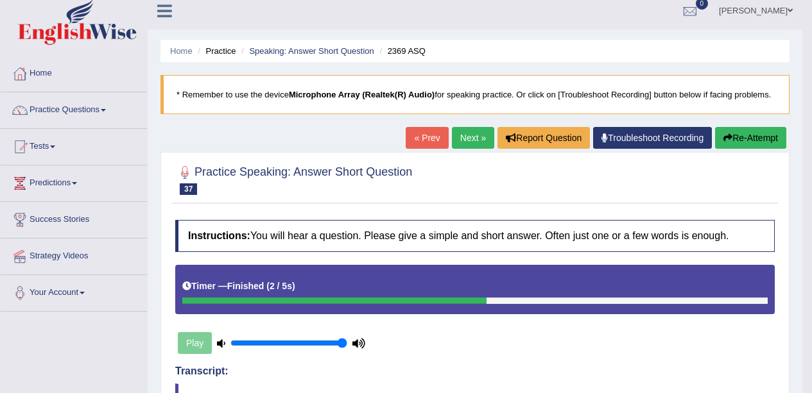
scroll to position [0, 0]
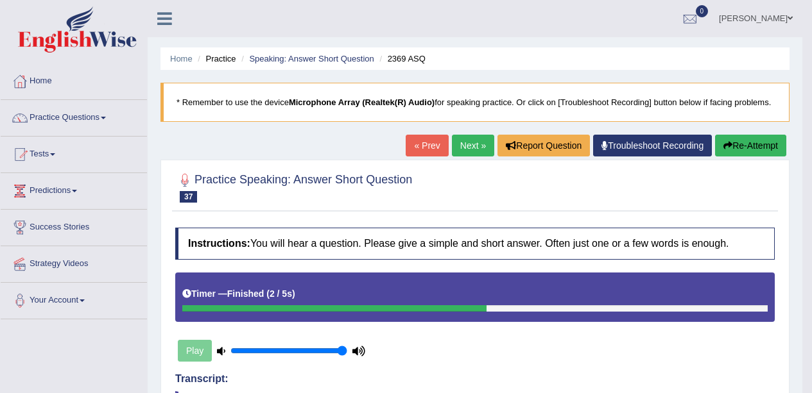
click at [757, 149] on button "Re-Attempt" at bounding box center [750, 146] width 71 height 22
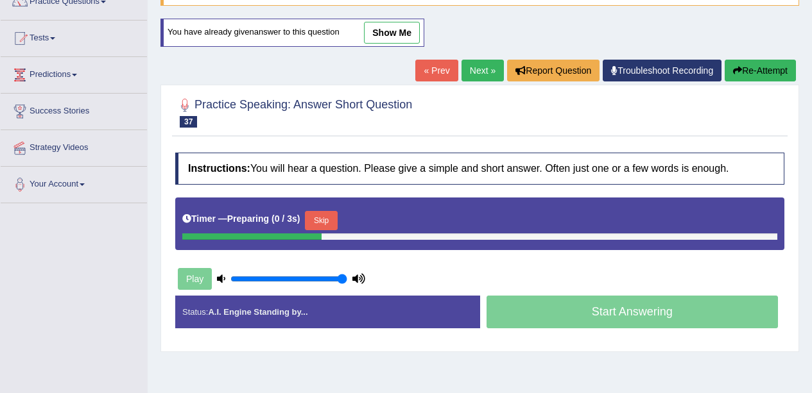
scroll to position [117, 0]
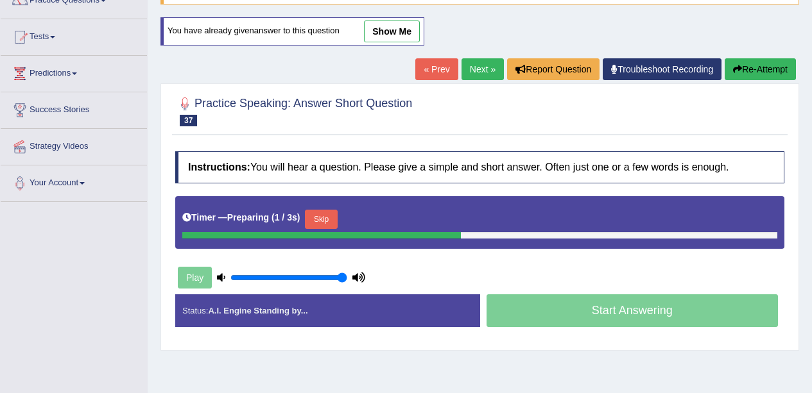
click at [319, 217] on button "Skip" at bounding box center [321, 219] width 32 height 19
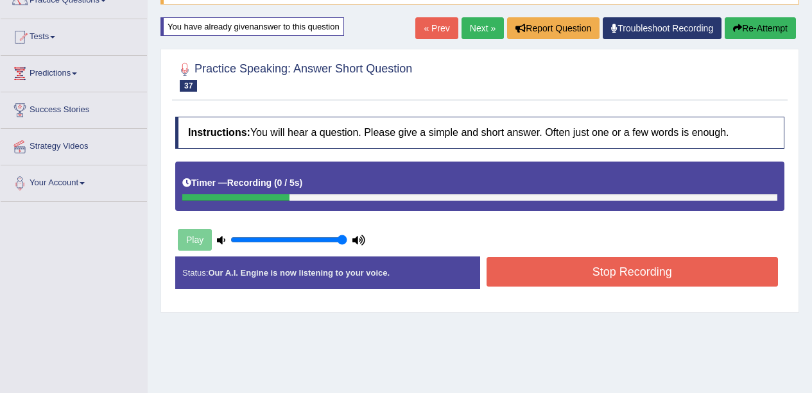
click at [647, 277] on button "Stop Recording" at bounding box center [632, 272] width 292 height 30
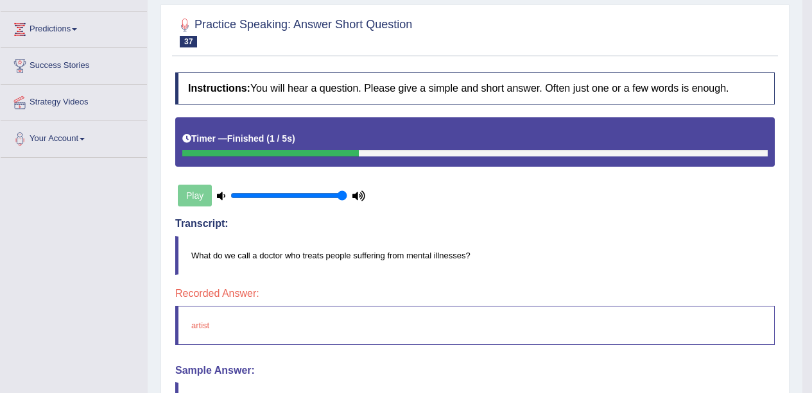
scroll to position [0, 0]
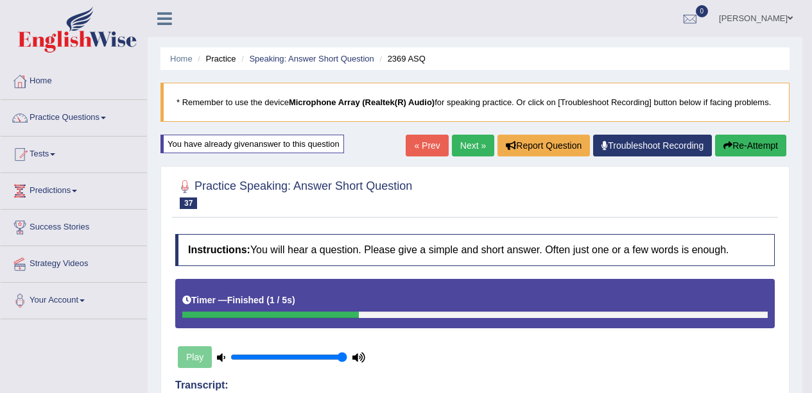
click at [769, 148] on button "Re-Attempt" at bounding box center [750, 146] width 71 height 22
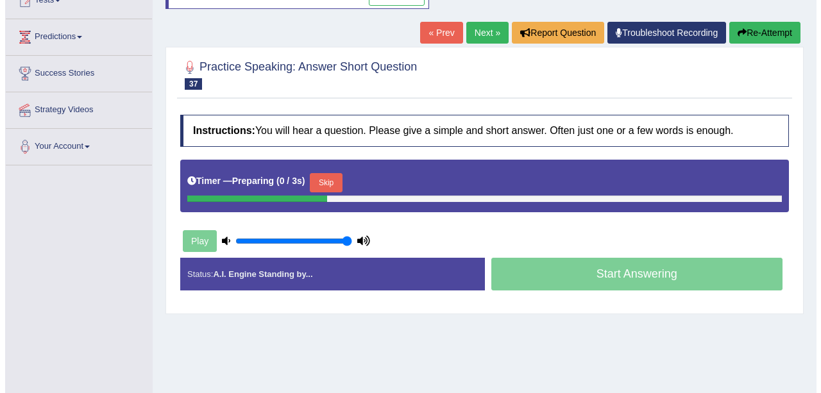
scroll to position [155, 0]
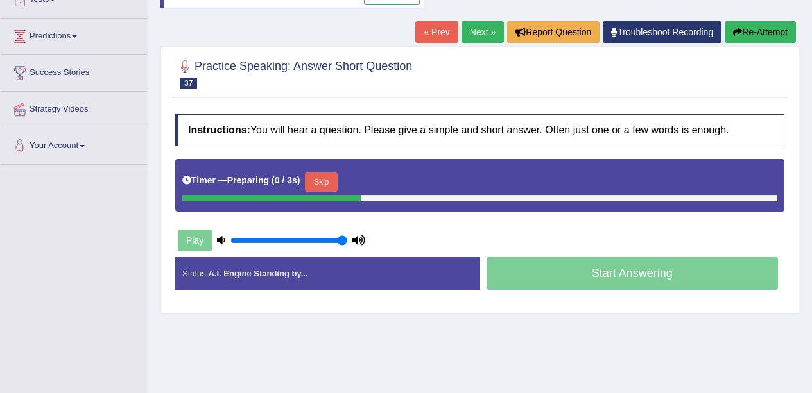
click at [330, 177] on button "Skip" at bounding box center [321, 182] width 32 height 19
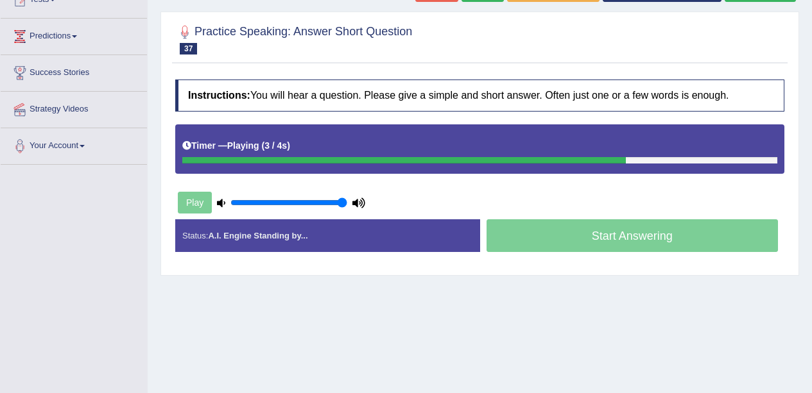
click at [657, 246] on div "Start Answering" at bounding box center [632, 237] width 305 height 36
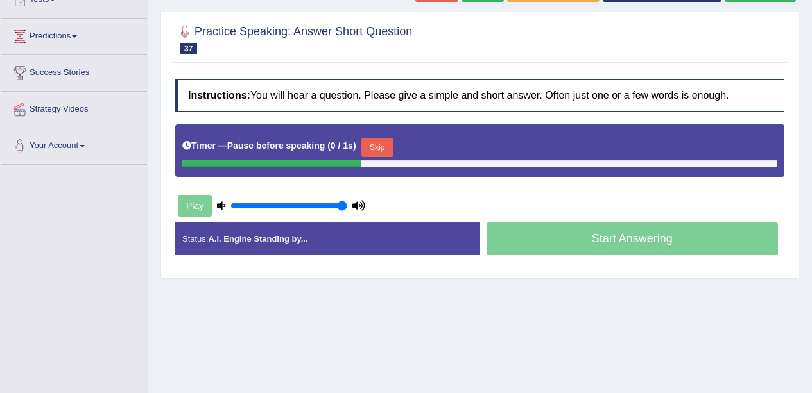
click at [673, 238] on div "Start Answering" at bounding box center [632, 241] width 305 height 36
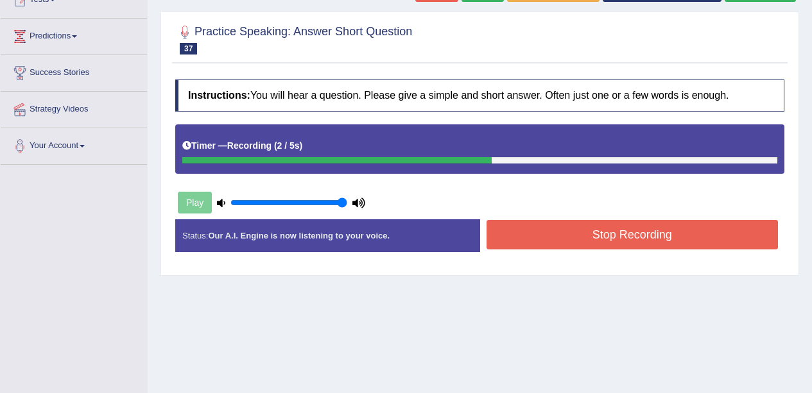
click at [638, 240] on button "Stop Recording" at bounding box center [632, 235] width 292 height 30
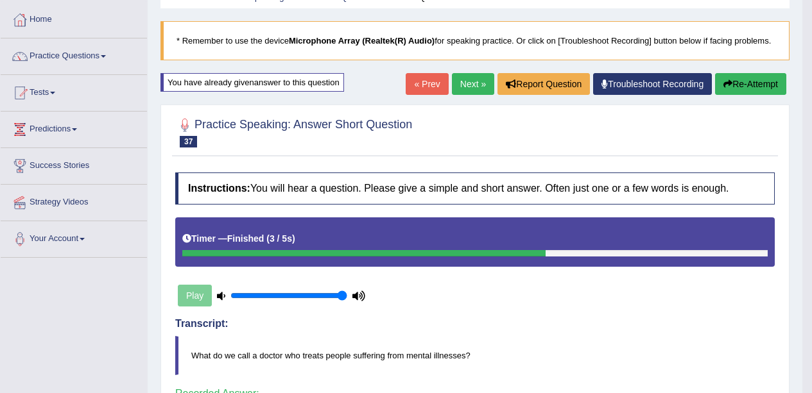
scroll to position [61, 0]
click at [464, 83] on link "Next »" at bounding box center [473, 85] width 42 height 22
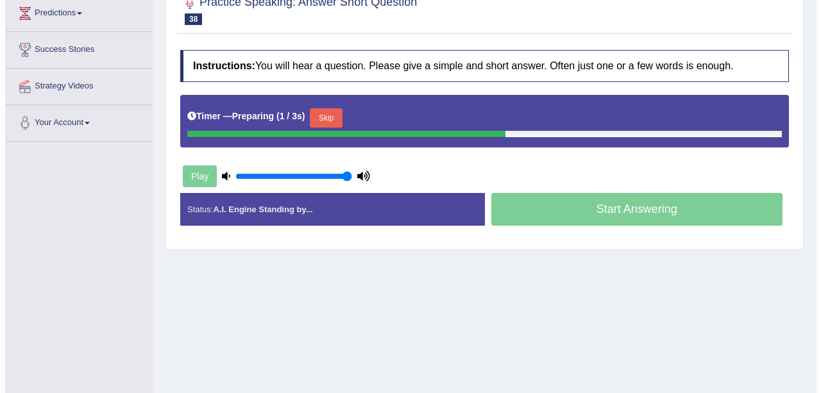
scroll to position [179, 0]
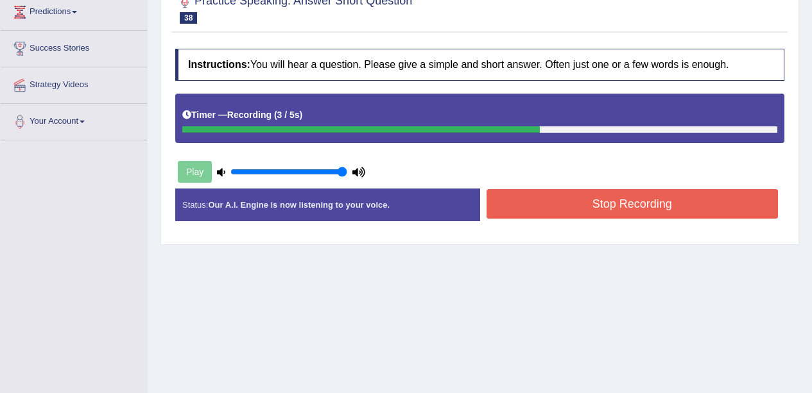
click at [726, 208] on button "Stop Recording" at bounding box center [632, 204] width 292 height 30
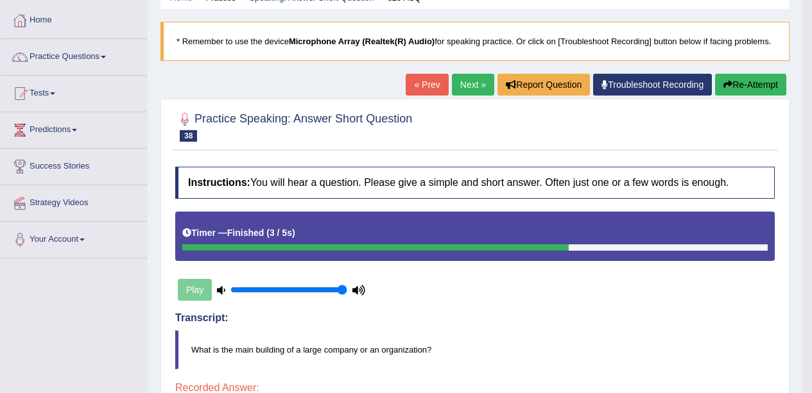
scroll to position [58, 0]
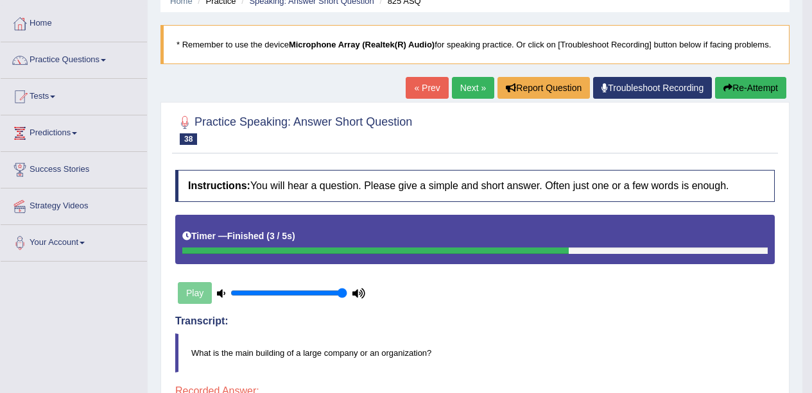
click at [767, 85] on button "Re-Attempt" at bounding box center [750, 88] width 71 height 22
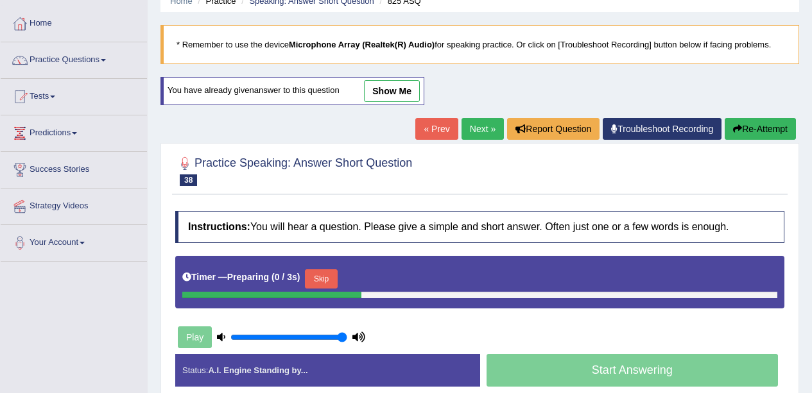
click at [330, 283] on button "Skip" at bounding box center [321, 278] width 32 height 19
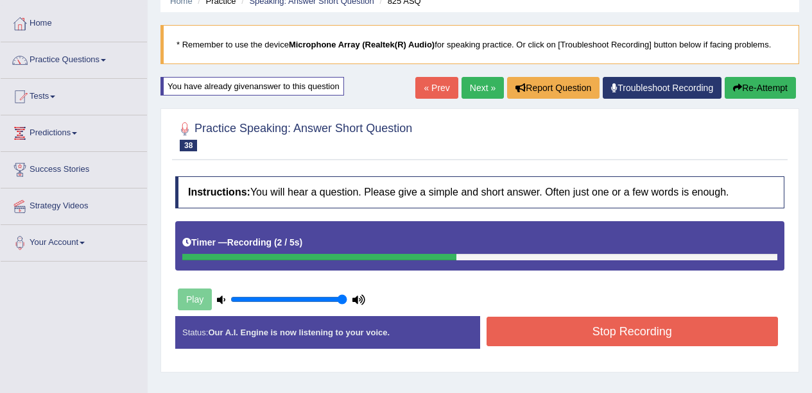
click at [726, 332] on button "Stop Recording" at bounding box center [632, 332] width 292 height 30
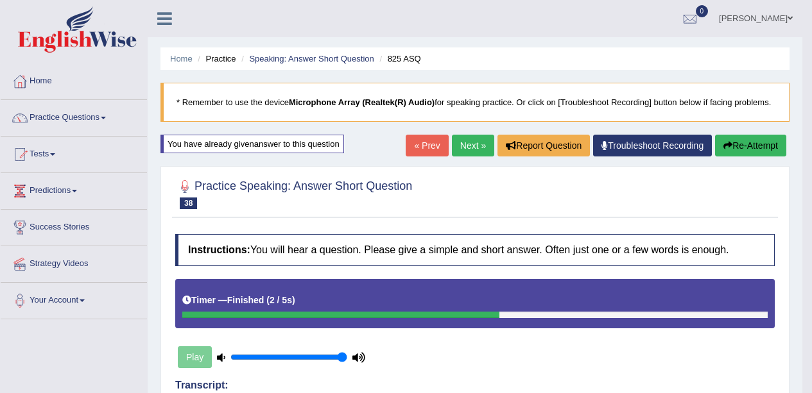
click at [461, 155] on link "Next »" at bounding box center [473, 146] width 42 height 22
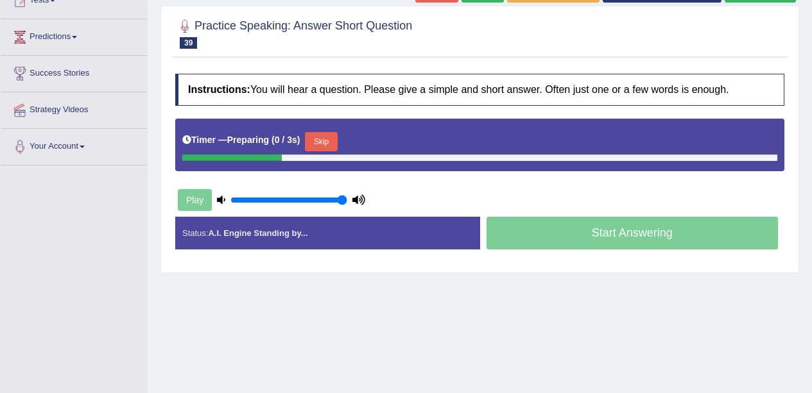
scroll to position [155, 0]
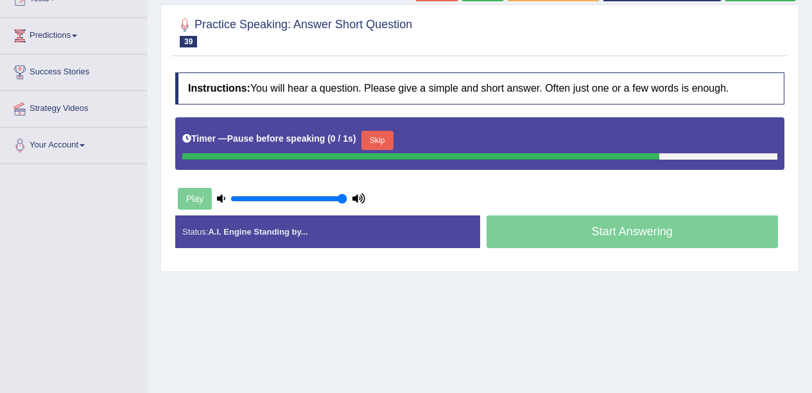
click at [0, 0] on button "Stop Recording" at bounding box center [0, 0] width 0 height 0
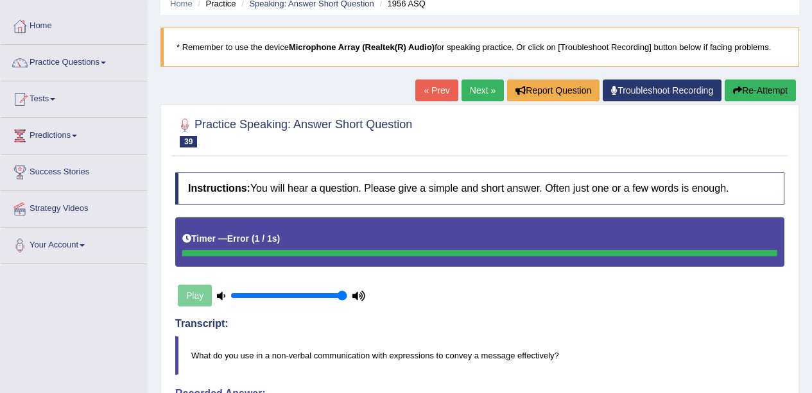
scroll to position [0, 0]
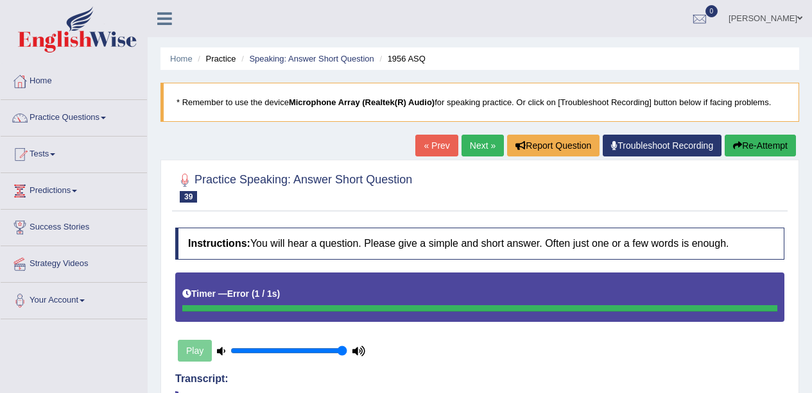
click at [762, 144] on button "Re-Attempt" at bounding box center [759, 146] width 71 height 22
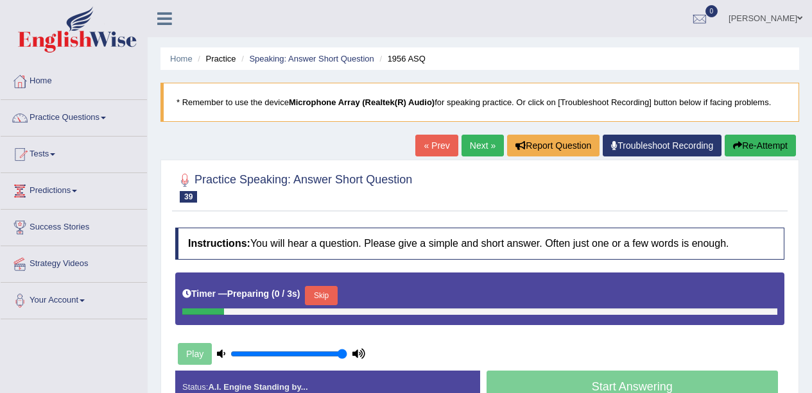
click at [333, 297] on button "Skip" at bounding box center [321, 295] width 32 height 19
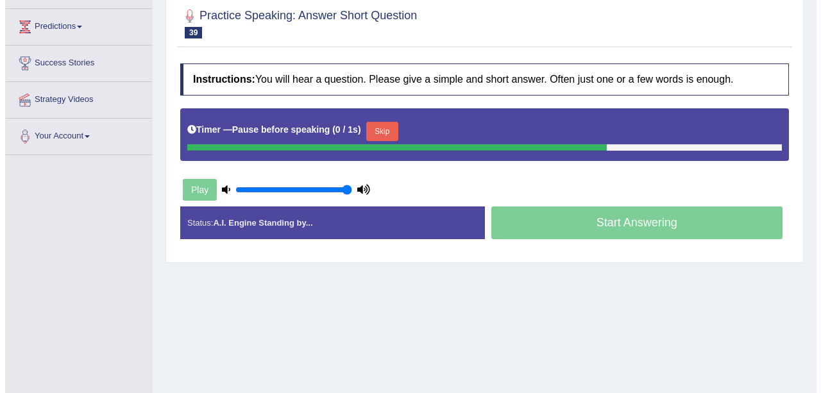
scroll to position [167, 0]
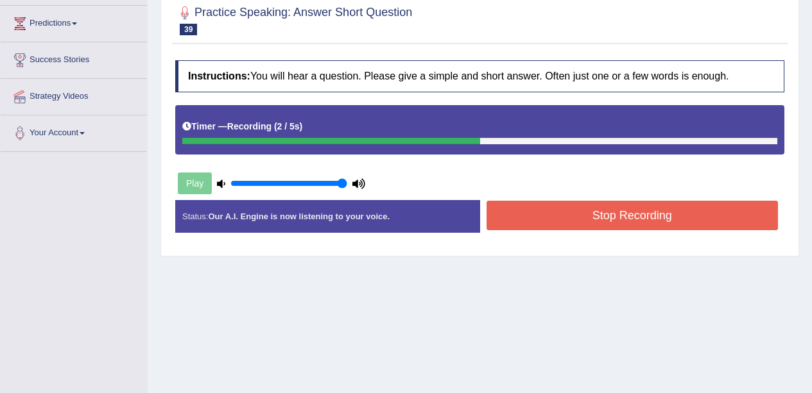
click at [764, 223] on button "Stop Recording" at bounding box center [632, 216] width 292 height 30
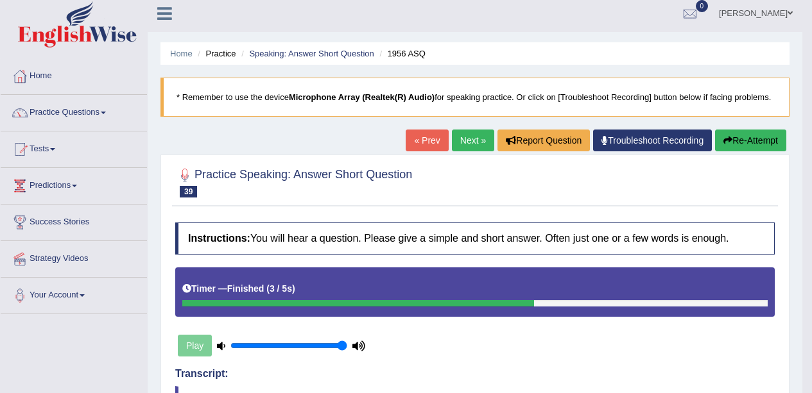
scroll to position [0, 0]
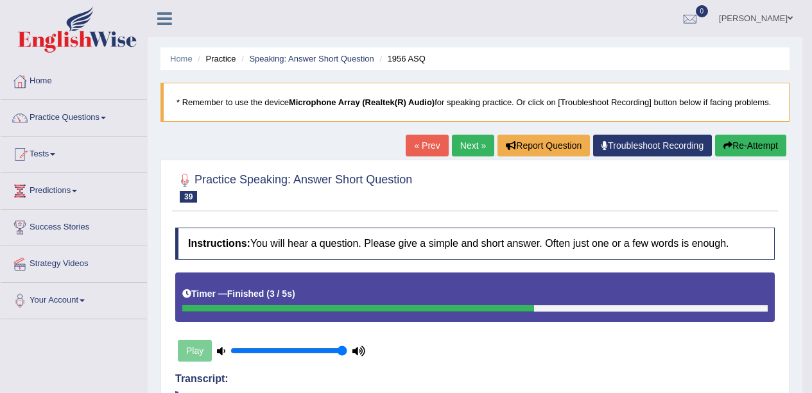
click at [468, 152] on link "Next »" at bounding box center [473, 146] width 42 height 22
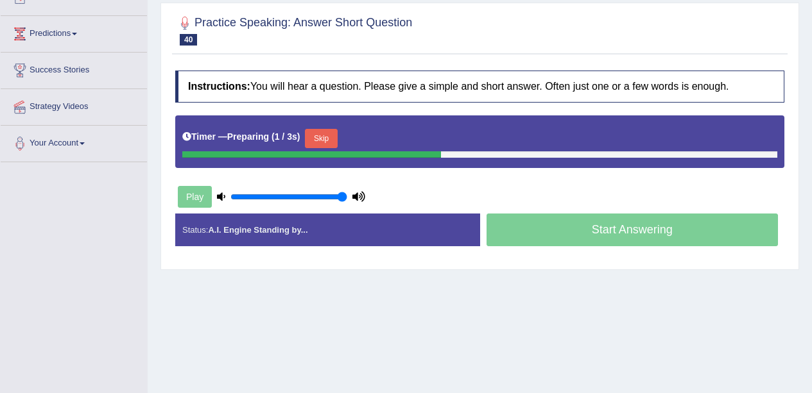
click at [331, 138] on button "Skip" at bounding box center [321, 138] width 32 height 19
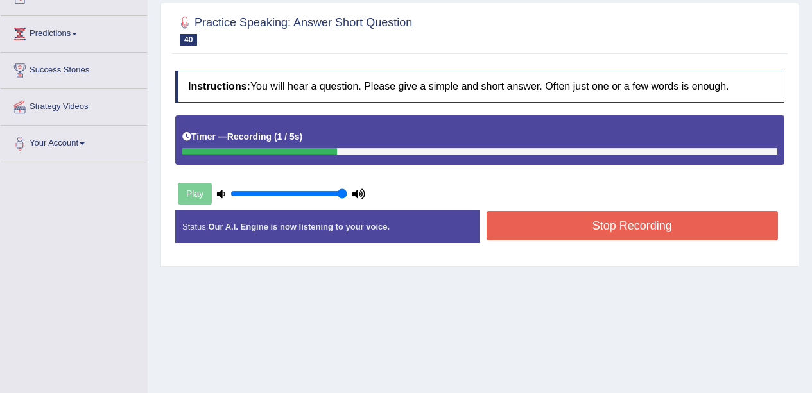
click at [711, 239] on button "Stop Recording" at bounding box center [632, 226] width 292 height 30
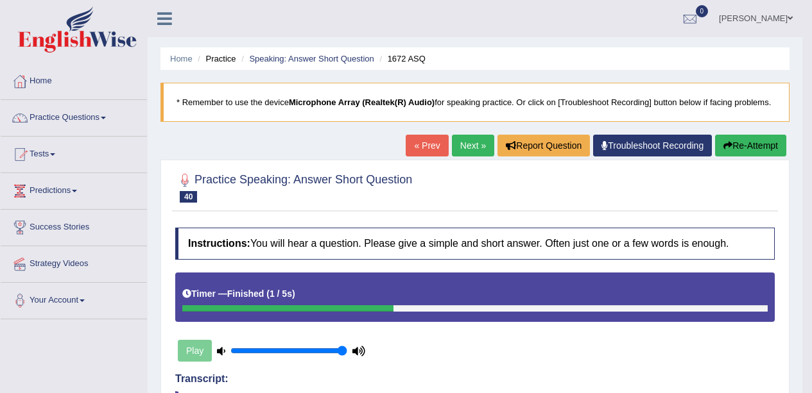
click at [759, 149] on button "Re-Attempt" at bounding box center [750, 146] width 71 height 22
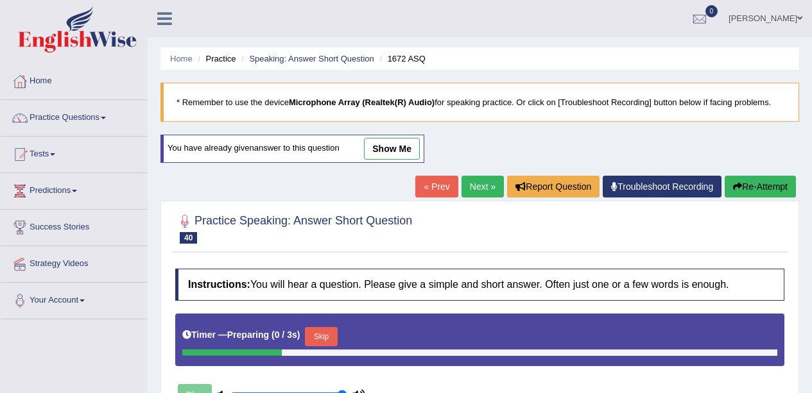
click at [754, 182] on button "Re-Attempt" at bounding box center [759, 187] width 71 height 22
click at [325, 328] on button "Skip" at bounding box center [321, 336] width 32 height 19
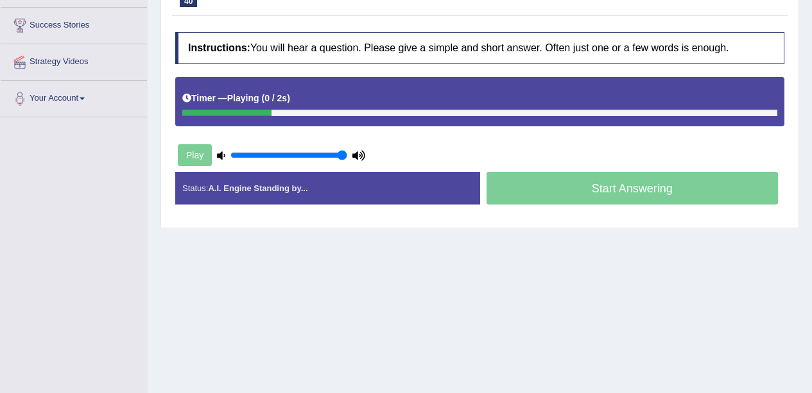
scroll to position [219, 0]
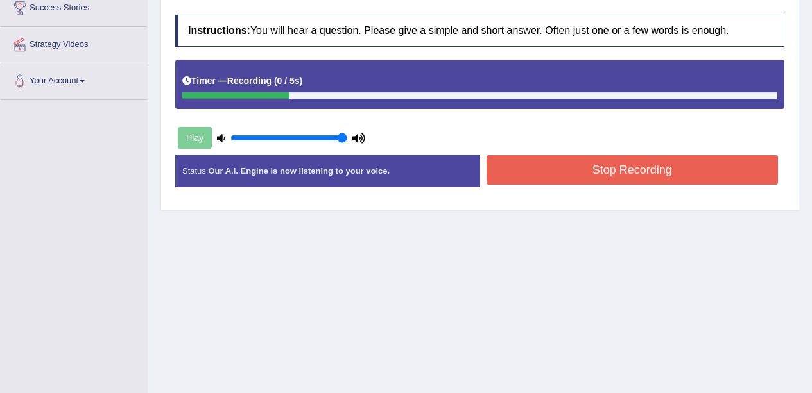
click at [735, 183] on button "Stop Recording" at bounding box center [632, 170] width 292 height 30
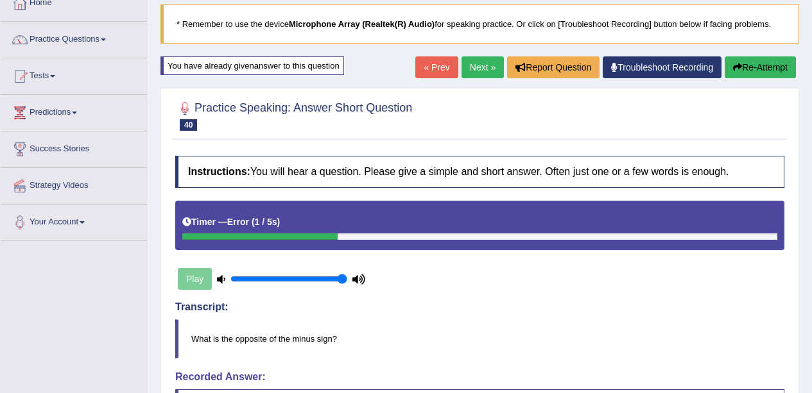
scroll to position [0, 0]
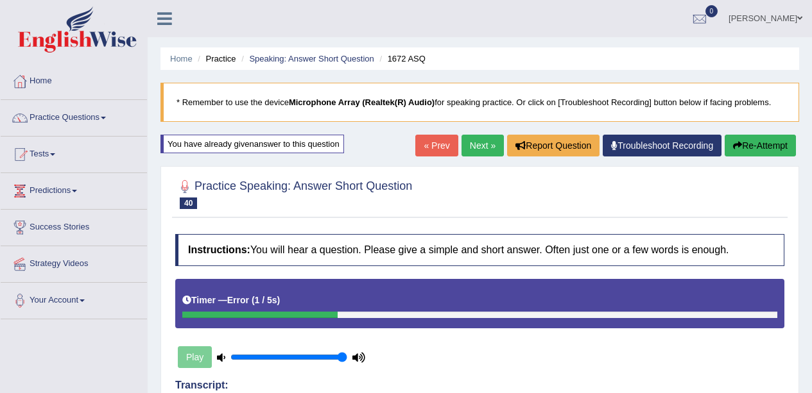
click at [747, 121] on blockquote "* Remember to use the device Microphone Array (Realtek(R) Audio) for speaking p…" at bounding box center [479, 102] width 638 height 39
click at [742, 153] on button "Re-Attempt" at bounding box center [759, 146] width 71 height 22
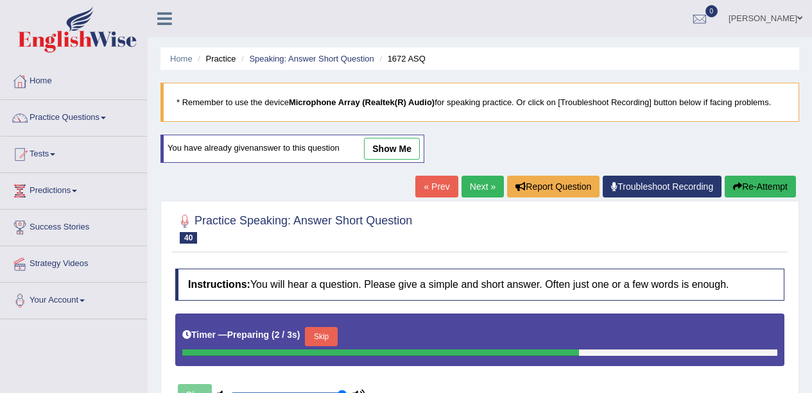
click at [329, 341] on button "Skip" at bounding box center [321, 336] width 32 height 19
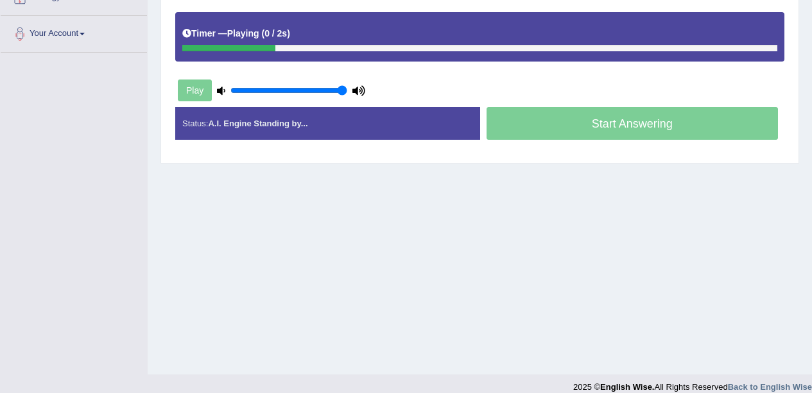
scroll to position [268, 0]
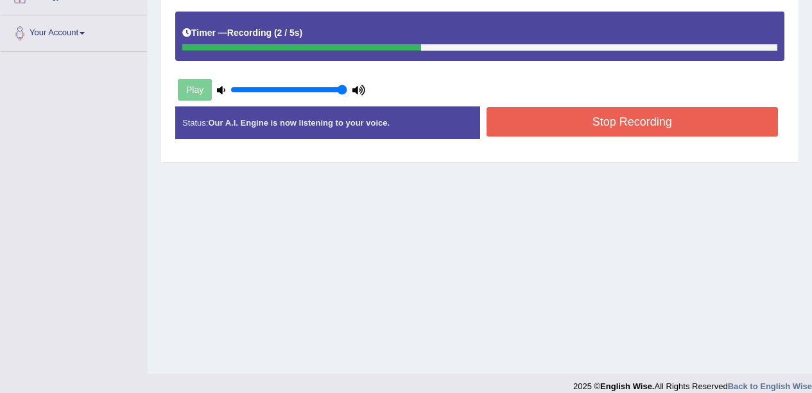
click at [720, 114] on button "Stop Recording" at bounding box center [632, 122] width 292 height 30
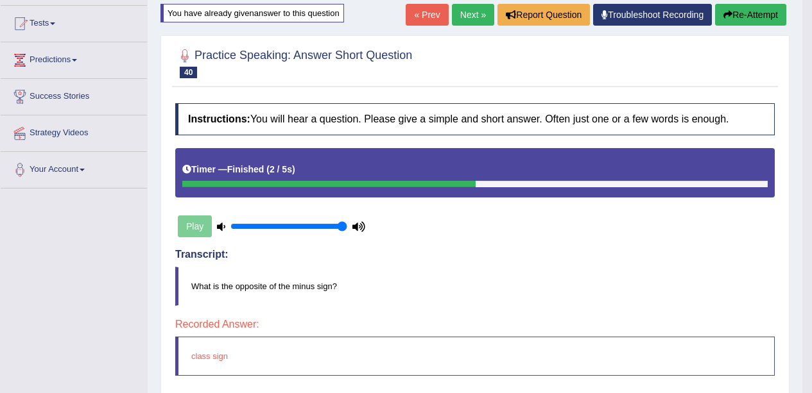
scroll to position [126, 0]
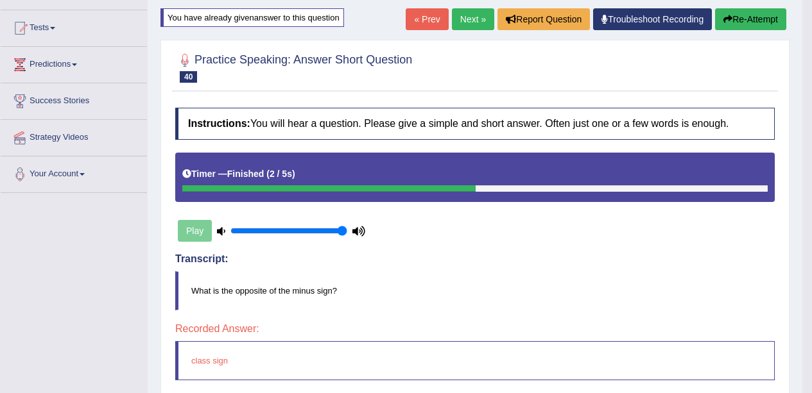
click at [772, 30] on button "Re-Attempt" at bounding box center [750, 19] width 71 height 22
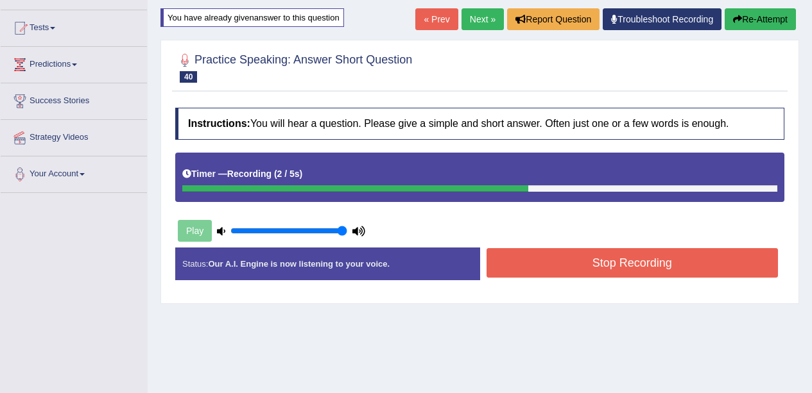
click at [649, 255] on button "Stop Recording" at bounding box center [632, 263] width 292 height 30
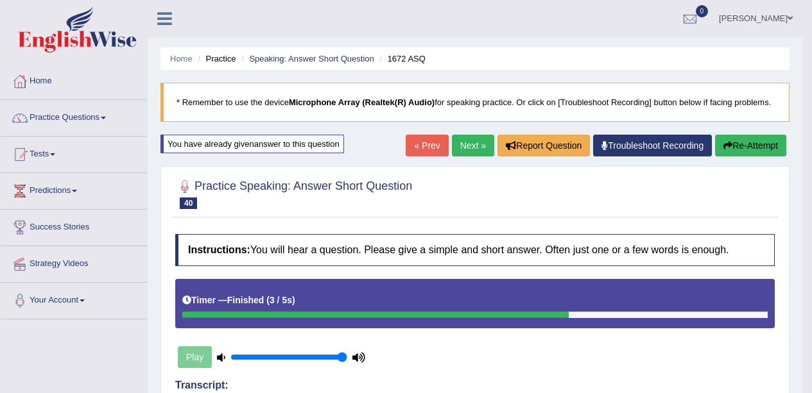
click at [111, 103] on link "Practice Questions" at bounding box center [74, 116] width 146 height 32
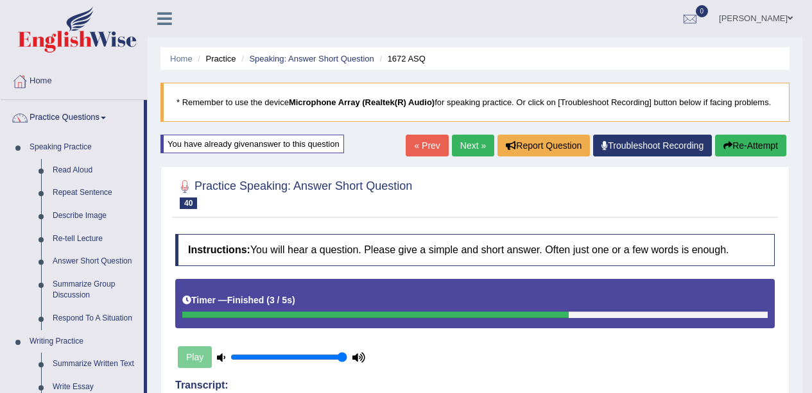
click at [117, 316] on link "Respond To A Situation" at bounding box center [95, 318] width 97 height 23
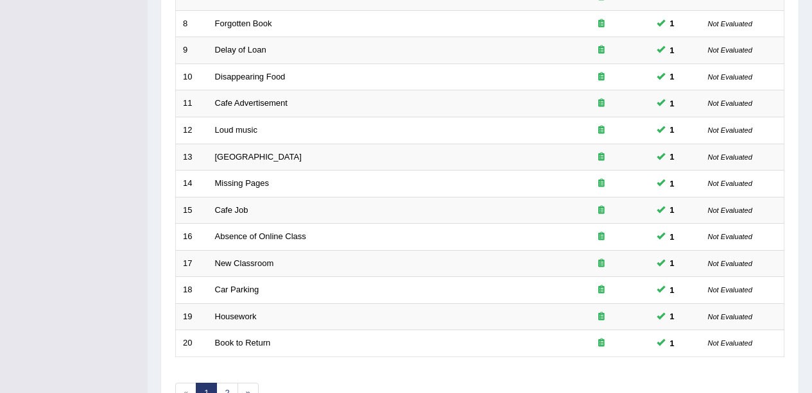
scroll to position [456, 0]
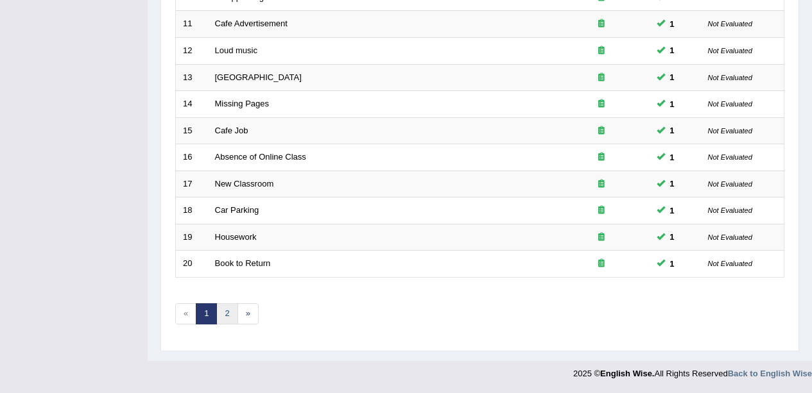
click at [225, 315] on link "2" at bounding box center [226, 313] width 21 height 21
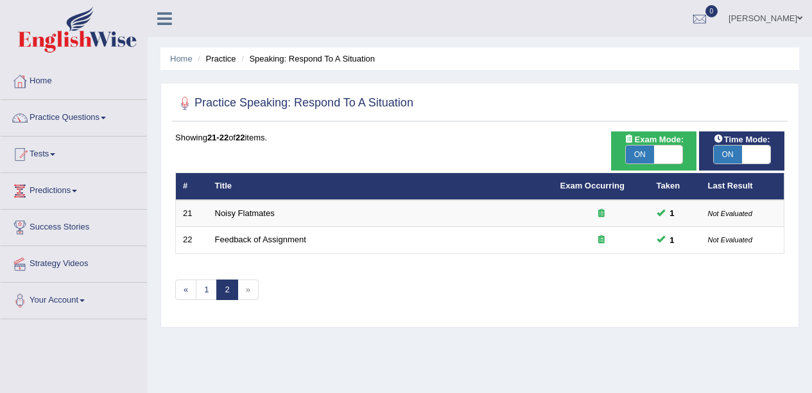
click at [248, 294] on span "»" at bounding box center [247, 290] width 21 height 21
click at [246, 291] on span "»" at bounding box center [247, 290] width 21 height 21
click at [248, 295] on span "»" at bounding box center [247, 290] width 21 height 21
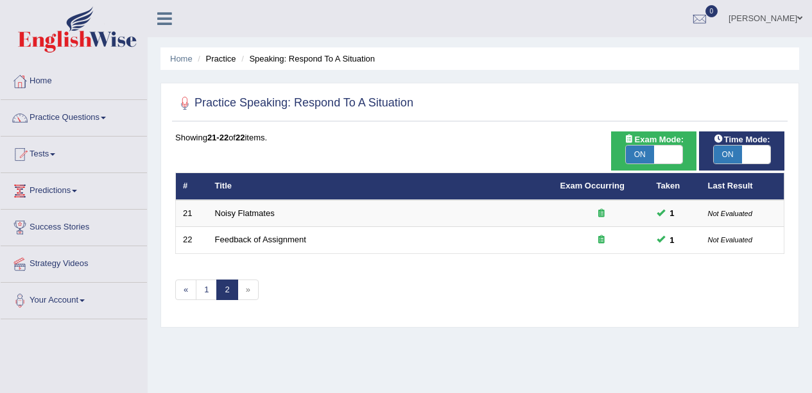
click at [246, 285] on span "»" at bounding box center [247, 290] width 21 height 21
click at [249, 297] on span "»" at bounding box center [247, 290] width 21 height 21
click at [248, 289] on span "»" at bounding box center [247, 290] width 21 height 21
click at [314, 210] on td "Noisy Flatmates" at bounding box center [380, 213] width 345 height 27
click at [92, 112] on link "Practice Questions" at bounding box center [74, 116] width 146 height 32
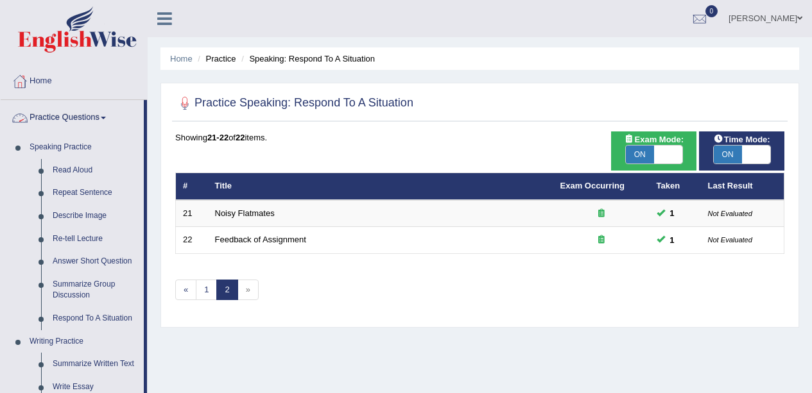
checkbox input "false"
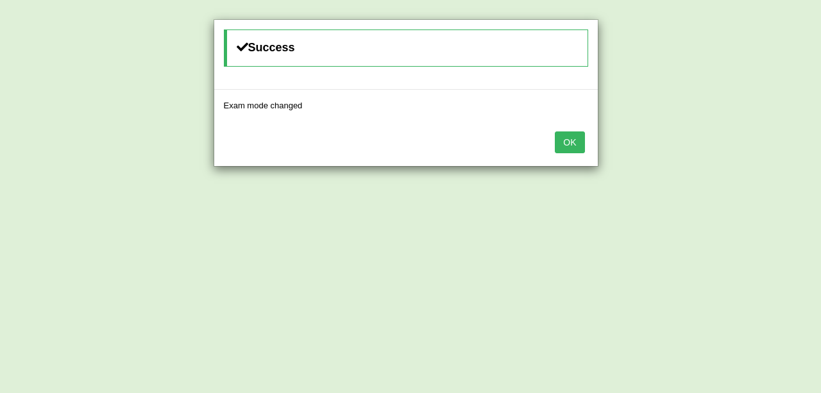
click at [568, 142] on button "OK" at bounding box center [570, 143] width 30 height 22
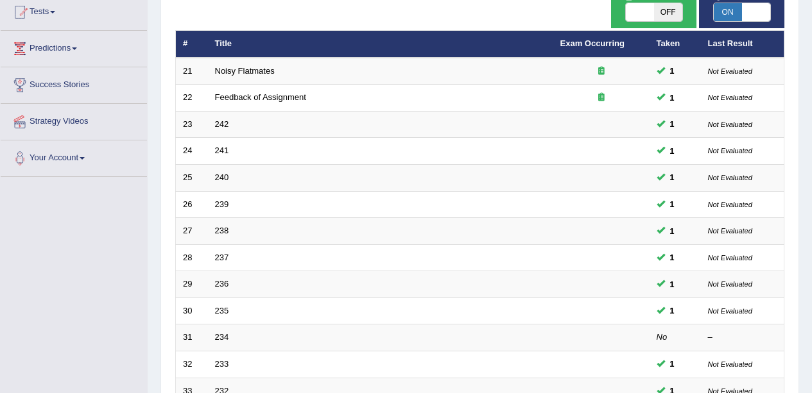
scroll to position [147, 0]
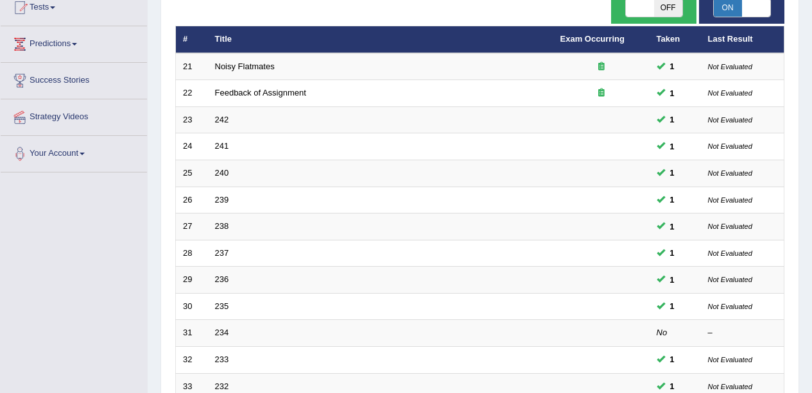
click at [260, 98] on link "Feedback of Assignment" at bounding box center [260, 93] width 91 height 10
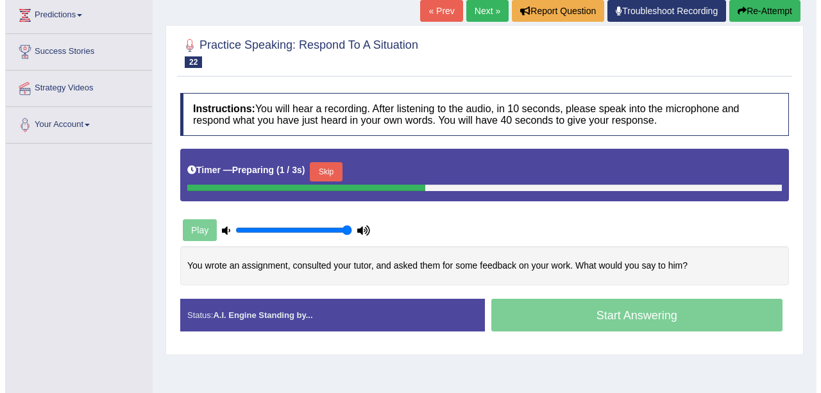
scroll to position [179, 0]
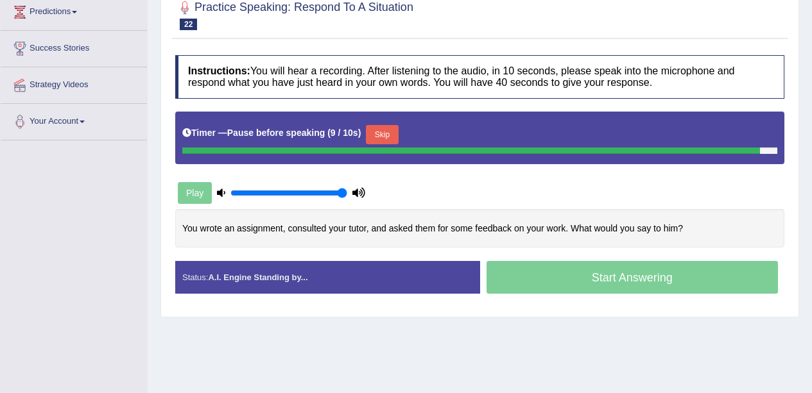
click at [691, 272] on div "Start Answering" at bounding box center [632, 279] width 305 height 36
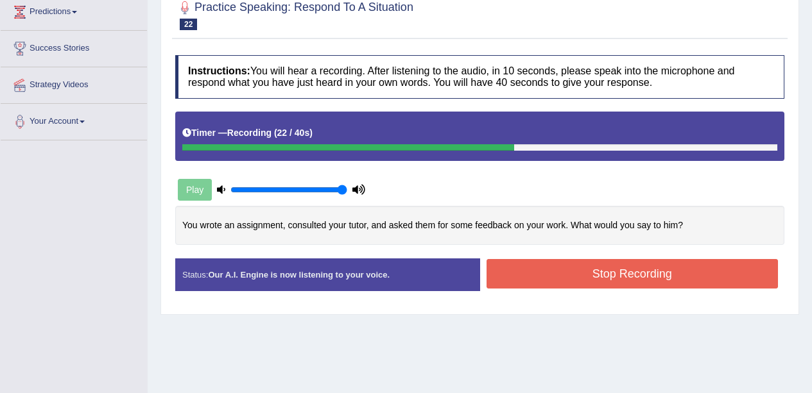
click at [636, 275] on button "Stop Recording" at bounding box center [632, 274] width 292 height 30
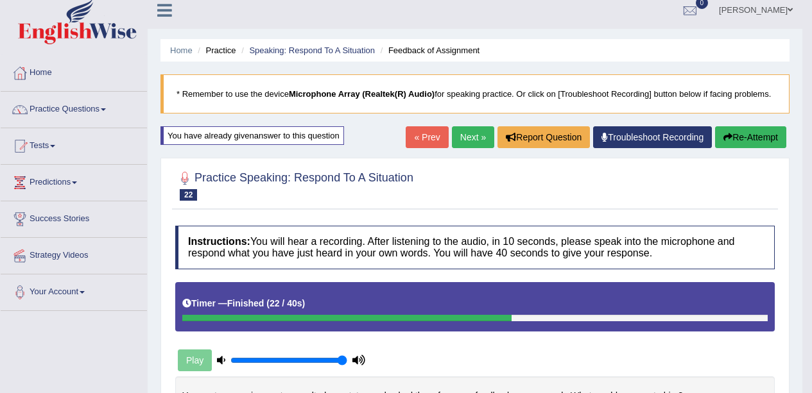
scroll to position [6, 0]
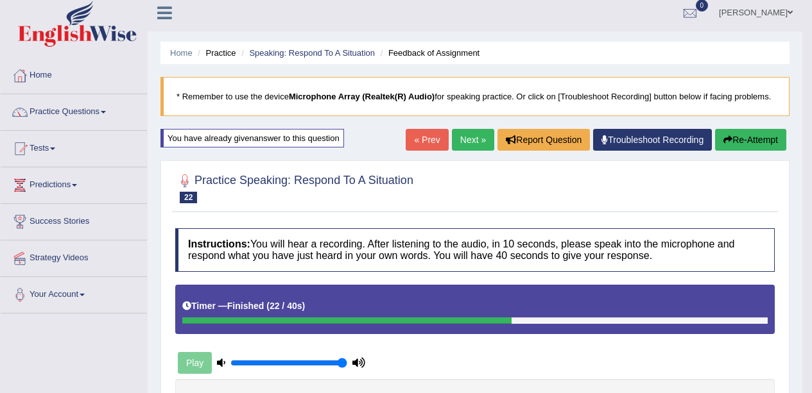
click at [74, 116] on link "Practice Questions" at bounding box center [74, 110] width 146 height 32
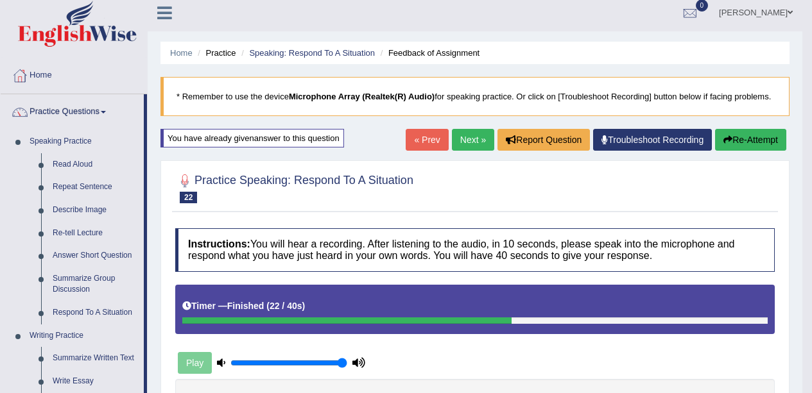
click at [101, 239] on link "Re-tell Lecture" at bounding box center [95, 233] width 97 height 23
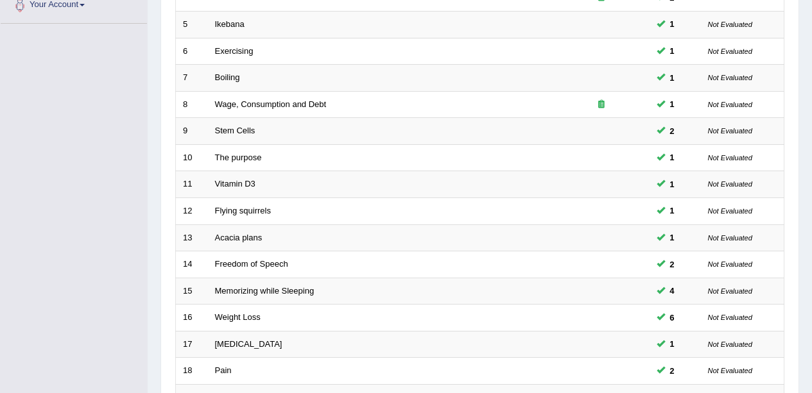
scroll to position [456, 0]
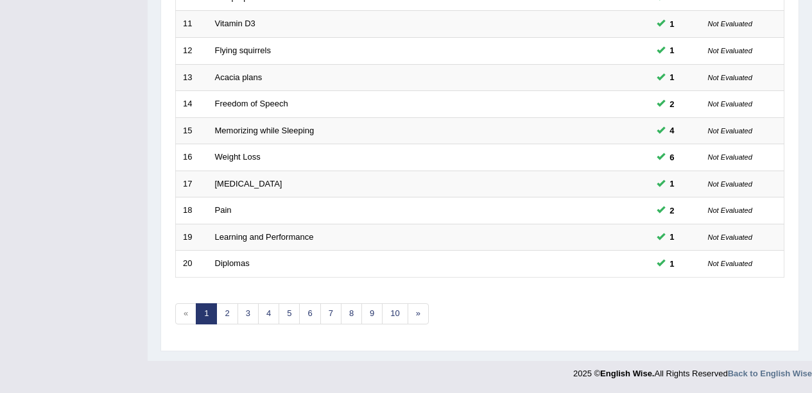
click at [231, 307] on link "2" at bounding box center [226, 313] width 21 height 21
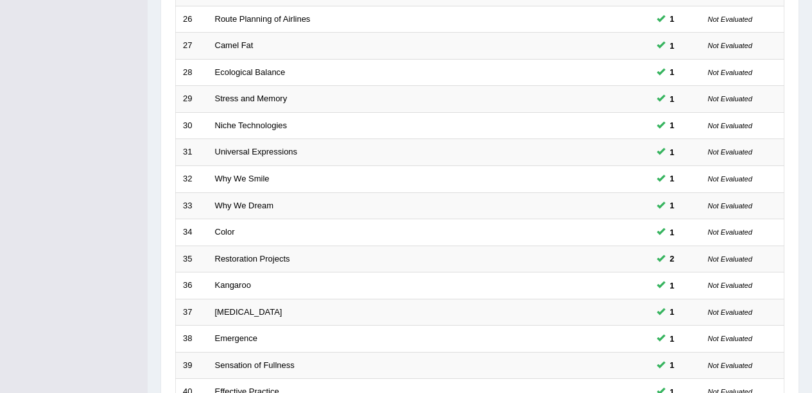
scroll to position [456, 0]
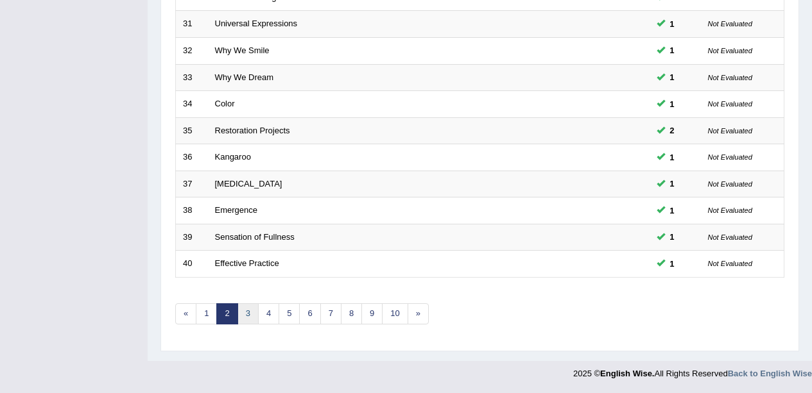
click at [253, 312] on link "3" at bounding box center [247, 313] width 21 height 21
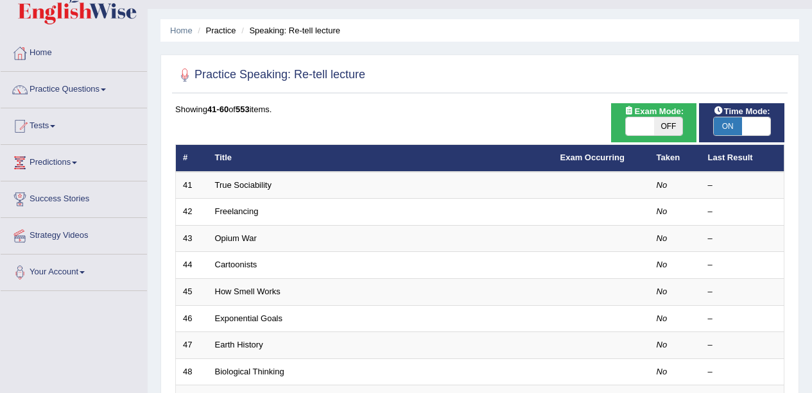
scroll to position [12, 0]
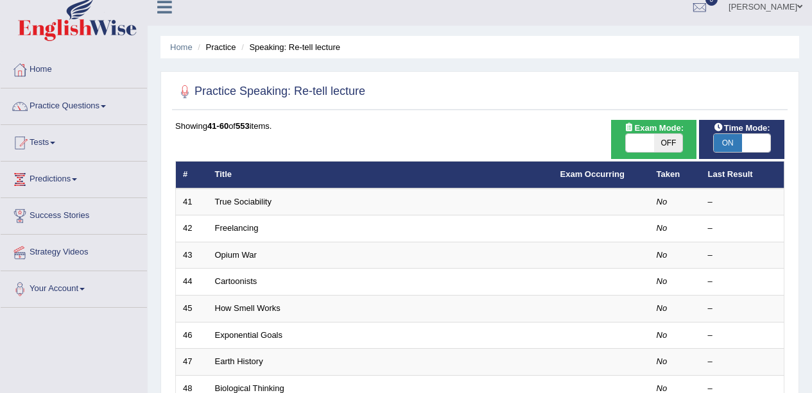
click at [225, 200] on link "True Sociability" at bounding box center [243, 202] width 56 height 10
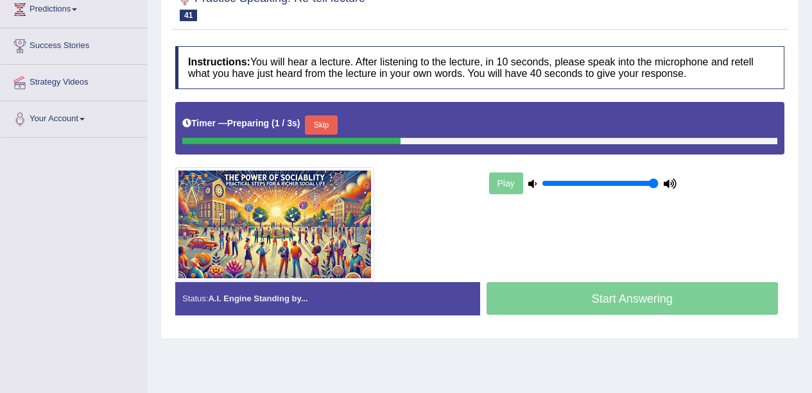
scroll to position [183, 0]
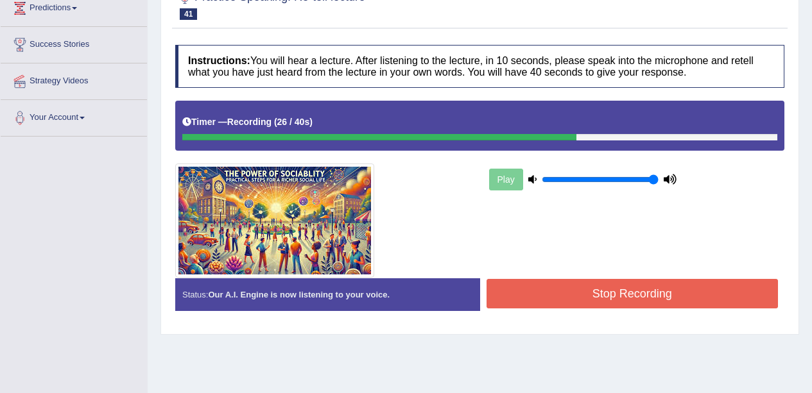
click at [681, 305] on button "Stop Recording" at bounding box center [632, 294] width 292 height 30
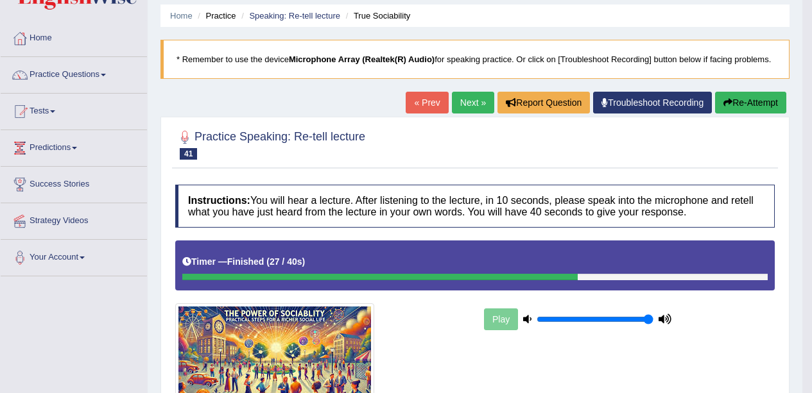
scroll to position [0, 0]
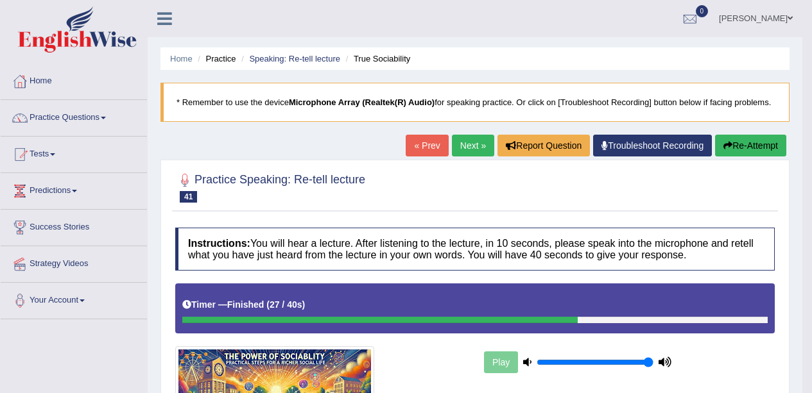
click at [99, 123] on link "Practice Questions" at bounding box center [74, 116] width 146 height 32
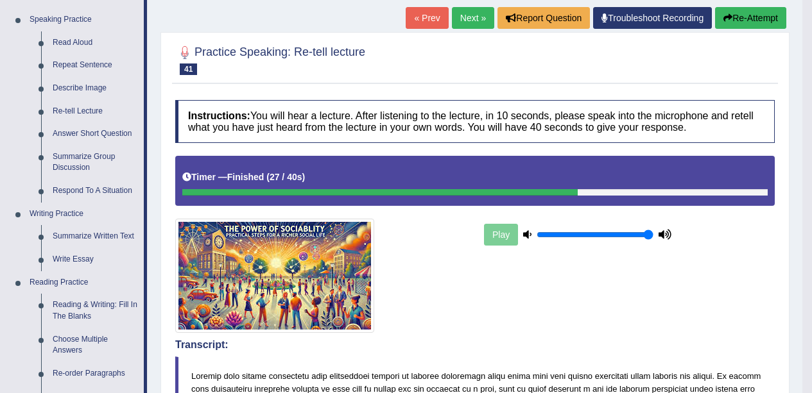
scroll to position [128, 0]
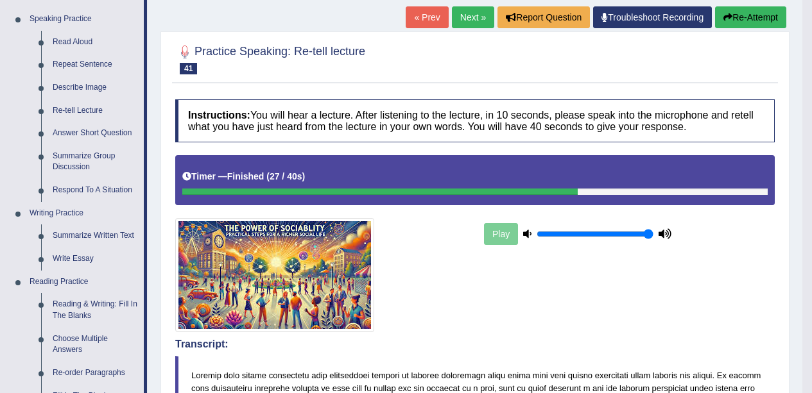
click at [114, 306] on link "Reading & Writing: Fill In The Blanks" at bounding box center [95, 310] width 97 height 34
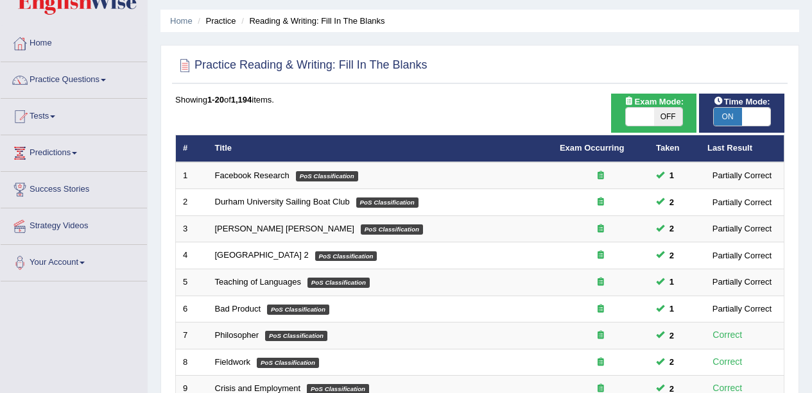
scroll to position [37, 0]
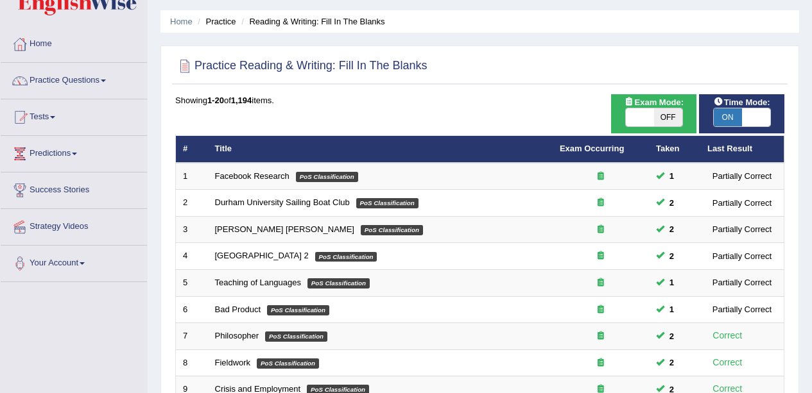
click at [571, 13] on ul "Home Practice Reading & Writing: Fill In The Blanks" at bounding box center [479, 21] width 638 height 22
click at [539, 55] on div at bounding box center [479, 66] width 609 height 26
click at [565, 55] on div at bounding box center [479, 66] width 609 height 26
click at [600, 68] on div at bounding box center [479, 66] width 609 height 26
click at [569, 65] on div at bounding box center [479, 66] width 609 height 26
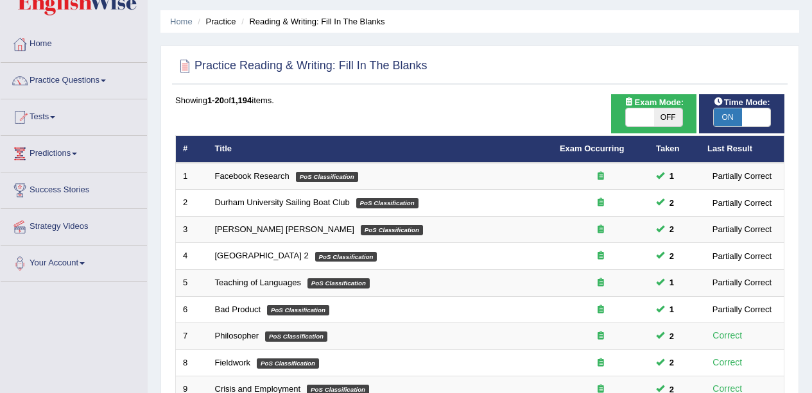
click at [586, 74] on div at bounding box center [479, 66] width 609 height 26
click at [556, 77] on div at bounding box center [479, 66] width 609 height 26
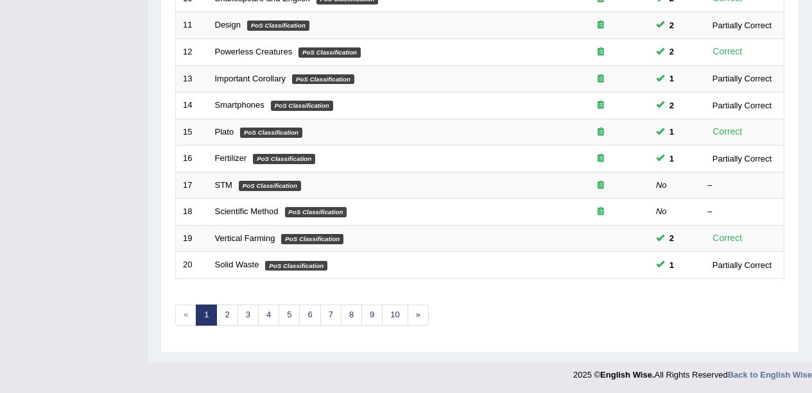
scroll to position [456, 0]
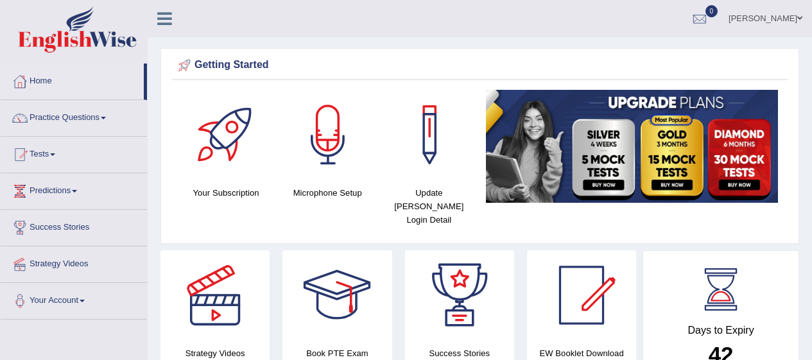
click at [106, 117] on span at bounding box center [103, 118] width 5 height 3
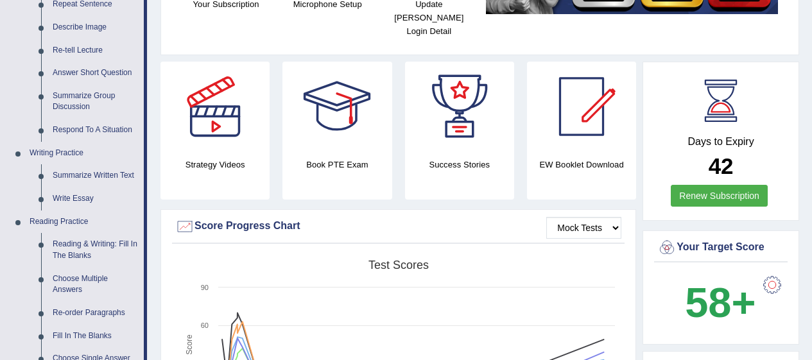
scroll to position [209, 0]
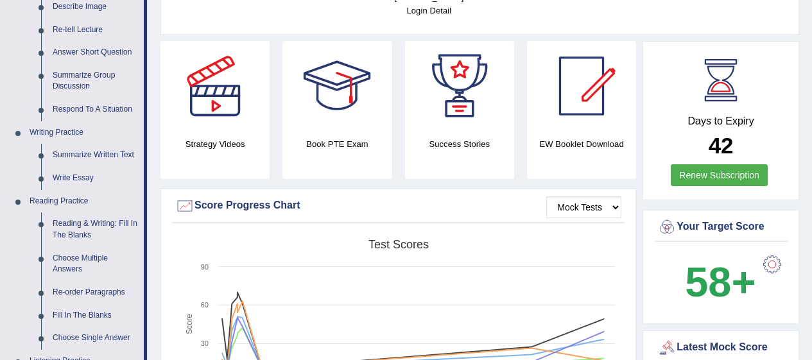
click at [118, 219] on link "Reading & Writing: Fill In The Blanks" at bounding box center [95, 229] width 97 height 34
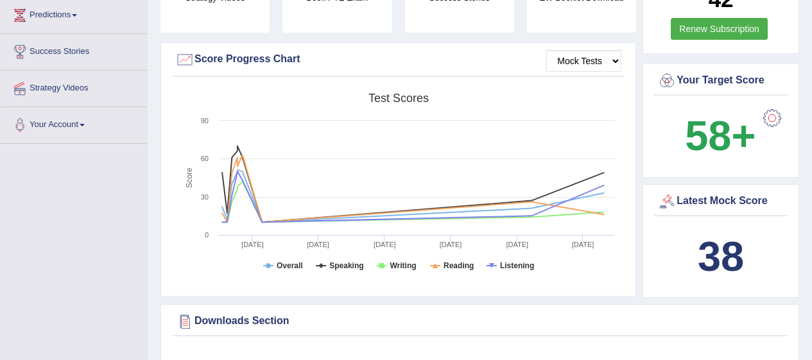
scroll to position [404, 0]
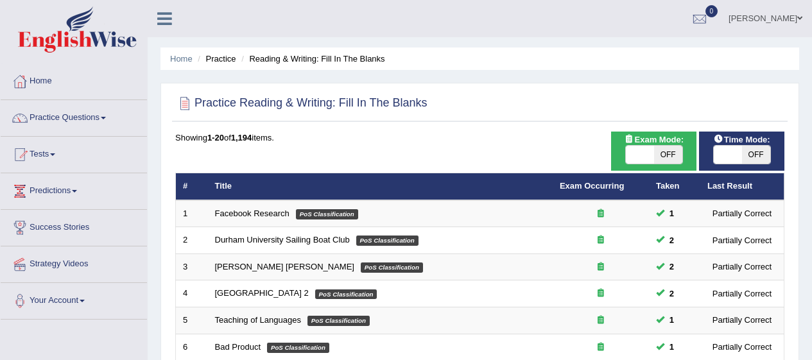
click at [662, 166] on div "Exam Mode: ON OFF" at bounding box center [653, 151] width 85 height 39
click at [674, 157] on span "OFF" at bounding box center [668, 155] width 28 height 18
checkbox input "true"
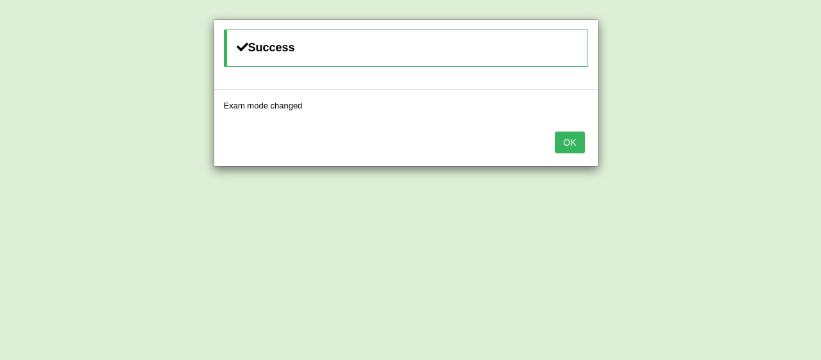
click at [570, 142] on button "OK" at bounding box center [570, 143] width 30 height 22
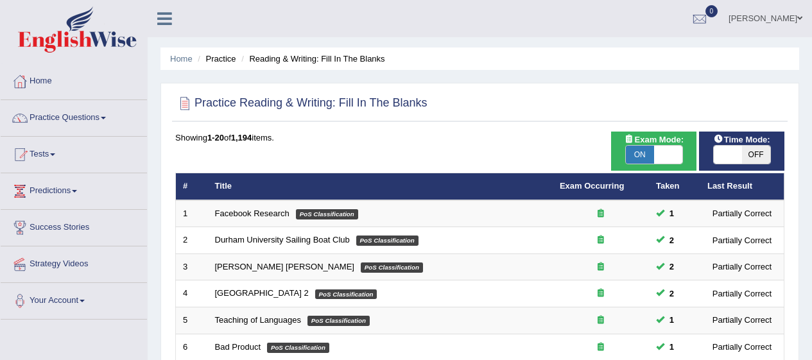
click at [765, 162] on span "OFF" at bounding box center [756, 155] width 28 height 18
checkbox input "true"
click at [758, 155] on span "OFF" at bounding box center [756, 155] width 28 height 18
checkbox input "true"
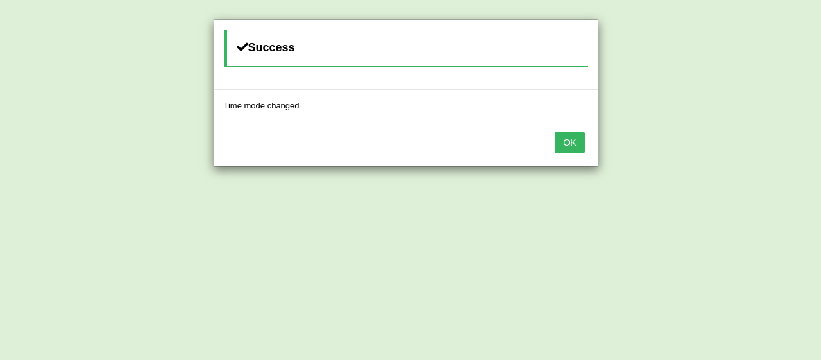
click at [573, 151] on button "OK" at bounding box center [570, 143] width 30 height 22
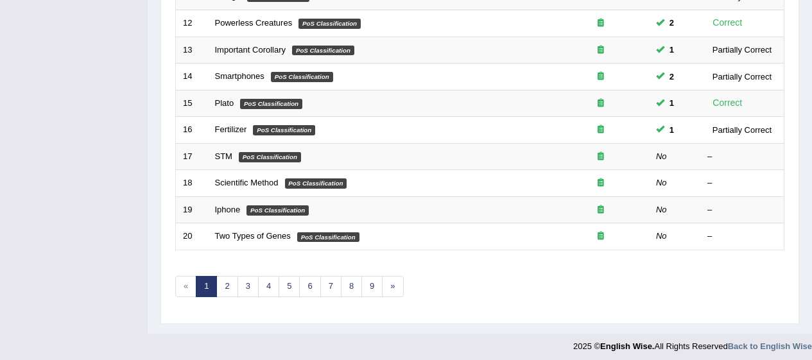
scroll to position [484, 0]
click at [246, 155] on em "PoS Classification" at bounding box center [270, 157] width 62 height 10
click at [259, 160] on em "PoS Classification" at bounding box center [270, 157] width 62 height 10
click at [250, 159] on em "PoS Classification" at bounding box center [270, 157] width 62 height 10
click at [264, 159] on em "PoS Classification" at bounding box center [270, 157] width 62 height 10
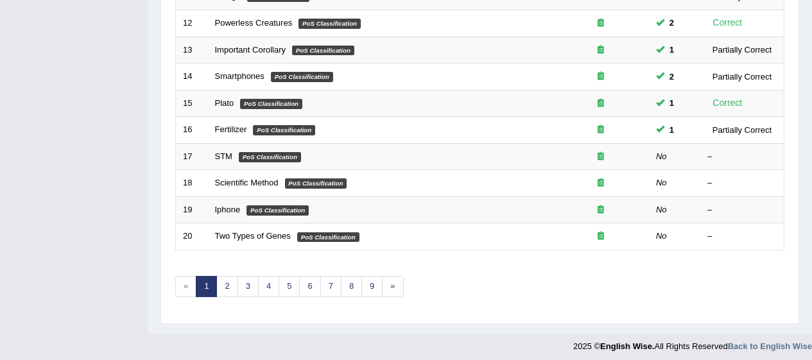
click at [262, 157] on em "PoS Classification" at bounding box center [270, 157] width 62 height 10
click at [660, 158] on em "No" at bounding box center [661, 156] width 11 height 10
click at [280, 157] on em "PoS Classification" at bounding box center [270, 157] width 62 height 10
click at [276, 156] on em "PoS Classification" at bounding box center [270, 157] width 62 height 10
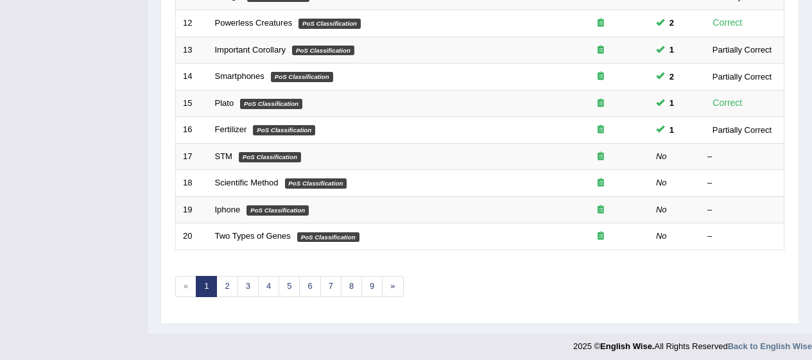
click at [273, 158] on em "PoS Classification" at bounding box center [270, 157] width 62 height 10
click at [272, 158] on em "PoS Classification" at bounding box center [270, 157] width 62 height 10
click at [602, 156] on icon at bounding box center [600, 156] width 6 height 8
click at [601, 153] on icon at bounding box center [600, 156] width 6 height 8
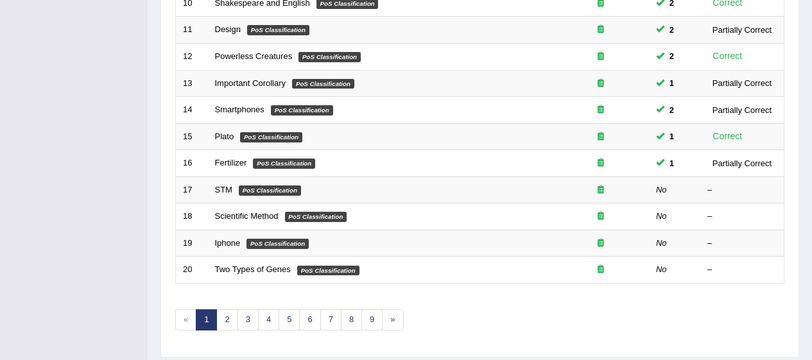
scroll to position [470, 0]
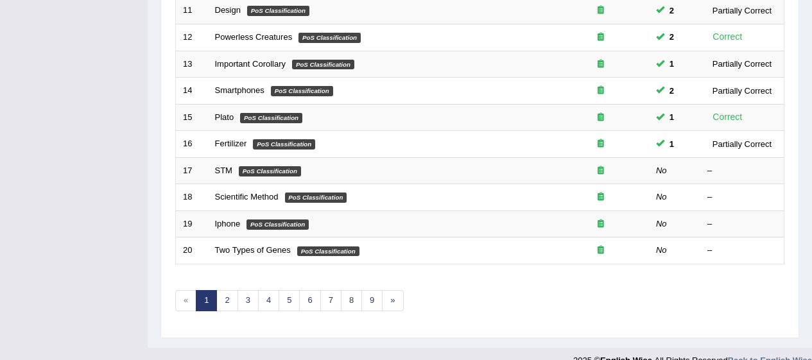
click at [650, 144] on td "1" at bounding box center [674, 144] width 51 height 27
click at [549, 144] on td "Fertilizer PoS Classification" at bounding box center [380, 144] width 344 height 27
click at [545, 147] on td "Fertilizer PoS Classification" at bounding box center [380, 144] width 344 height 27
click at [242, 171] on em "PoS Classification" at bounding box center [270, 171] width 62 height 10
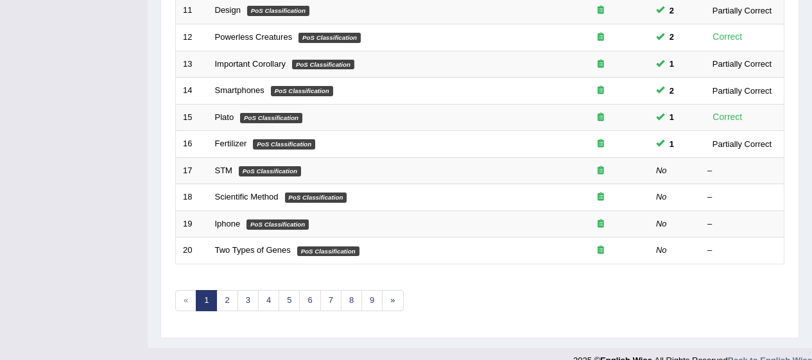
click at [230, 173] on link "STM" at bounding box center [223, 171] width 17 height 10
click at [230, 185] on td "Scientific Method PoS Classification" at bounding box center [380, 197] width 344 height 27
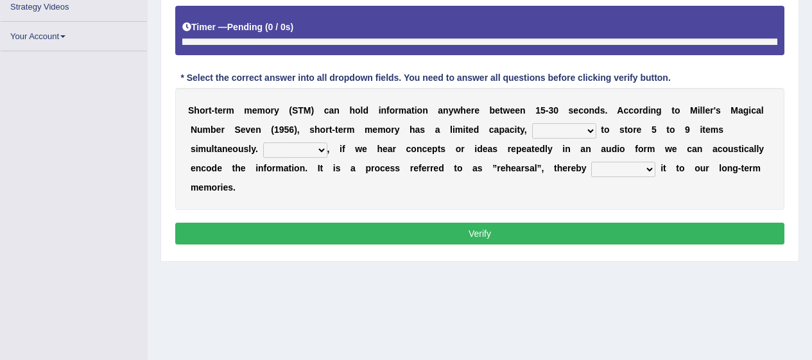
scroll to position [257, 0]
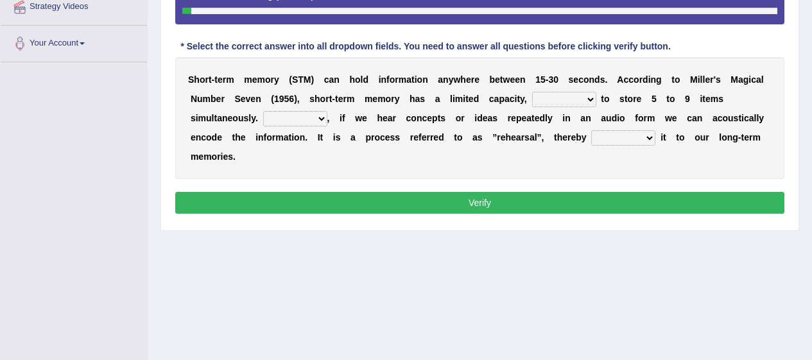
click at [588, 101] on select "being able is able be able unable" at bounding box center [564, 99] width 64 height 15
select select "being able"
click at [532, 92] on select "being able is able be able unable" at bounding box center [564, 99] width 64 height 15
click at [309, 112] on select "However So Moreover Therefore" at bounding box center [295, 118] width 64 height 15
select select "So"
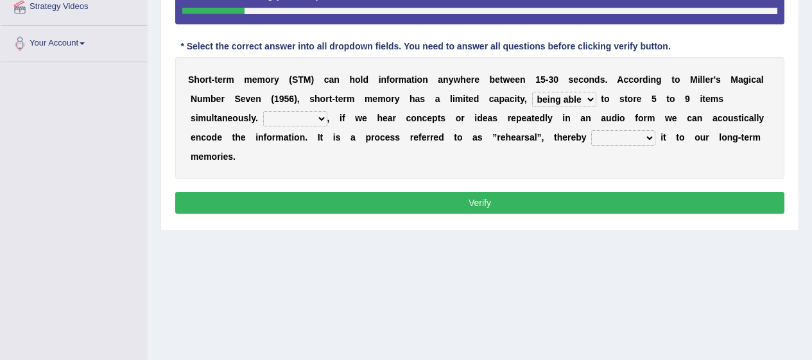
click at [263, 111] on select "However So Moreover Therefore" at bounding box center [295, 118] width 64 height 15
click at [647, 145] on select "commit commits commiting commited" at bounding box center [623, 137] width 64 height 15
select select "commited"
click at [591, 130] on select "commit commits commiting commited" at bounding box center [623, 137] width 64 height 15
click at [659, 194] on button "Verify" at bounding box center [479, 203] width 609 height 22
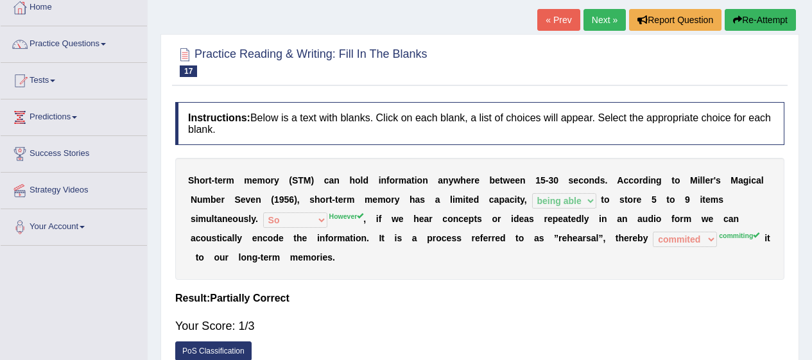
scroll to position [0, 0]
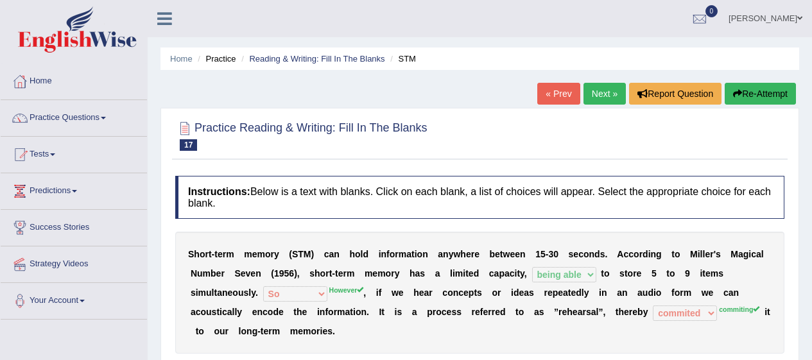
click at [760, 92] on button "Re-Attempt" at bounding box center [759, 94] width 71 height 22
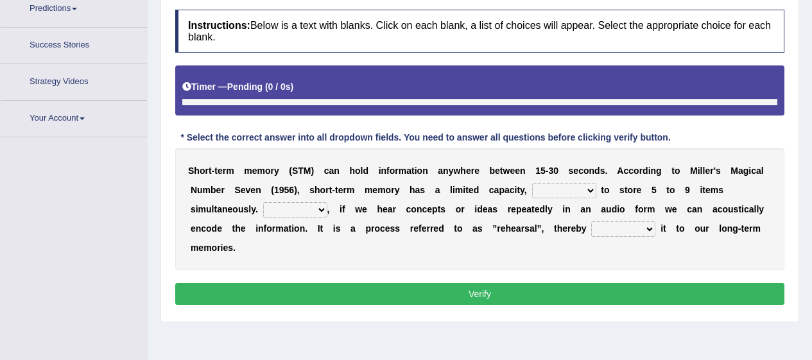
scroll to position [213, 0]
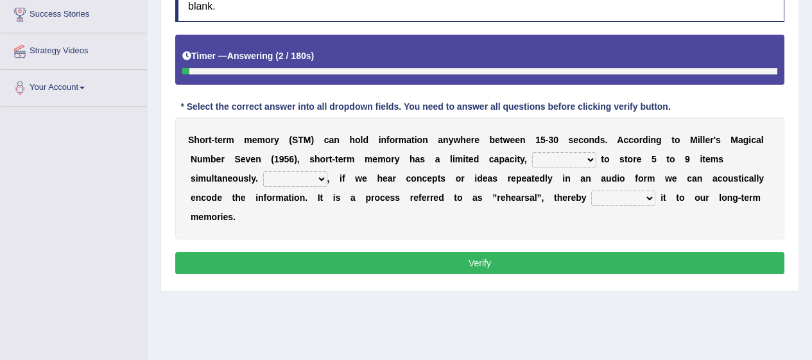
click at [577, 163] on select "being able is able be able unable" at bounding box center [564, 159] width 64 height 15
select select "being able"
click at [532, 152] on select "being able is able be able unable" at bounding box center [564, 159] width 64 height 15
click at [305, 179] on select "However So Moreover Therefore" at bounding box center [295, 178] width 64 height 15
select select "However"
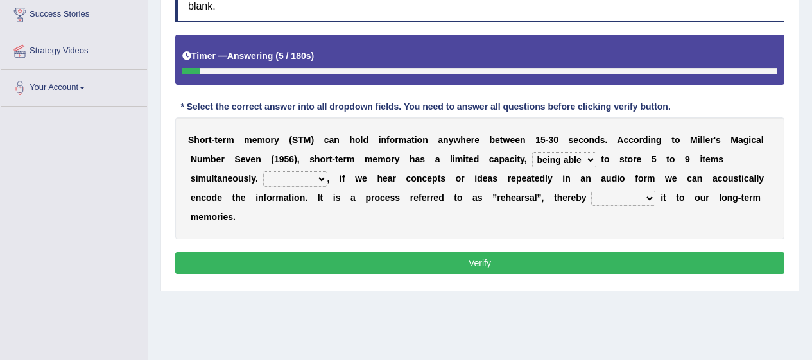
click at [263, 171] on select "However So Moreover Therefore" at bounding box center [295, 178] width 64 height 15
click at [633, 194] on select "commit commits commiting commited" at bounding box center [623, 198] width 64 height 15
select select "commiting"
click at [591, 191] on select "commit commits commiting commited" at bounding box center [623, 198] width 64 height 15
click at [658, 269] on button "Verify" at bounding box center [479, 263] width 609 height 22
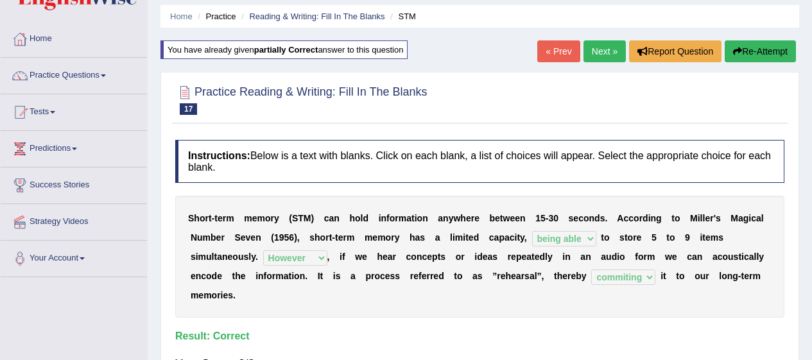
scroll to position [0, 0]
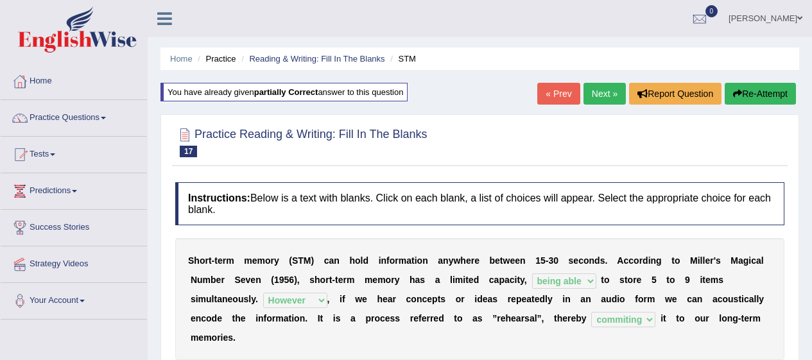
click at [599, 85] on link "Next »" at bounding box center [604, 94] width 42 height 22
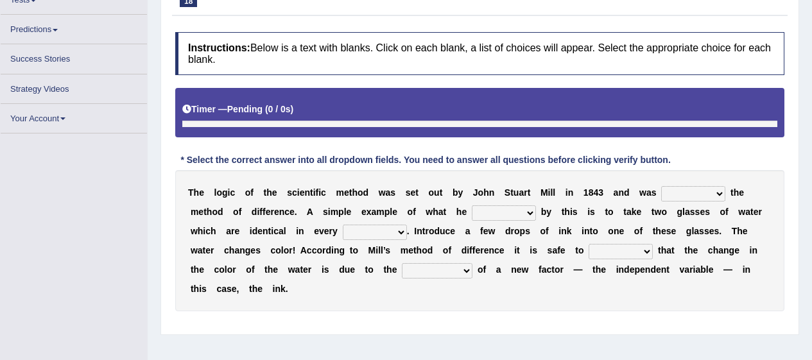
scroll to position [160, 0]
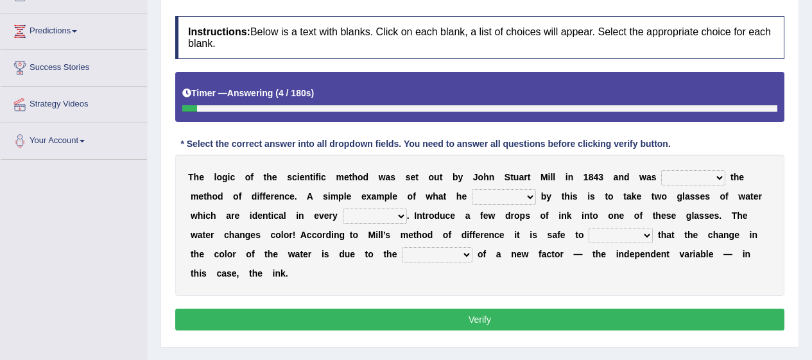
click at [697, 180] on select "pointed claimed demanded named" at bounding box center [693, 177] width 64 height 15
select select "claimed"
click at [661, 170] on select "pointed claimed demanded named" at bounding box center [693, 177] width 64 height 15
click at [509, 195] on select "capped charged found meant" at bounding box center [504, 196] width 64 height 15
select select "charged"
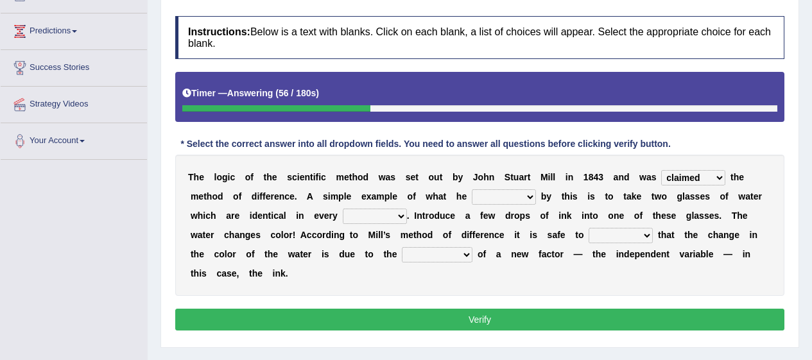
click at [472, 189] on select "capped charged found meant" at bounding box center [504, 196] width 64 height 15
click at [397, 216] on select "thought identity measure respect" at bounding box center [375, 215] width 64 height 15
select select "identity"
click at [343, 208] on select "thought identity measure respect" at bounding box center [375, 215] width 64 height 15
click at [630, 233] on select "assume discuss prefer acclaim" at bounding box center [620, 235] width 64 height 15
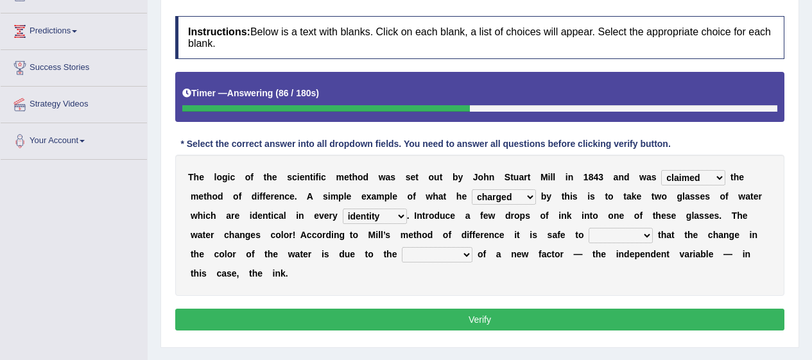
select select "prefer"
click at [588, 228] on select "assume discuss prefer acclaim" at bounding box center [620, 235] width 64 height 15
click at [459, 253] on select "introduction magnitude preparation purification" at bounding box center [437, 254] width 71 height 15
select select "introduction"
click at [402, 247] on select "introduction magnitude preparation purification" at bounding box center [437, 254] width 71 height 15
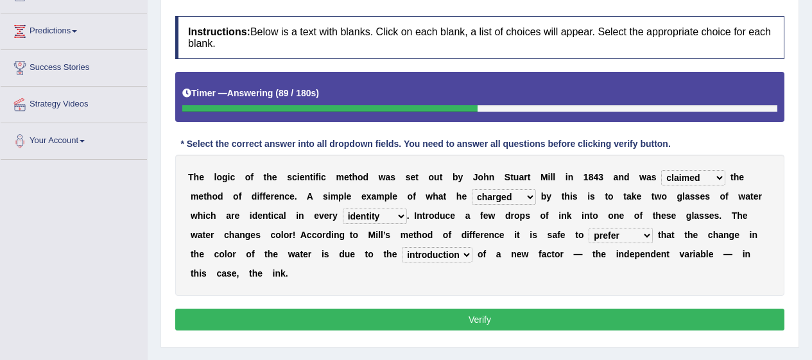
click at [489, 314] on button "Verify" at bounding box center [479, 320] width 609 height 22
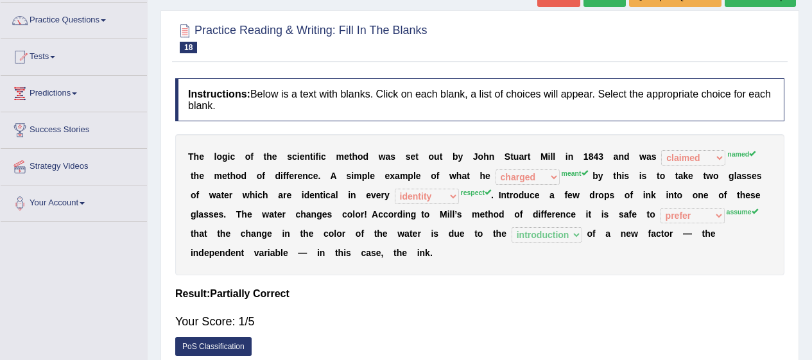
scroll to position [0, 0]
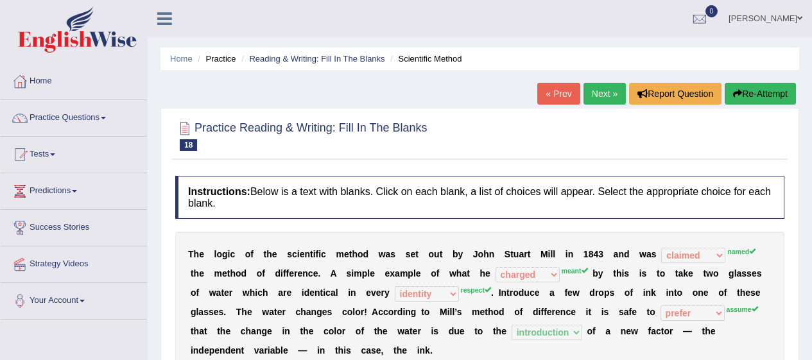
click at [602, 100] on link "Next »" at bounding box center [604, 94] width 42 height 22
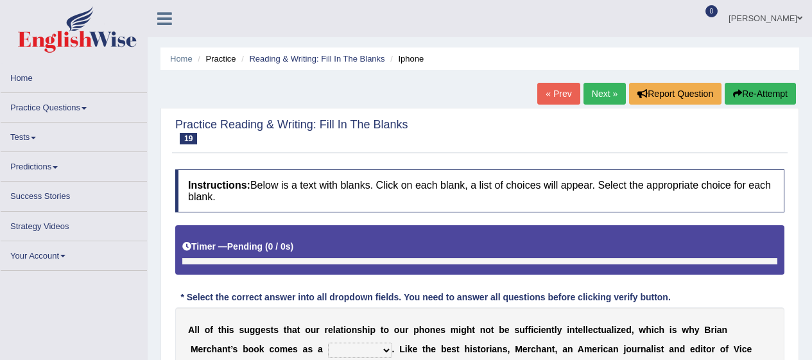
click at [546, 102] on link "« Prev" at bounding box center [558, 94] width 42 height 22
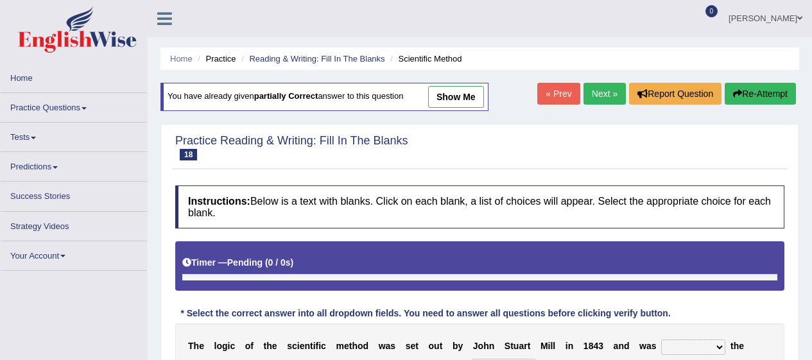
click at [758, 96] on button "Re-Attempt" at bounding box center [759, 94] width 71 height 22
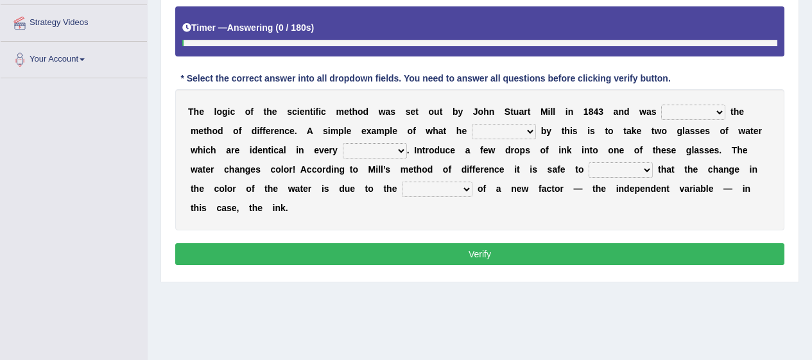
scroll to position [241, 0]
click at [706, 112] on select "pointed claimed demanded named" at bounding box center [693, 112] width 64 height 15
select select "named"
click at [661, 105] on select "pointed claimed demanded named" at bounding box center [693, 112] width 64 height 15
click at [513, 128] on select "capped charged found meant" at bounding box center [504, 131] width 64 height 15
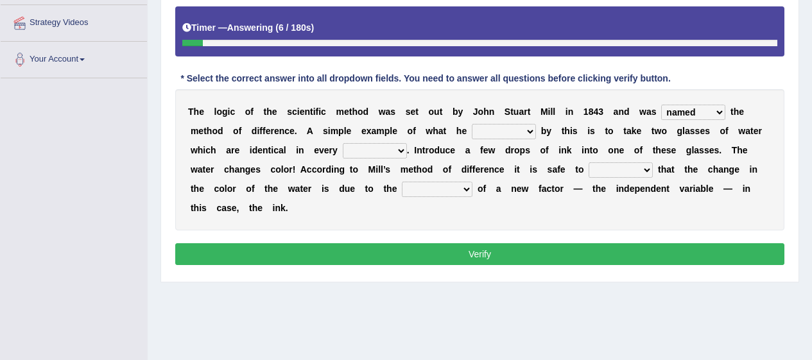
select select "meant"
click at [472, 124] on select "capped charged found meant" at bounding box center [504, 131] width 64 height 15
click at [395, 155] on select "thought identity measure respect" at bounding box center [375, 150] width 64 height 15
select select "measure"
click at [343, 143] on select "thought identity measure respect" at bounding box center [375, 150] width 64 height 15
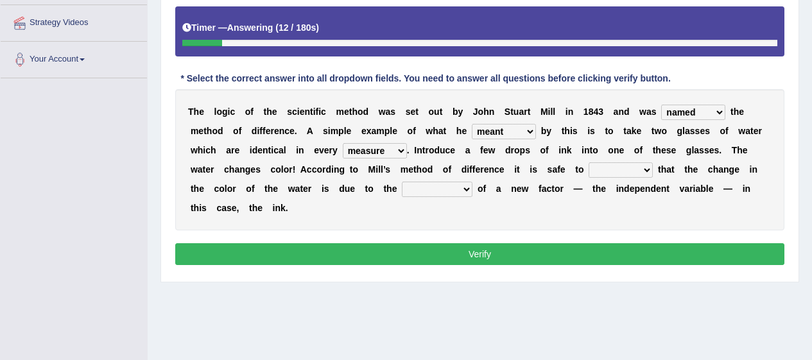
click at [634, 166] on select "assume discuss prefer acclaim" at bounding box center [620, 169] width 64 height 15
select select "prefer"
click at [588, 162] on select "assume discuss prefer acclaim" at bounding box center [620, 169] width 64 height 15
click at [445, 187] on select "introduction magnitude preparation purification" at bounding box center [437, 189] width 71 height 15
select select "preparation"
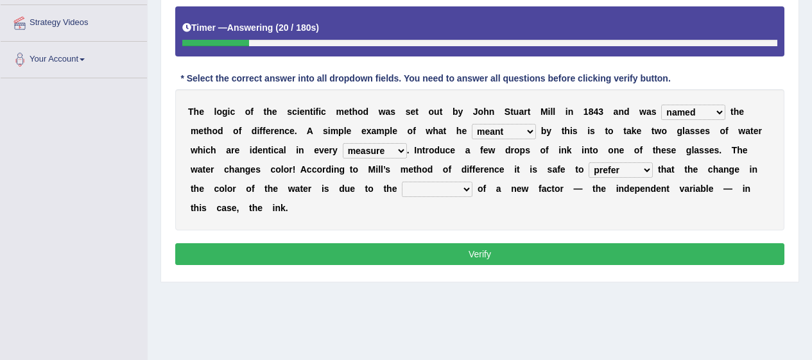
click at [402, 182] on select "introduction magnitude preparation purification" at bounding box center [437, 189] width 71 height 15
click at [483, 244] on button "Verify" at bounding box center [479, 254] width 609 height 22
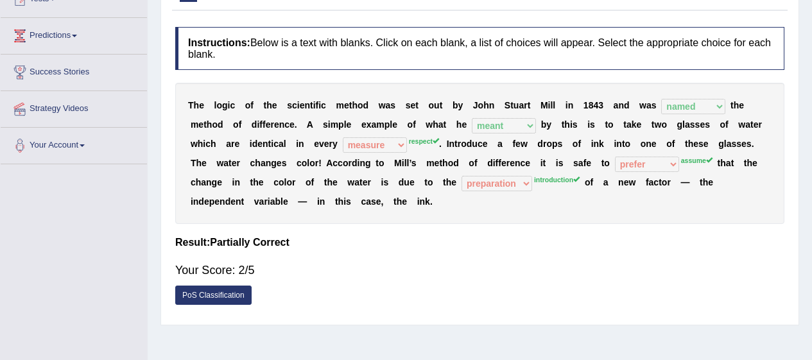
scroll to position [0, 0]
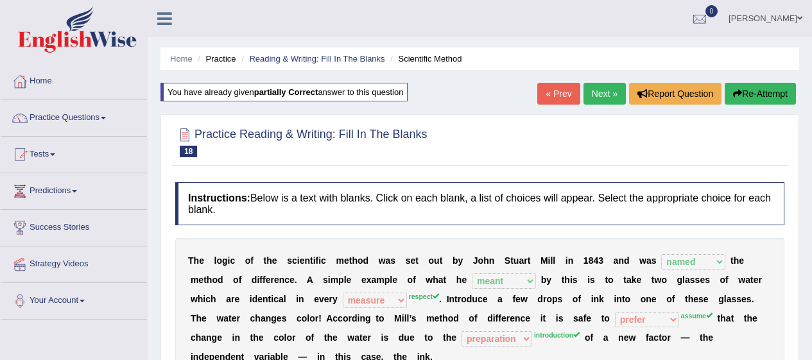
click at [759, 84] on button "Re-Attempt" at bounding box center [759, 94] width 71 height 22
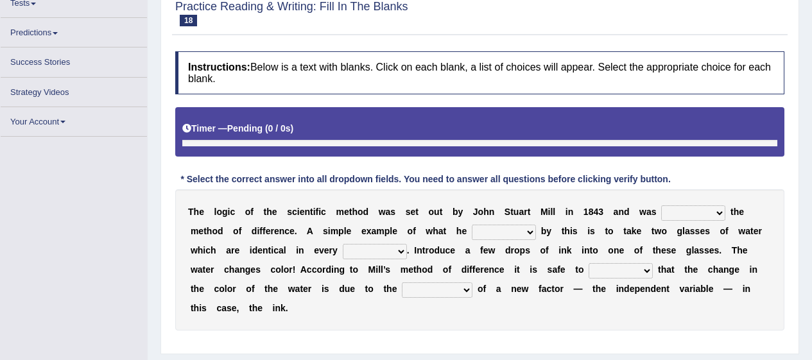
scroll to position [157, 0]
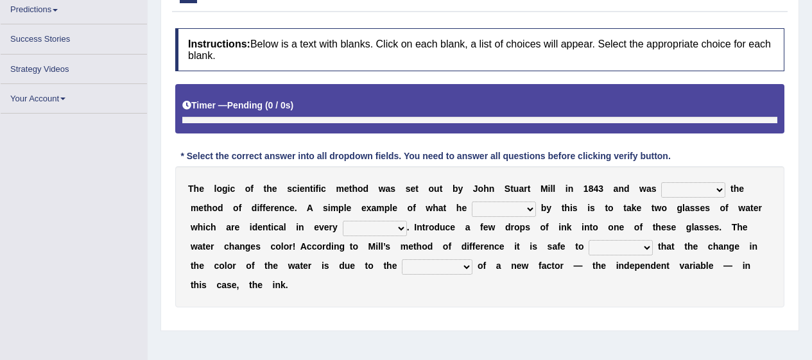
click at [706, 188] on select "pointed claimed demanded named" at bounding box center [693, 189] width 64 height 15
select select "named"
click at [661, 182] on select "pointed claimed demanded named" at bounding box center [693, 189] width 64 height 15
click at [501, 192] on b at bounding box center [501, 188] width 5 height 10
click at [518, 204] on select "capped charged found meant" at bounding box center [504, 208] width 64 height 15
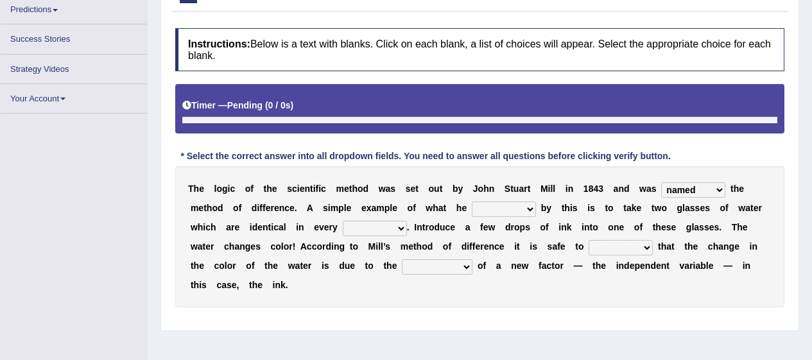
select select "meant"
click at [472, 201] on select "capped charged found meant" at bounding box center [504, 208] width 64 height 15
click at [395, 211] on b "e" at bounding box center [394, 208] width 5 height 10
click at [391, 225] on select "thought identity measure respect" at bounding box center [375, 228] width 64 height 15
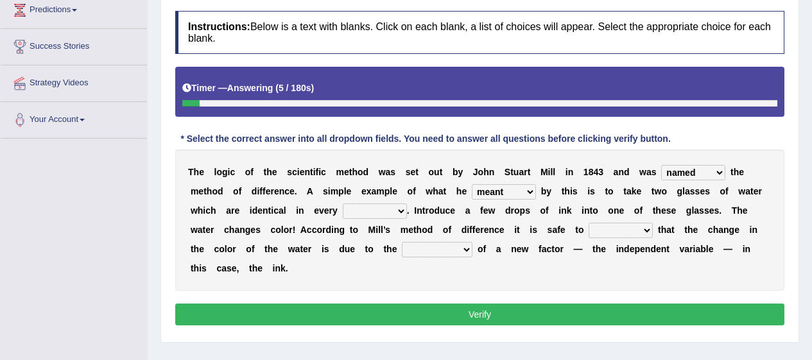
select select "respect"
click at [343, 203] on select "thought identity measure respect" at bounding box center [375, 210] width 64 height 15
click at [634, 233] on select "assume discuss prefer acclaim" at bounding box center [620, 230] width 64 height 15
select select "assume"
click at [588, 223] on select "assume discuss prefer acclaim" at bounding box center [620, 230] width 64 height 15
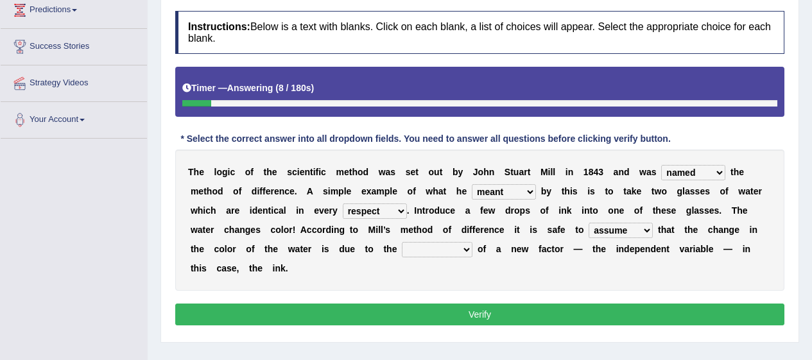
click at [442, 253] on select "introduction magnitude preparation purification" at bounding box center [437, 249] width 71 height 15
select select "magnitude"
click at [402, 242] on select "introduction magnitude preparation purification" at bounding box center [437, 249] width 71 height 15
click at [490, 312] on button "Verify" at bounding box center [479, 314] width 609 height 22
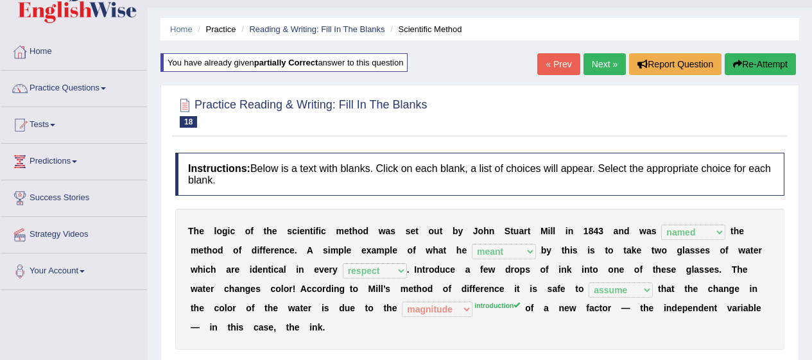
scroll to position [0, 0]
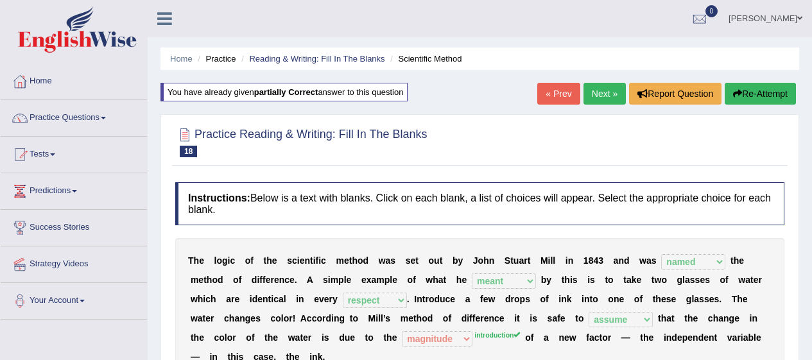
click at [600, 96] on link "Next »" at bounding box center [604, 94] width 42 height 22
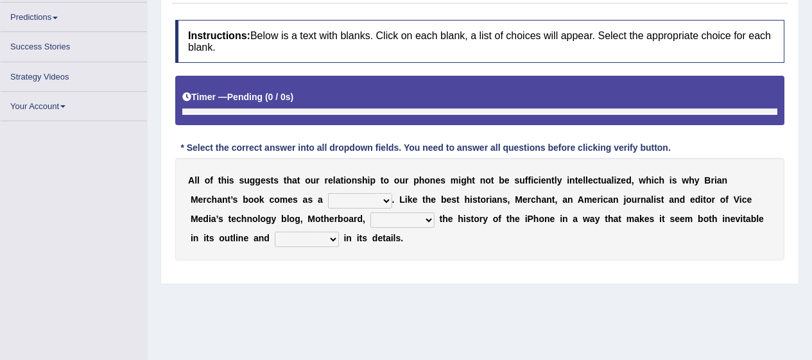
scroll to position [164, 0]
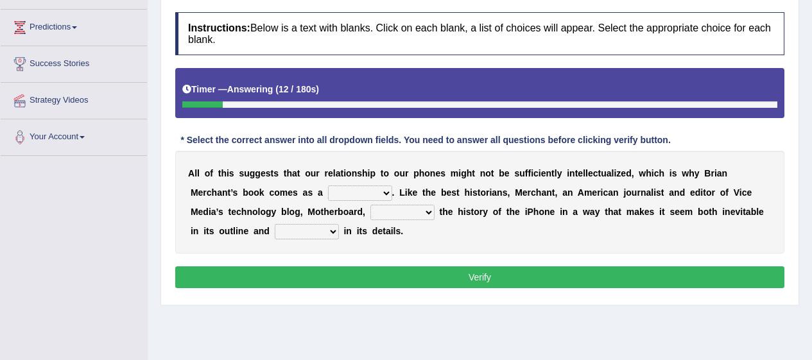
click at [368, 187] on select "privilege relief demotion flash" at bounding box center [360, 192] width 64 height 15
select select "flash"
click at [328, 185] on select "privilege relief demotion flash" at bounding box center [360, 192] width 64 height 15
click at [416, 207] on select "enriches unpacks detours contorts" at bounding box center [402, 212] width 64 height 15
click at [370, 205] on select "enriches unpacks detours contorts" at bounding box center [402, 212] width 64 height 15
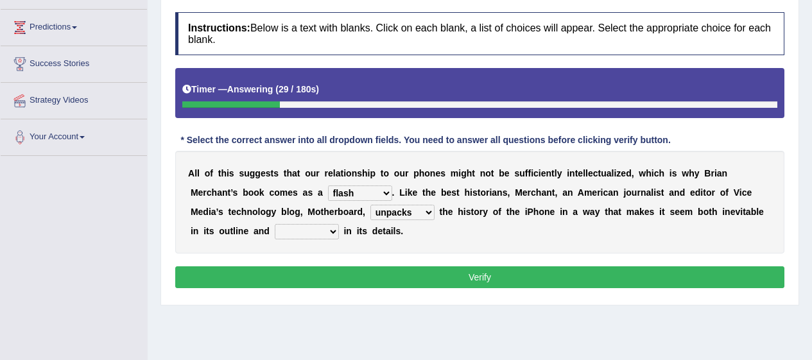
click at [319, 232] on select "surprises surprised surprising surprise" at bounding box center [307, 231] width 64 height 15
click at [409, 214] on select "enriches unpacks detours contorts" at bounding box center [402, 212] width 64 height 15
select select "enriches"
click at [370, 205] on select "enriches unpacks detours contorts" at bounding box center [402, 212] width 64 height 15
click at [330, 234] on select "surprises surprised surprising surprise" at bounding box center [307, 231] width 64 height 15
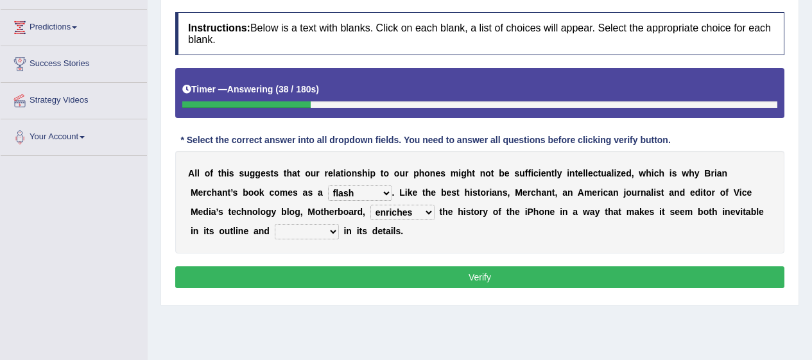
select select "surprising"
click at [275, 224] on select "surprises surprised surprising surprise" at bounding box center [307, 231] width 64 height 15
click at [371, 269] on button "Verify" at bounding box center [479, 277] width 609 height 22
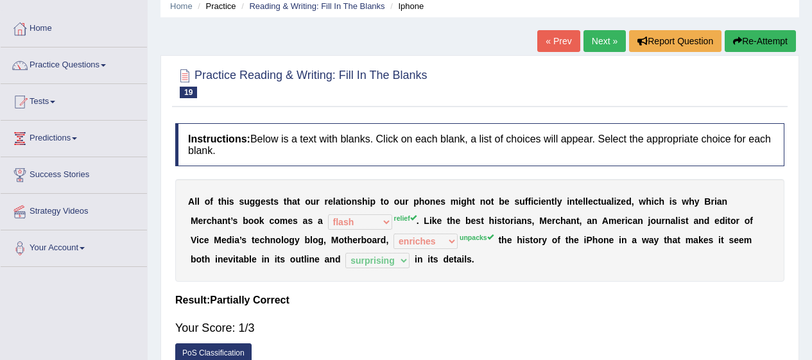
scroll to position [52, 0]
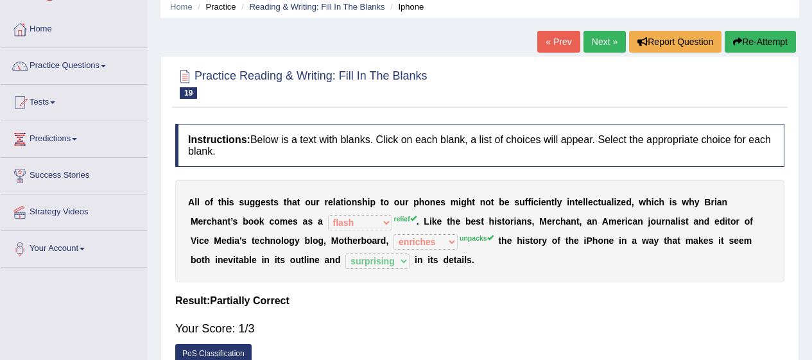
click at [595, 49] on link "Next »" at bounding box center [604, 42] width 42 height 22
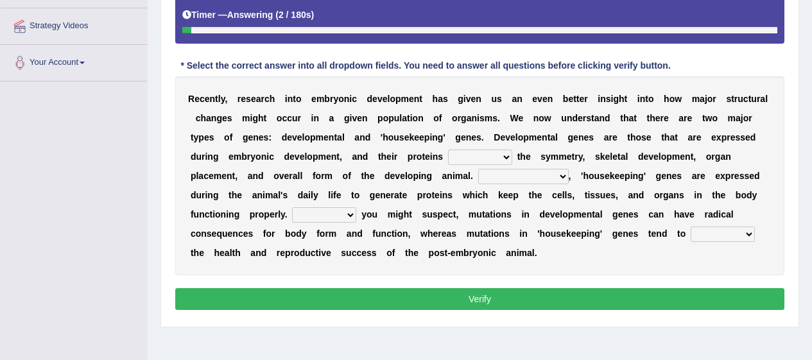
scroll to position [243, 0]
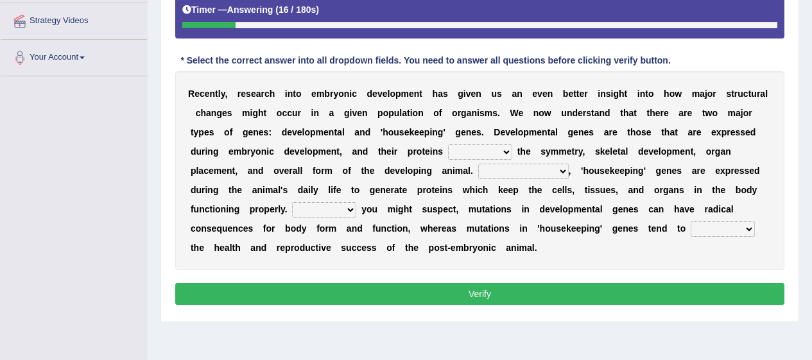
click at [493, 158] on select "push control hold elevate" at bounding box center [480, 151] width 64 height 15
select select "control"
click at [448, 144] on select "push control hold elevate" at bounding box center [480, 151] width 64 height 15
click at [540, 171] on select "Correspondingly Inclusively Conversely In contrast" at bounding box center [523, 171] width 90 height 15
select select "Correspondingly"
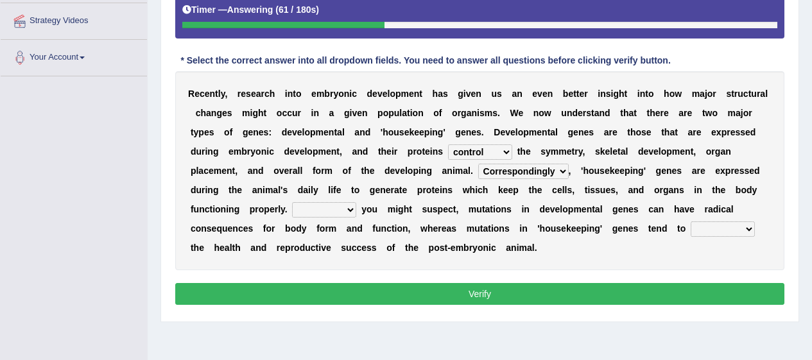
click at [478, 164] on select "Correspondingly Inclusively Conversely In contrast" at bounding box center [523, 171] width 90 height 15
click at [334, 206] on select "For As With Within" at bounding box center [324, 209] width 64 height 15
select select "As"
click at [292, 202] on select "For As With Within" at bounding box center [324, 209] width 64 height 15
click at [720, 232] on select "affect effect interrupt defect" at bounding box center [722, 228] width 64 height 15
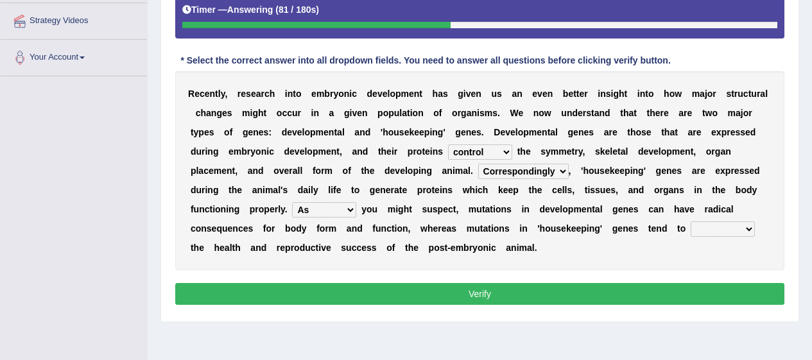
select select "effect"
click at [690, 221] on select "affect effect interrupt defect" at bounding box center [722, 228] width 64 height 15
click at [598, 303] on button "Verify" at bounding box center [479, 294] width 609 height 22
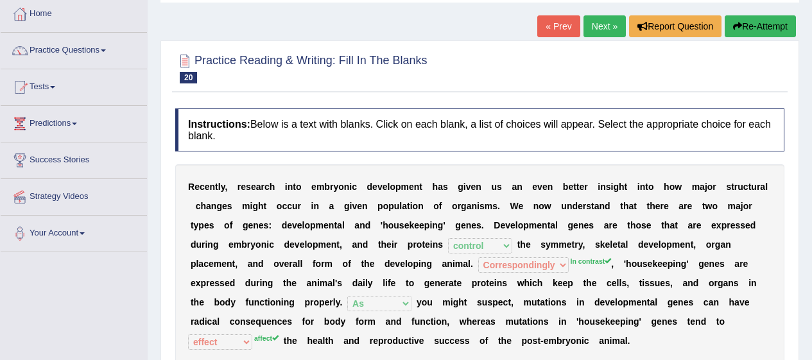
scroll to position [0, 0]
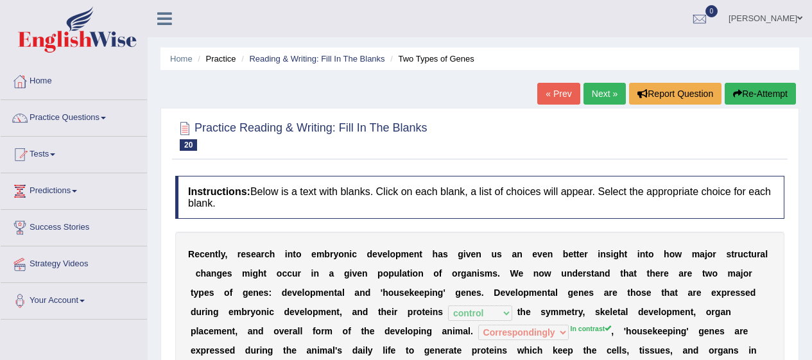
click at [608, 100] on link "Next »" at bounding box center [604, 94] width 42 height 22
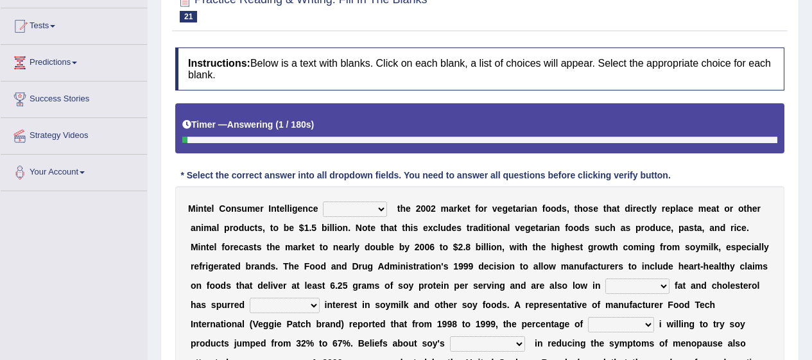
scroll to position [129, 0]
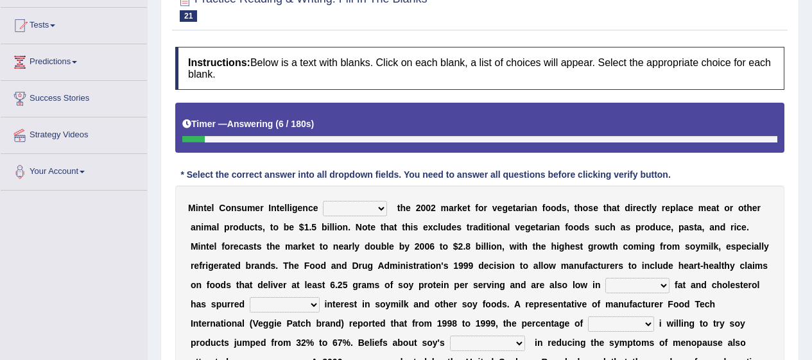
click at [361, 212] on select "deals fulfills creates estimates" at bounding box center [355, 208] width 64 height 15
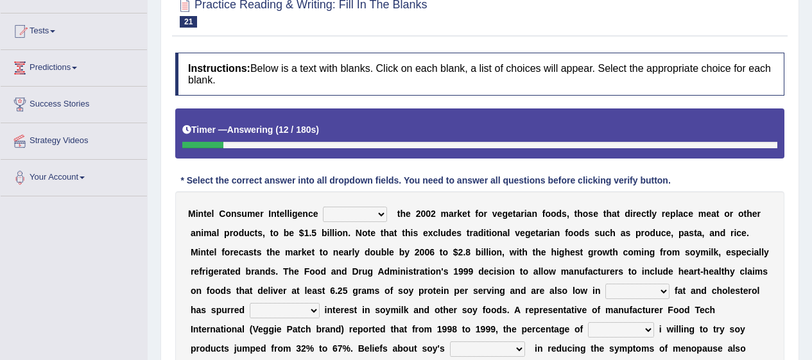
scroll to position [122, 0]
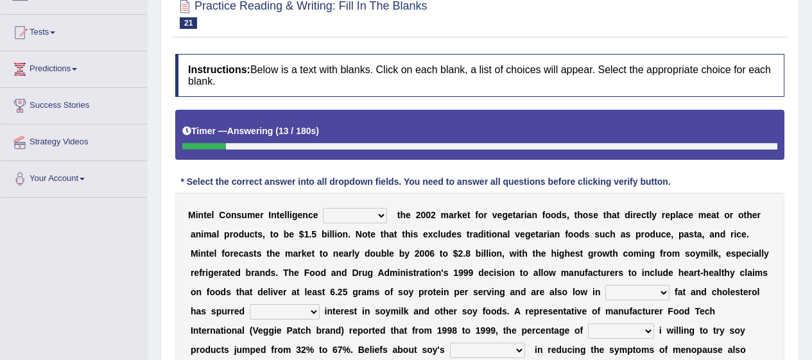
click at [339, 213] on select "deals fulfills creates estimates" at bounding box center [355, 215] width 64 height 15
select select "estimates"
click at [323, 208] on select "deals fulfills creates estimates" at bounding box center [355, 215] width 64 height 15
click at [663, 287] on select "saturated solid acid liquid" at bounding box center [637, 292] width 64 height 15
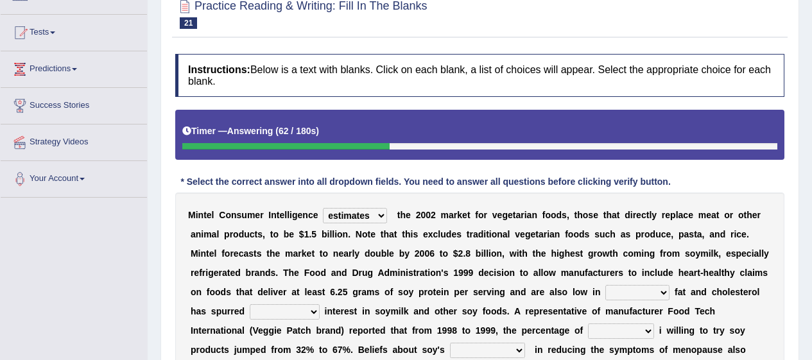
click at [654, 287] on select "saturated solid acid liquid" at bounding box center [637, 292] width 64 height 15
click at [651, 292] on select "saturated solid acid liquid" at bounding box center [637, 292] width 64 height 15
select select "solid"
click at [605, 285] on select "saturated solid acid liquid" at bounding box center [637, 292] width 64 height 15
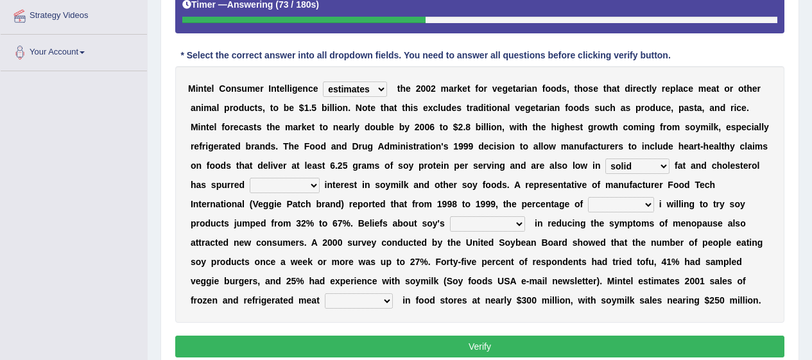
scroll to position [250, 0]
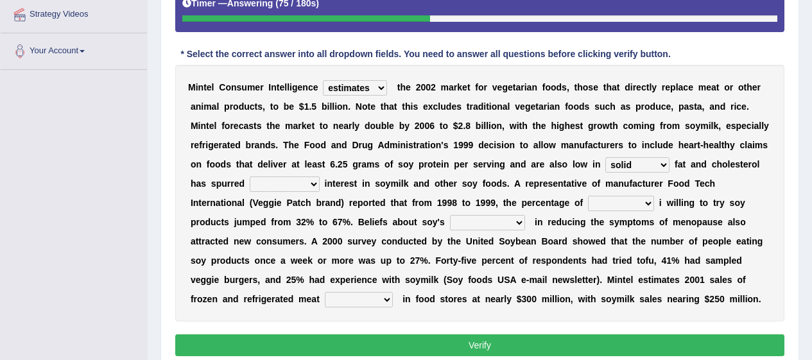
click at [645, 201] on select "guests consumers customers clients" at bounding box center [621, 203] width 66 height 15
select select "guests"
click at [588, 196] on select "guests consumers customers clients" at bounding box center [621, 203] width 66 height 15
click at [502, 217] on select "effectiveness timeliness efficiency goodness" at bounding box center [487, 222] width 75 height 15
select select "effectiveness"
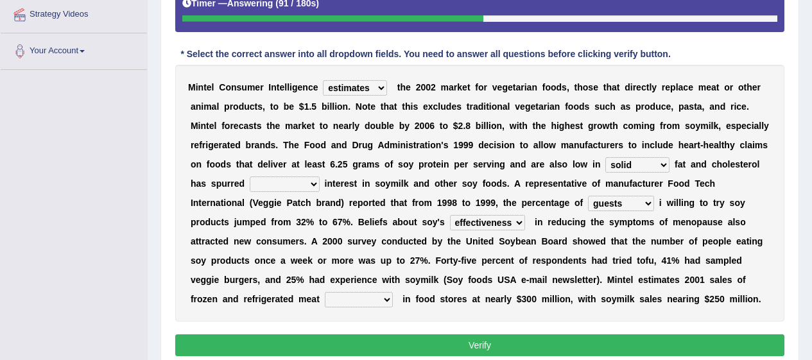
click at [450, 215] on select "effectiveness timeliness efficiency goodness" at bounding box center [487, 222] width 75 height 15
click at [290, 188] on select "good big tremendous extreme" at bounding box center [285, 183] width 70 height 15
select select "big"
click at [250, 176] on select "good big tremendous extreme" at bounding box center [285, 183] width 70 height 15
click at [359, 306] on select "foods choices staffs alternatives" at bounding box center [359, 299] width 68 height 15
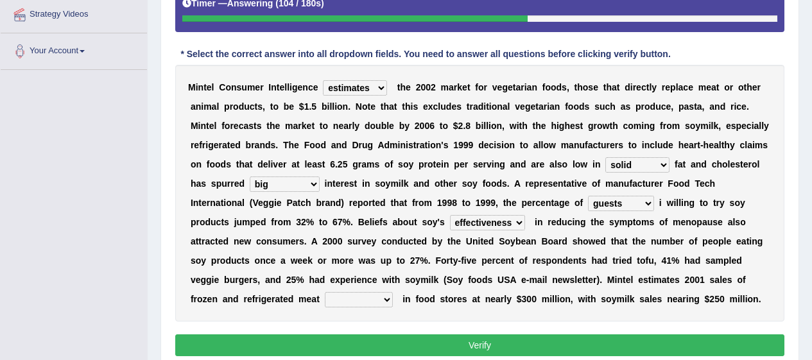
select select "choices"
click at [325, 292] on select "foods choices staffs alternatives" at bounding box center [359, 299] width 68 height 15
click at [428, 346] on button "Verify" at bounding box center [479, 345] width 609 height 22
